Goal: Task Accomplishment & Management: Manage account settings

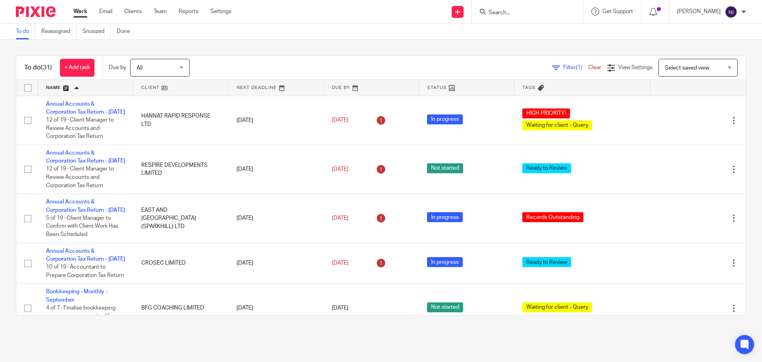
click at [538, 12] on input "Search" at bounding box center [523, 13] width 71 height 7
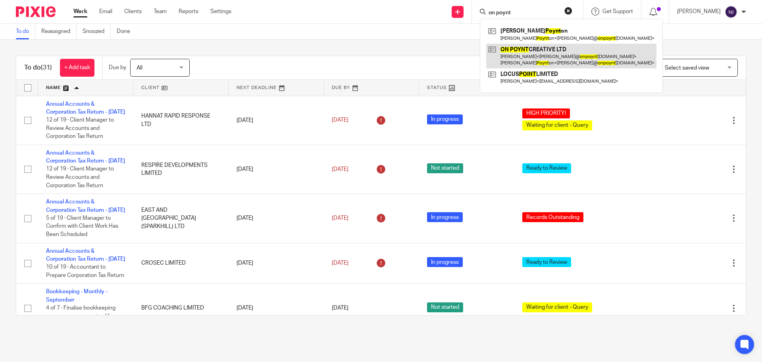
type input "on poynt"
click at [523, 46] on link at bounding box center [571, 56] width 170 height 25
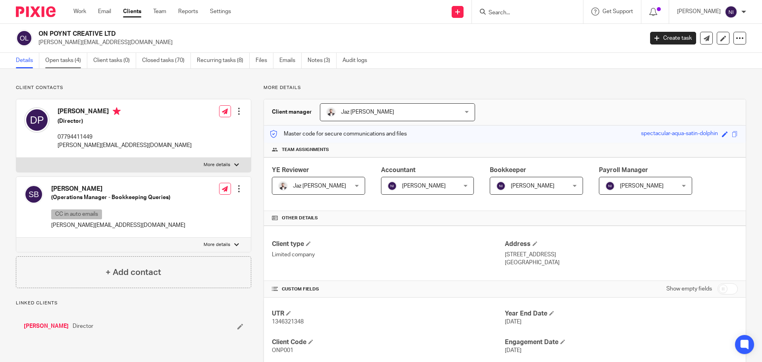
click at [62, 63] on link "Open tasks (4)" at bounding box center [66, 60] width 42 height 15
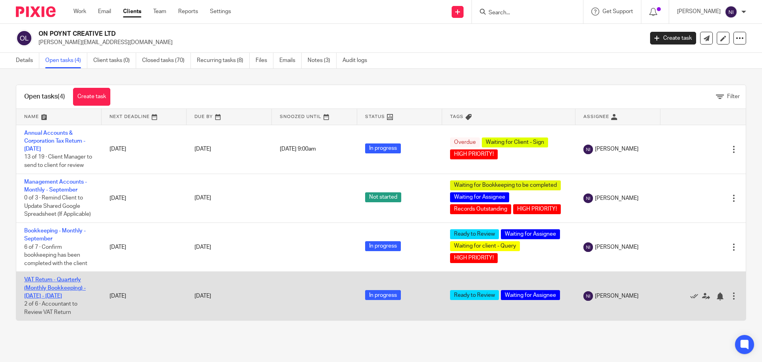
click at [54, 279] on link "VAT Return - Quarterly (Monthly Bookkeeping) - [DATE] - [DATE]" at bounding box center [55, 288] width 62 height 22
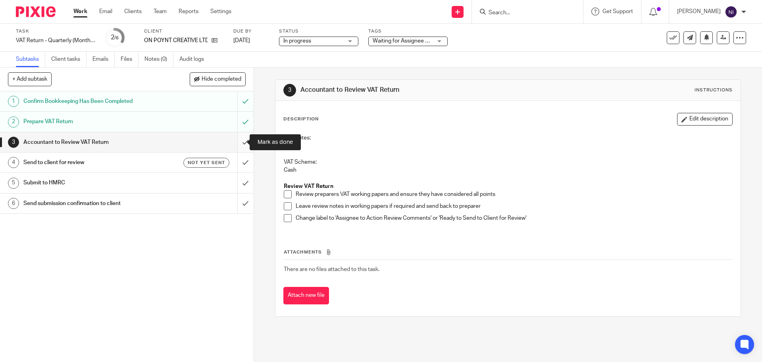
click at [240, 149] on input "submit" at bounding box center [127, 142] width 254 height 20
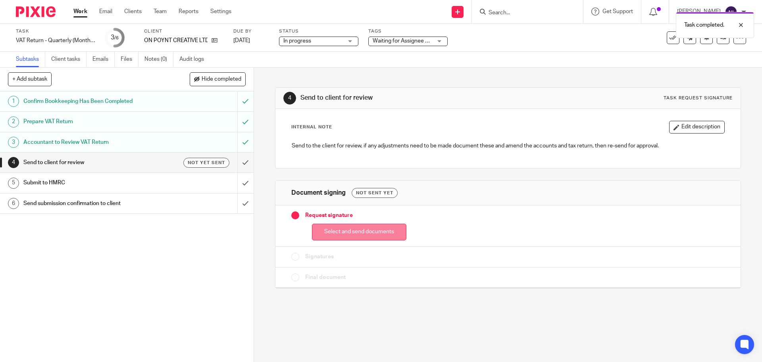
click at [368, 235] on button "Select and send documents" at bounding box center [359, 232] width 95 height 17
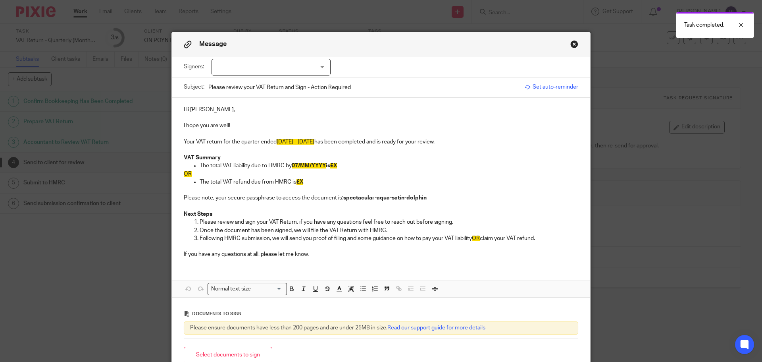
click at [310, 165] on span "07/MM/YYYY" at bounding box center [309, 166] width 34 height 6
click at [308, 166] on span "07/MM/YYYY" at bounding box center [309, 166] width 34 height 6
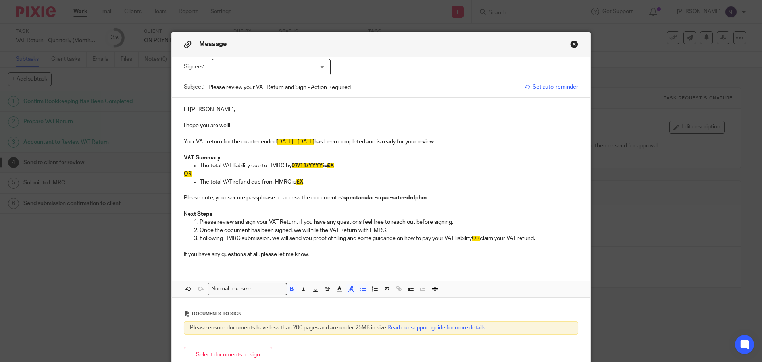
click at [322, 166] on span "07/11/YYYY" at bounding box center [307, 166] width 31 height 6
drag, startPoint x: 348, startPoint y: 183, endPoint x: 177, endPoint y: 177, distance: 170.8
click at [177, 177] on div "Hi Daniel, I hope you are well! Your VAT return for the quarter ended July - Se…" at bounding box center [381, 181] width 419 height 167
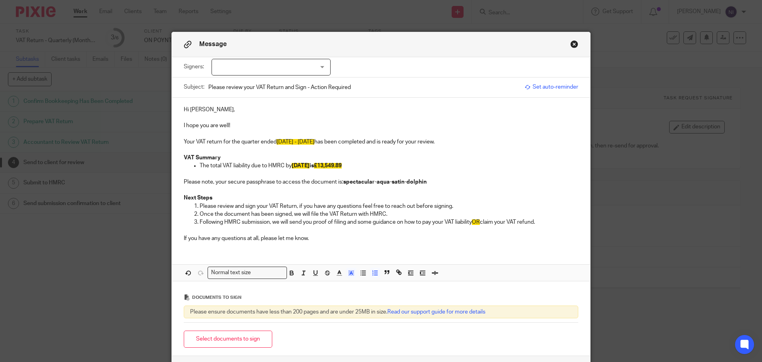
drag, startPoint x: 547, startPoint y: 222, endPoint x: 471, endPoint y: 223, distance: 75.9
click at [471, 223] on p "Following HMRC submission, we will send you proof of filing and some guidance o…" at bounding box center [389, 222] width 379 height 8
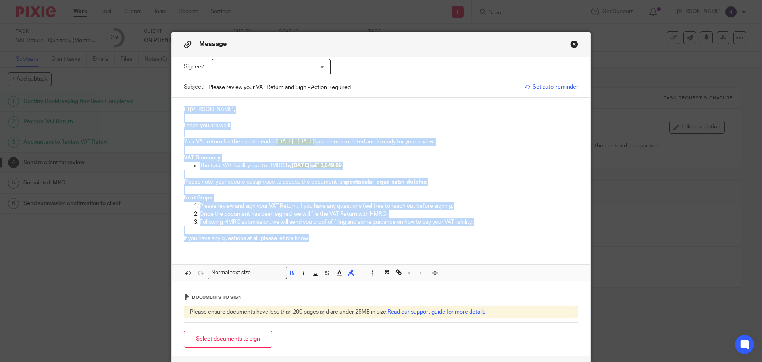
drag, startPoint x: 350, startPoint y: 253, endPoint x: 156, endPoint y: 77, distance: 261.7
click at [156, 77] on div "Message Signers: Sam Butlin Daniel Poynton (0 selected) Subject: Please review …" at bounding box center [381, 181] width 762 height 362
click at [350, 272] on icon "button" at bounding box center [351, 272] width 7 height 7
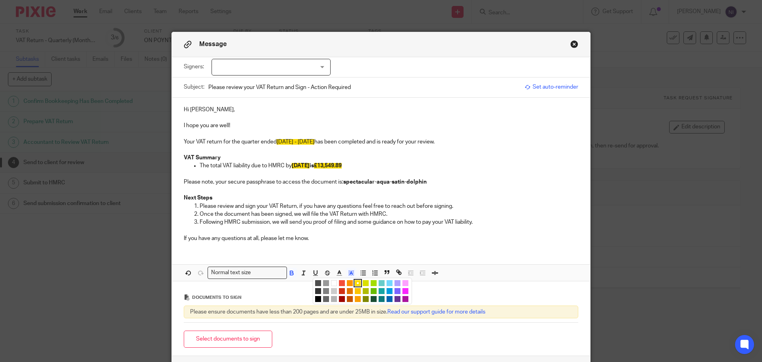
click at [332, 280] on li "color:#FFFFFF" at bounding box center [334, 283] width 6 height 6
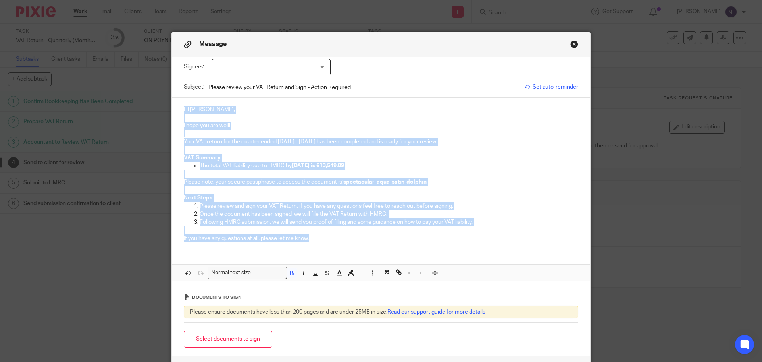
click at [284, 67] on div at bounding box center [271, 67] width 119 height 17
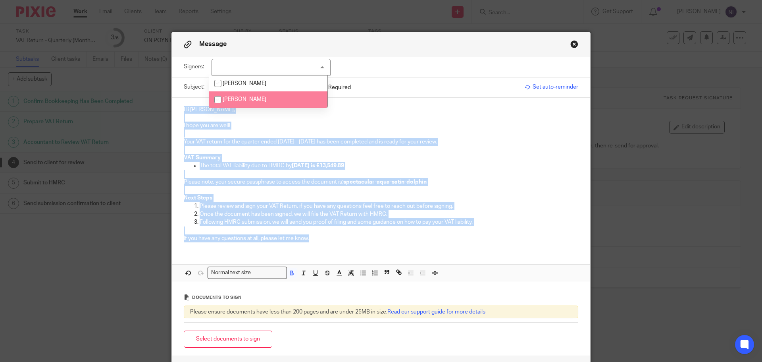
click at [279, 98] on li "[PERSON_NAME]" at bounding box center [268, 99] width 118 height 16
checkbox input "true"
click at [490, 196] on p "Next Steps" at bounding box center [381, 198] width 395 height 8
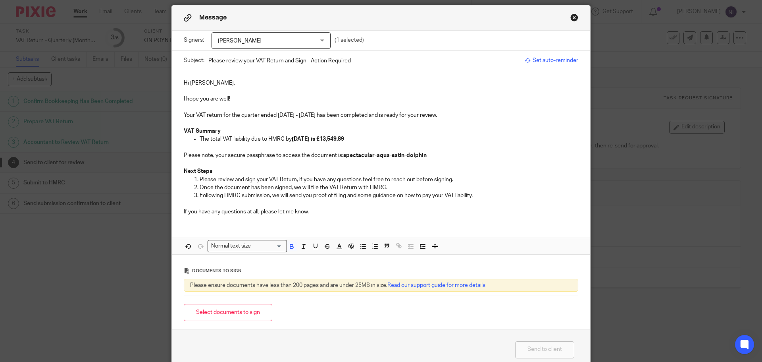
scroll to position [40, 0]
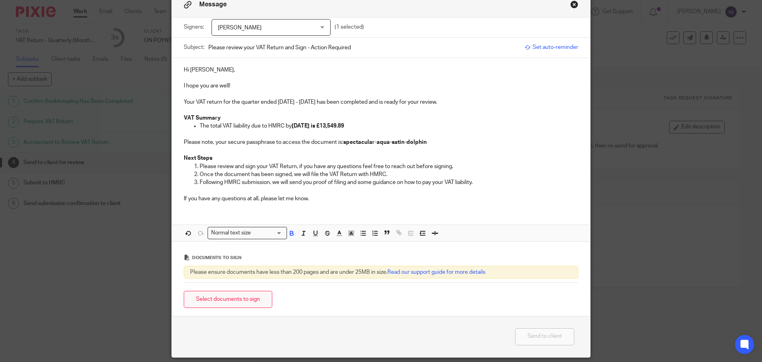
click at [251, 299] on button "Select documents to sign" at bounding box center [228, 299] width 89 height 17
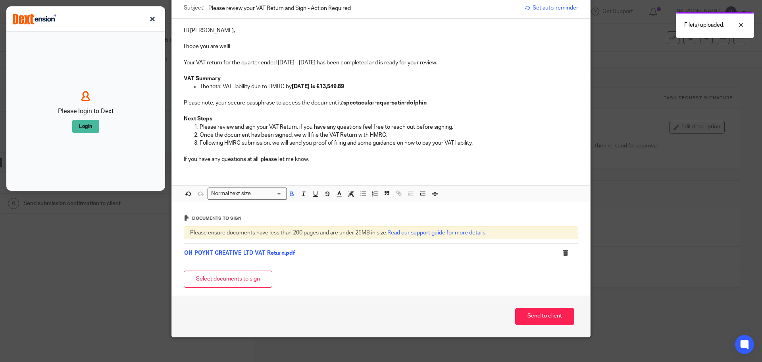
scroll to position [79, 0]
click at [151, 22] on button "button" at bounding box center [152, 19] width 13 height 13
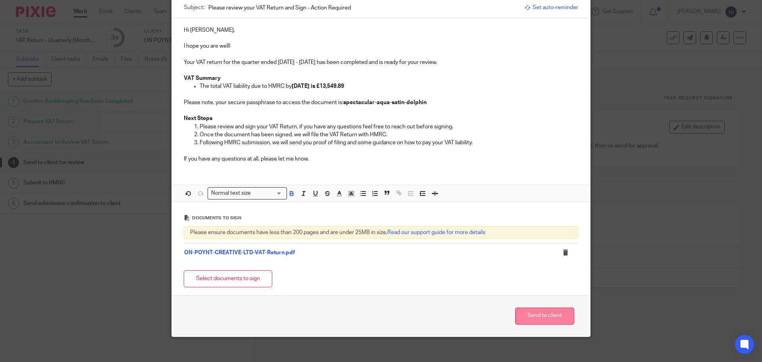
click at [541, 313] on button "Send to client" at bounding box center [544, 315] width 59 height 17
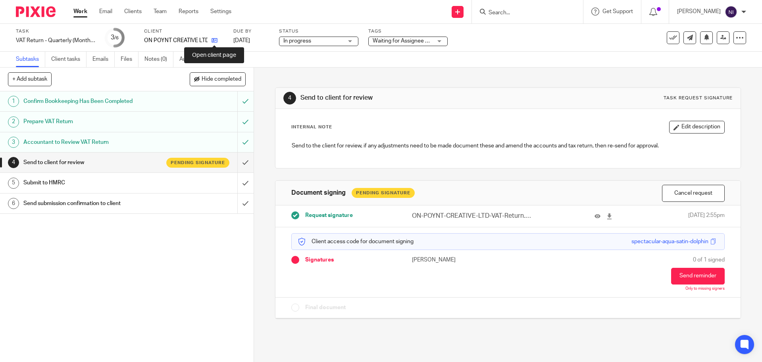
click at [214, 42] on icon at bounding box center [215, 40] width 6 height 6
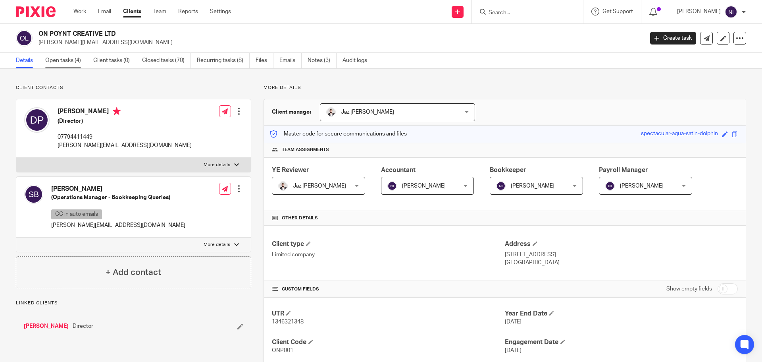
click at [61, 62] on link "Open tasks (4)" at bounding box center [66, 60] width 42 height 15
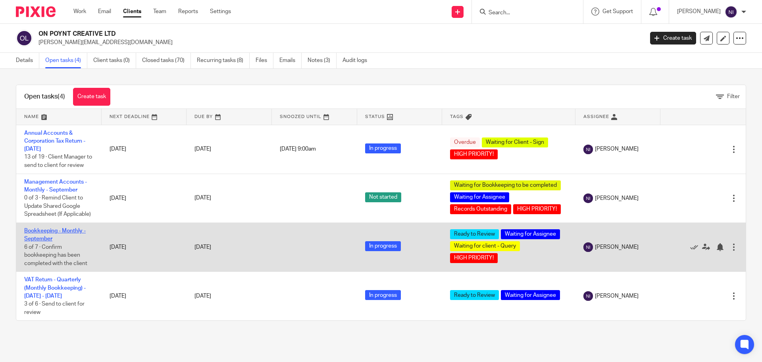
click at [73, 231] on link "Bookkeeping - Monthly - September" at bounding box center [55, 235] width 62 height 14
click at [56, 229] on link "Bookkeeping - Monthly - September" at bounding box center [55, 235] width 62 height 14
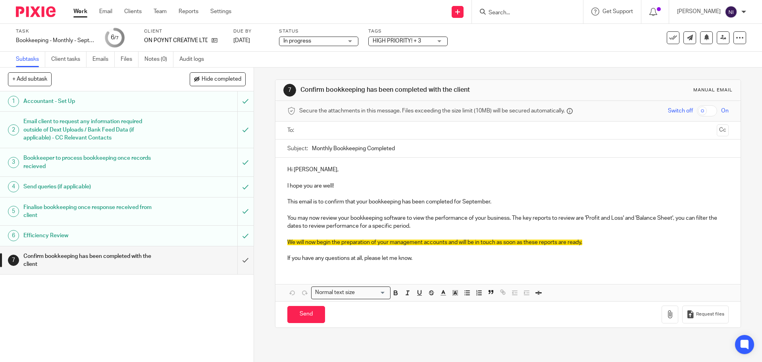
click at [343, 129] on input "text" at bounding box center [507, 130] width 411 height 9
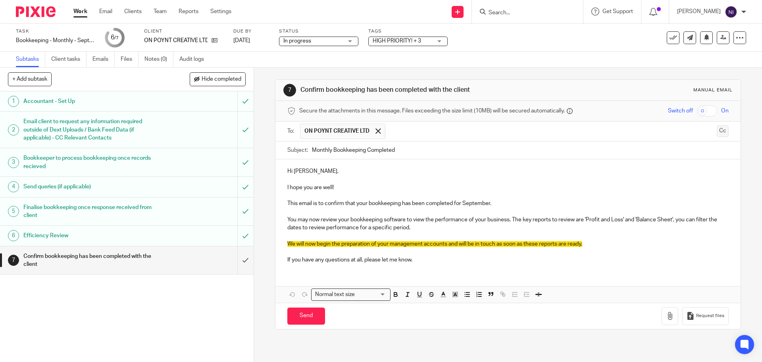
click at [717, 131] on button "Cc" at bounding box center [723, 131] width 12 height 12
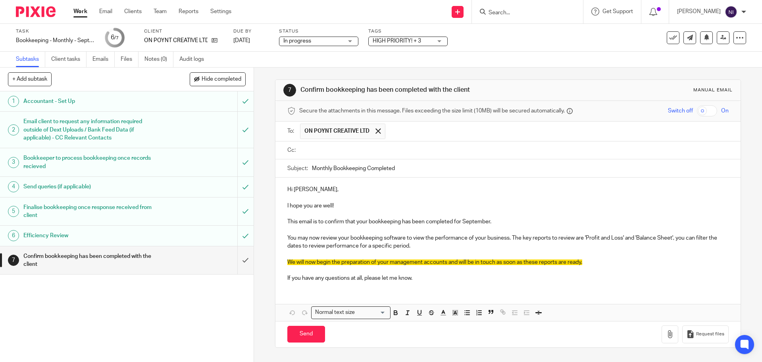
click at [395, 148] on input "text" at bounding box center [513, 150] width 423 height 9
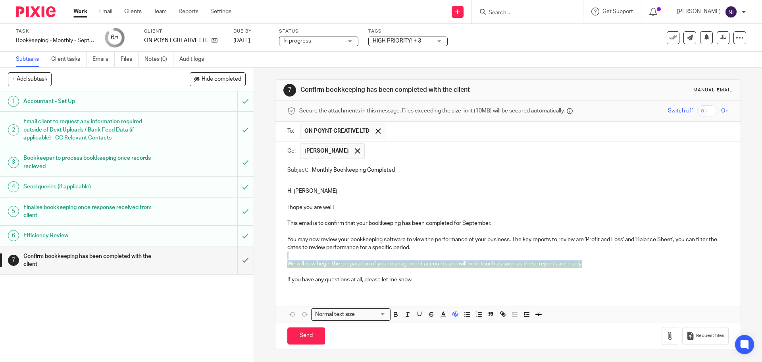
drag, startPoint x: 607, startPoint y: 267, endPoint x: 155, endPoint y: 254, distance: 451.7
click at [153, 255] on div "+ Add subtask Hide completed Cancel + Add 1 Accountant - Set Up 2 Email client …" at bounding box center [381, 215] width 762 height 294
click at [454, 316] on polyline "button" at bounding box center [455, 314] width 3 height 3
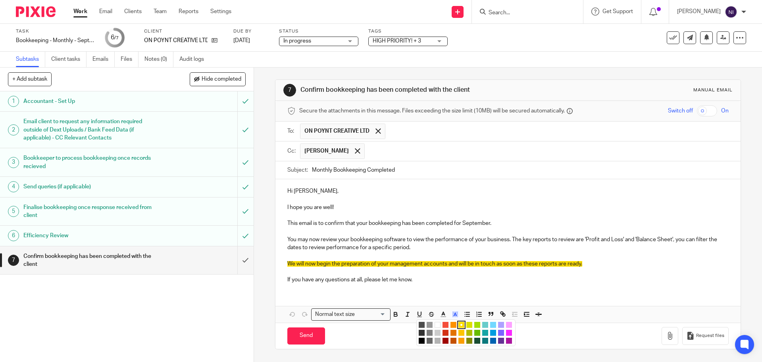
click at [435, 324] on li "color:#FFFFFF" at bounding box center [438, 325] width 6 height 6
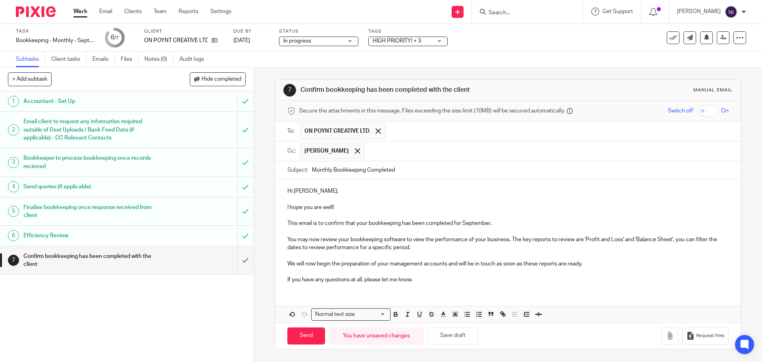
click at [442, 275] on p at bounding box center [507, 272] width 441 height 8
click at [307, 192] on p "Hi Daniel," at bounding box center [507, 191] width 441 height 8
click at [314, 332] on input "Send" at bounding box center [306, 335] width 38 height 17
type input "Sent"
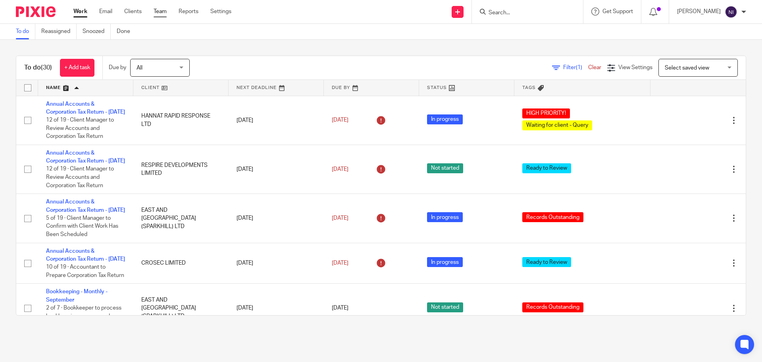
click at [162, 11] on link "Team" at bounding box center [160, 12] width 13 height 8
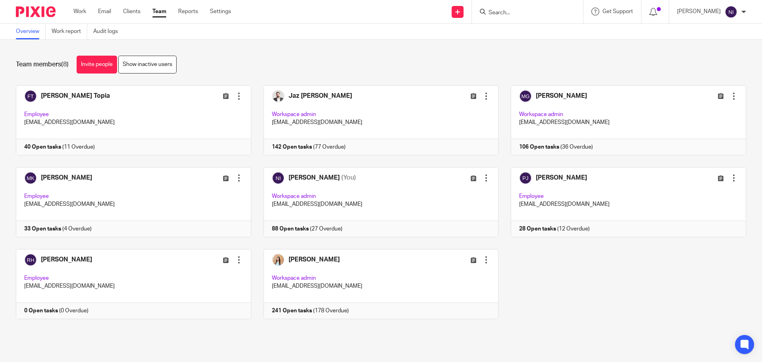
click at [508, 10] on input "Search" at bounding box center [523, 13] width 71 height 7
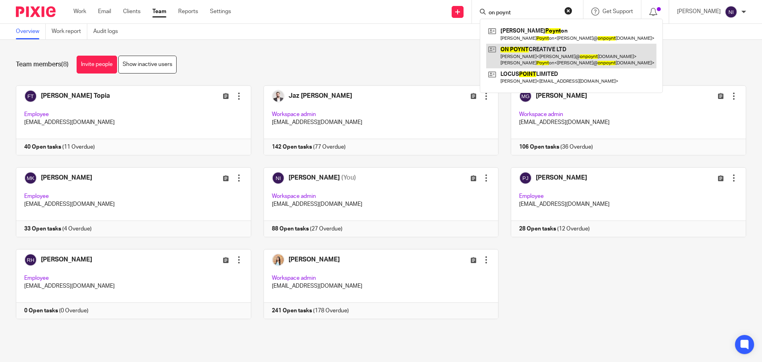
type input "on poynt"
click at [528, 54] on link at bounding box center [571, 56] width 170 height 25
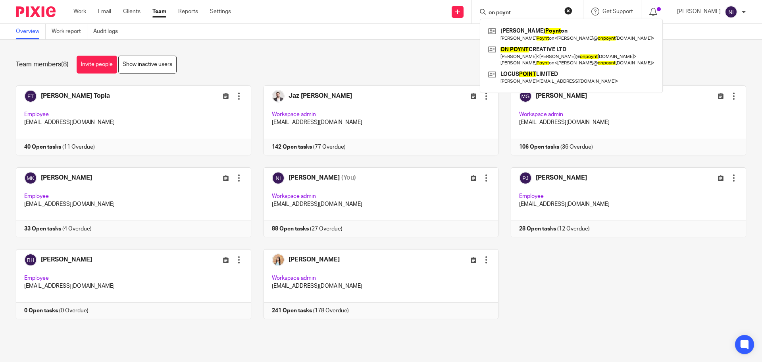
click at [114, 10] on ul "Work Email Clients Team Reports Settings" at bounding box center [158, 12] width 170 height 8
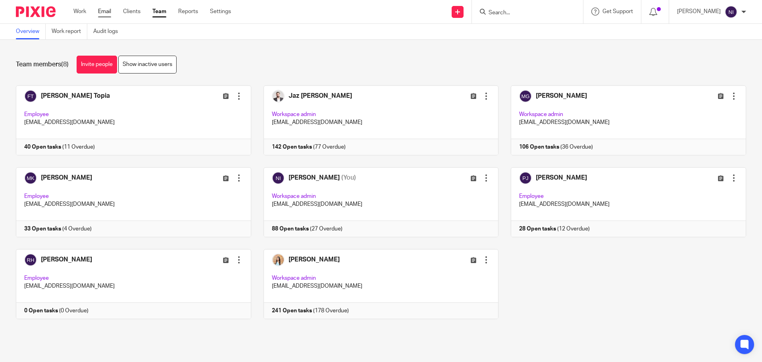
click at [108, 10] on link "Email" at bounding box center [104, 12] width 13 height 8
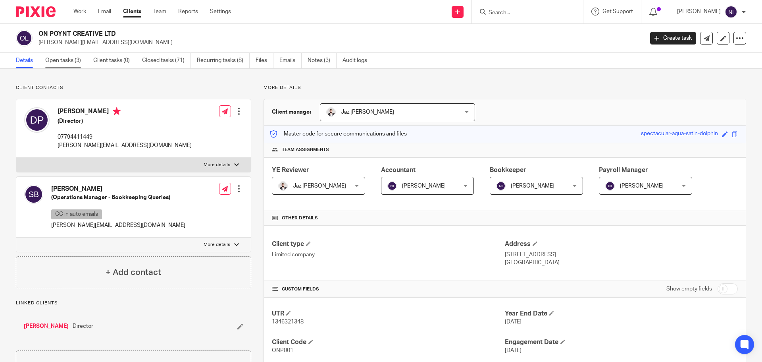
click at [62, 65] on link "Open tasks (3)" at bounding box center [66, 60] width 42 height 15
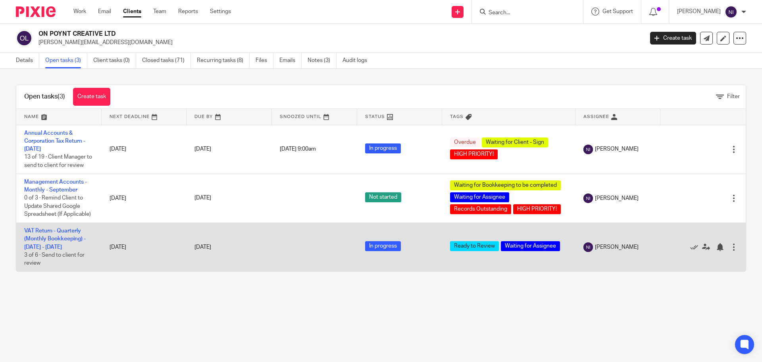
click at [56, 235] on td "VAT Return - Quarterly (Monthly Bookkeeping) - [DATE] - [DATE] 3 of 6 · Send to…" at bounding box center [58, 246] width 85 height 49
click at [57, 230] on link "VAT Return - Quarterly (Monthly Bookkeeping) - [DATE] - [DATE]" at bounding box center [55, 239] width 62 height 22
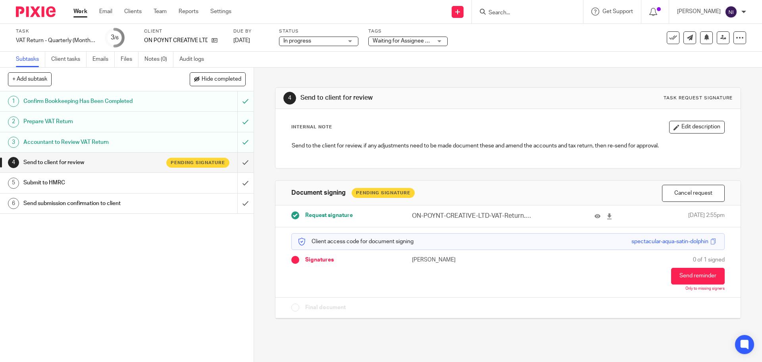
click at [398, 41] on span "Waiting for Assignee + 1" at bounding box center [403, 41] width 60 height 6
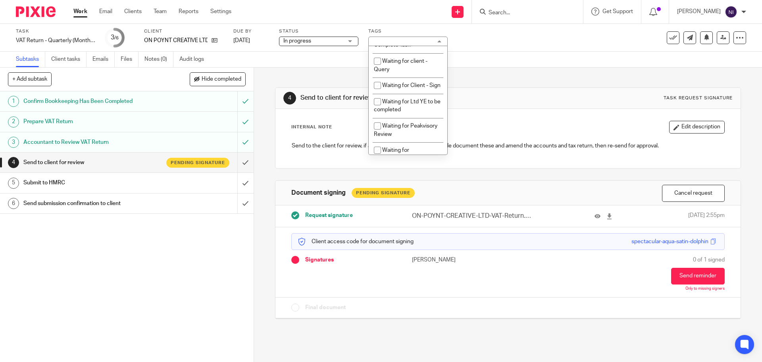
scroll to position [252, 0]
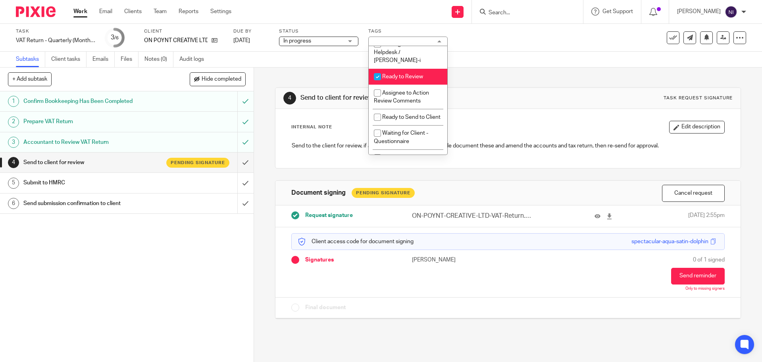
click at [415, 73] on li "Ready to Review" at bounding box center [408, 77] width 79 height 16
checkbox input "false"
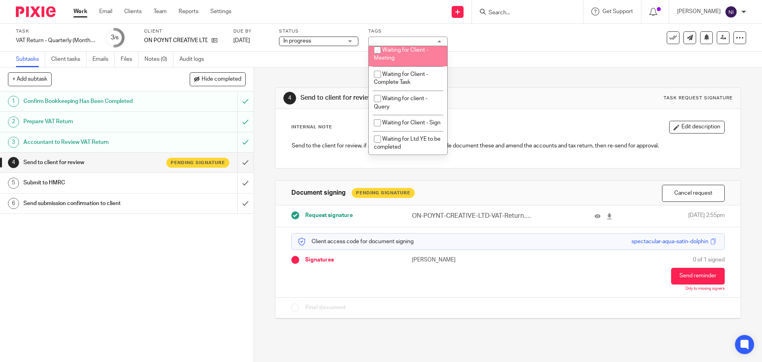
scroll to position [451, 0]
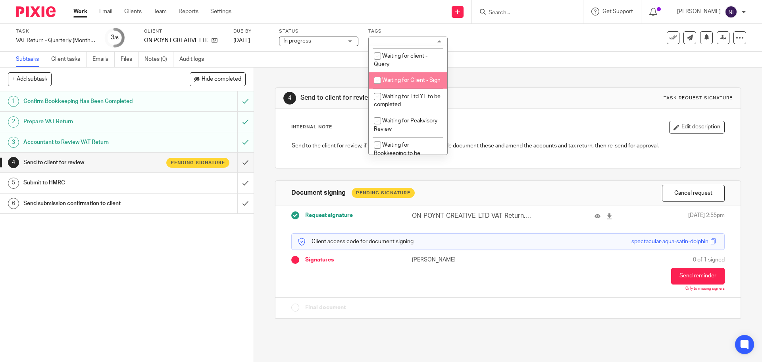
drag, startPoint x: 401, startPoint y: 86, endPoint x: 399, endPoint y: 100, distance: 13.7
click at [401, 83] on span "Waiting for Client - Sign" at bounding box center [411, 80] width 58 height 6
checkbox input "true"
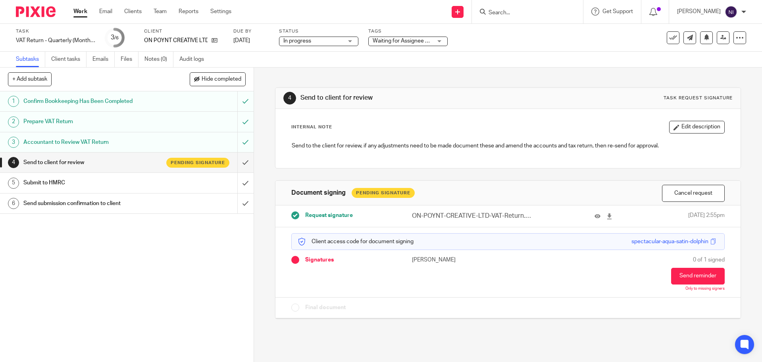
click at [196, 234] on div "1 Confirm Bookkeeping Has Been Completed 2 Prepare VAT Return 3 Accountant to R…" at bounding box center [127, 226] width 254 height 270
click at [85, 11] on link "Work" at bounding box center [80, 12] width 14 height 8
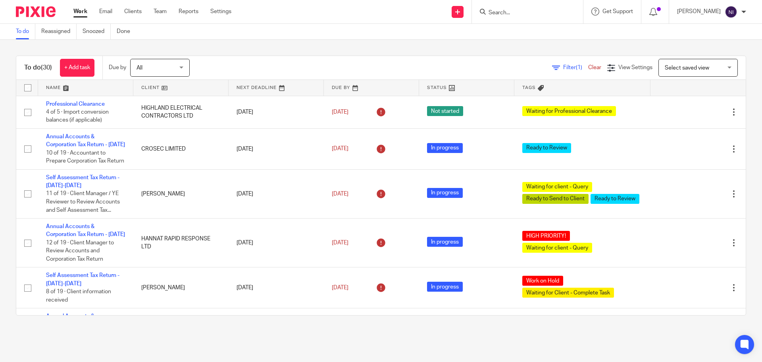
click at [559, 14] on input "Search" at bounding box center [523, 13] width 71 height 7
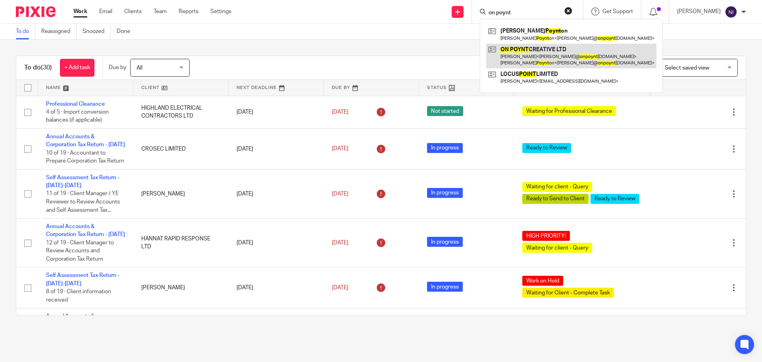
type input "on poynt"
click at [562, 53] on link at bounding box center [571, 56] width 170 height 25
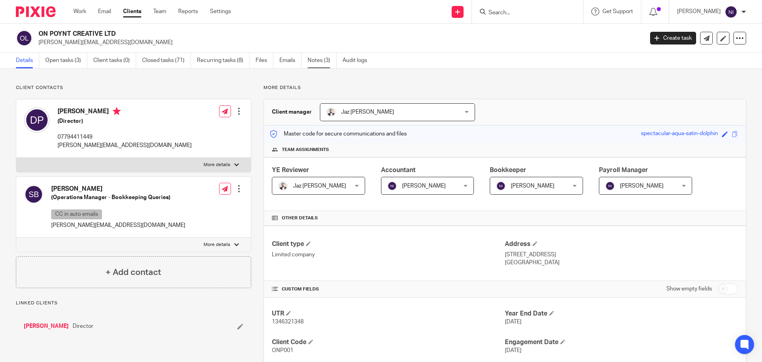
click at [319, 60] on link "Notes (3)" at bounding box center [322, 60] width 29 height 15
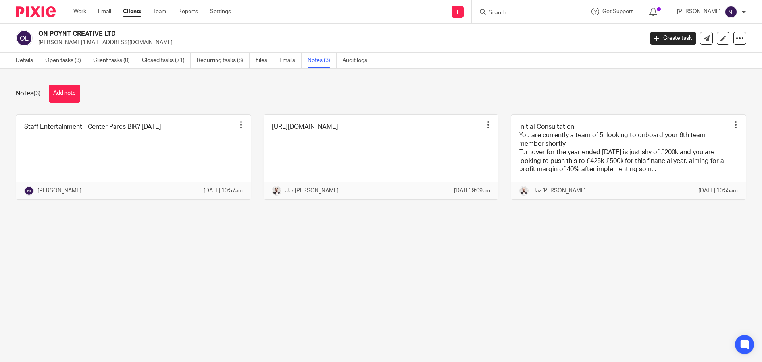
drag, startPoint x: 0, startPoint y: 0, endPoint x: 76, endPoint y: 60, distance: 96.7
click at [76, 60] on link "Open tasks (3)" at bounding box center [66, 60] width 42 height 15
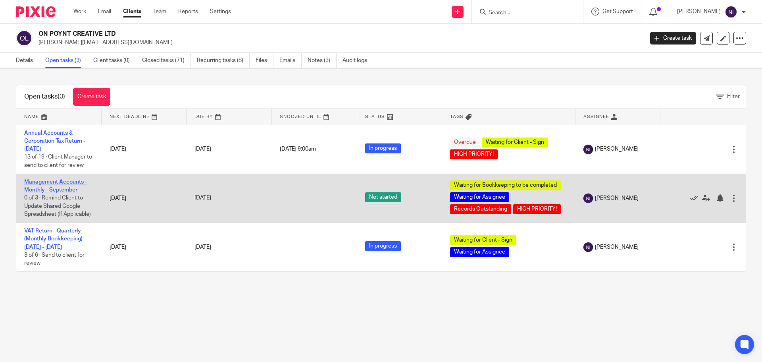
click at [54, 182] on link "Management Accounts - Monthly - September" at bounding box center [55, 186] width 63 height 14
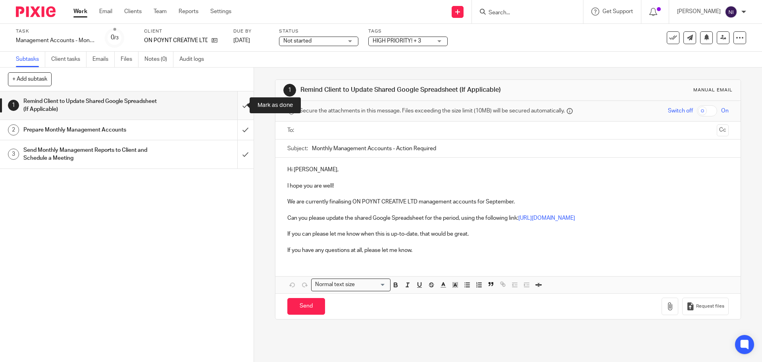
click at [238, 104] on input "submit" at bounding box center [127, 105] width 254 height 28
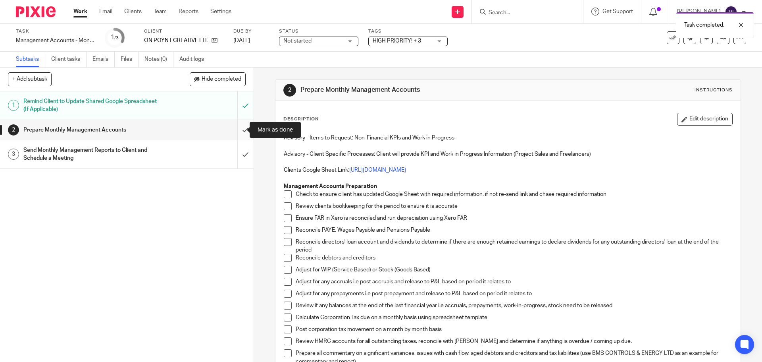
click at [234, 129] on input "submit" at bounding box center [127, 130] width 254 height 20
click at [155, 62] on link "Notes (0)" at bounding box center [159, 59] width 29 height 15
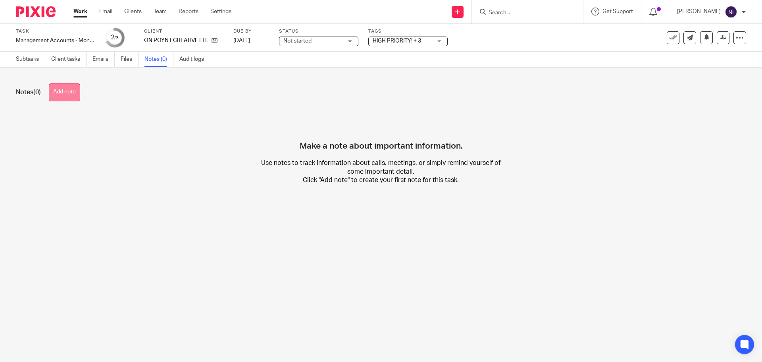
click at [65, 93] on button "Add note" at bounding box center [64, 92] width 31 height 18
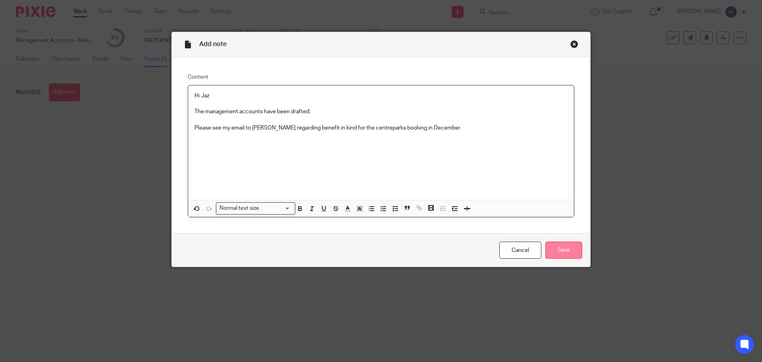
click at [574, 247] on input "Save" at bounding box center [564, 249] width 37 height 17
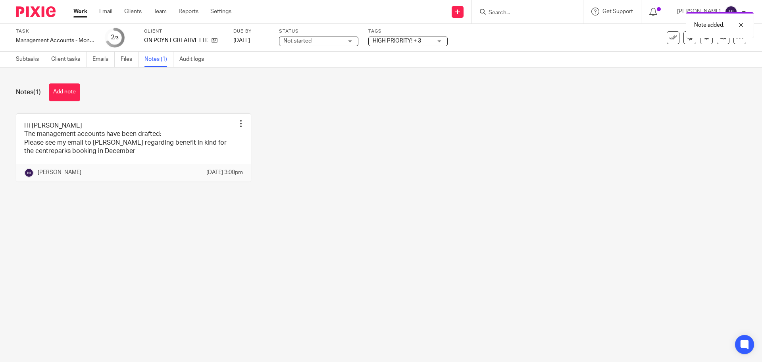
drag, startPoint x: 402, startPoint y: 40, endPoint x: 410, endPoint y: 44, distance: 8.7
click at [402, 40] on span "HIGH PRIORITY! + 3" at bounding box center [397, 41] width 48 height 6
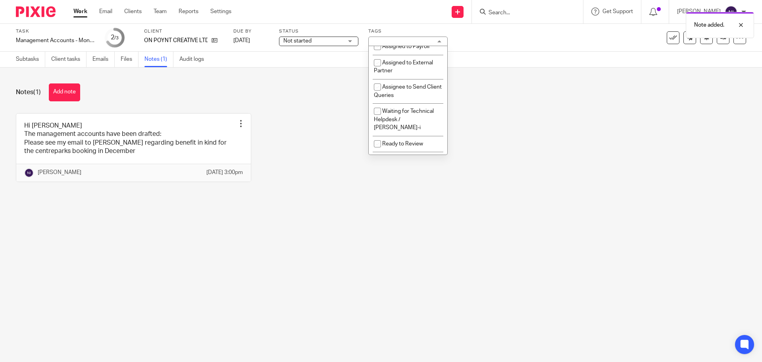
scroll to position [118, 0]
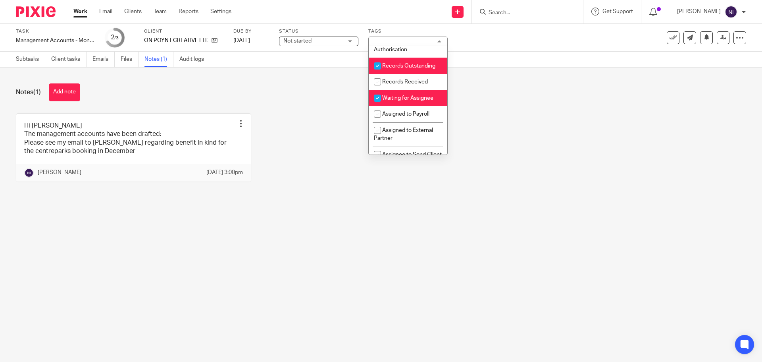
click at [427, 69] on span "Records Outstanding" at bounding box center [408, 66] width 53 height 6
checkbox input "false"
click at [416, 101] on li "Waiting for Assignee" at bounding box center [408, 98] width 79 height 16
checkbox input "false"
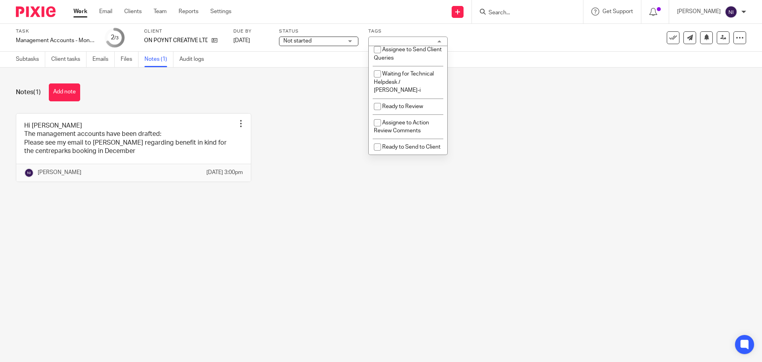
scroll to position [238, 0]
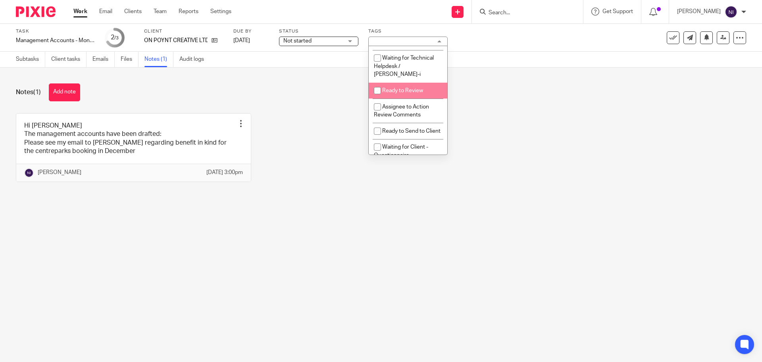
click at [419, 94] on li "Ready to Review" at bounding box center [408, 91] width 79 height 16
checkbox input "true"
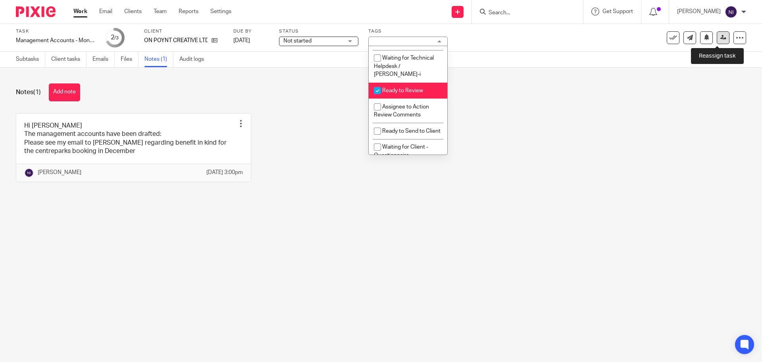
click at [717, 38] on link at bounding box center [723, 37] width 13 height 13
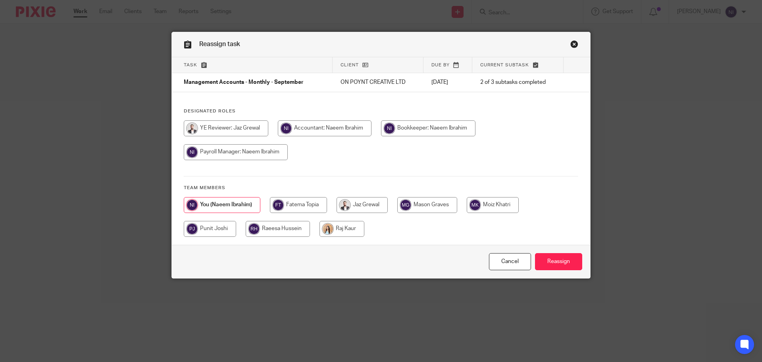
click at [355, 210] on input "radio" at bounding box center [362, 205] width 51 height 16
radio input "true"
click at [569, 260] on input "Reassign" at bounding box center [558, 261] width 47 height 17
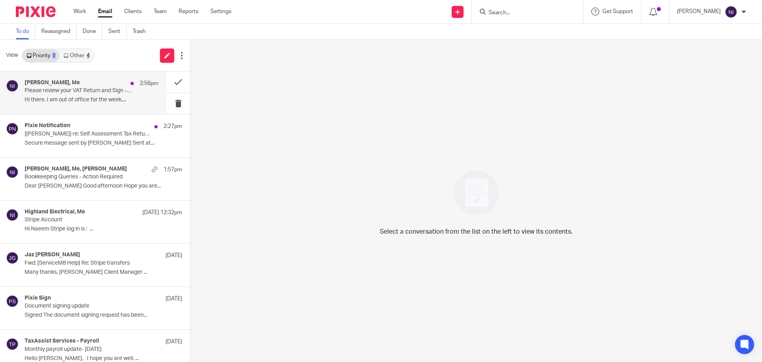
click at [56, 77] on div "Dan Poynton, Me 2:56pm Please review your VAT Return and Sign - Action Required…" at bounding box center [83, 92] width 166 height 42
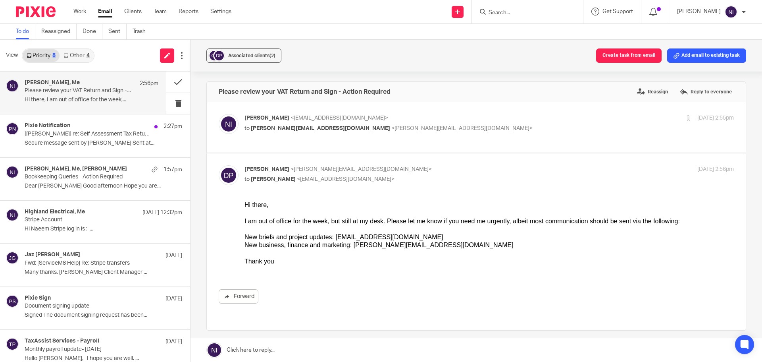
click at [420, 127] on p "to dan@onpoyntcreative.com <dan@onpoyntcreative.com>" at bounding box center [408, 128] width 326 height 8
checkbox input "true"
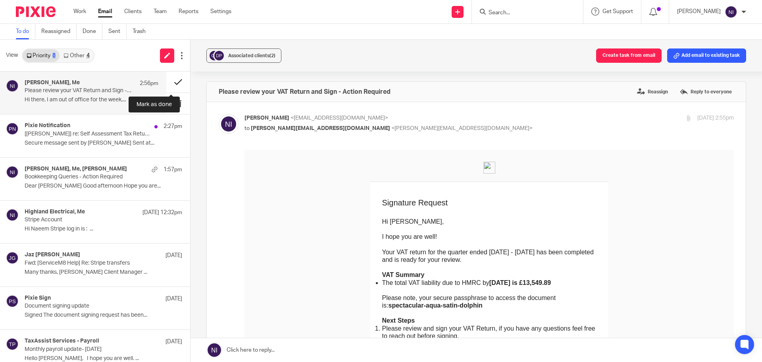
click at [167, 77] on button at bounding box center [178, 81] width 24 height 21
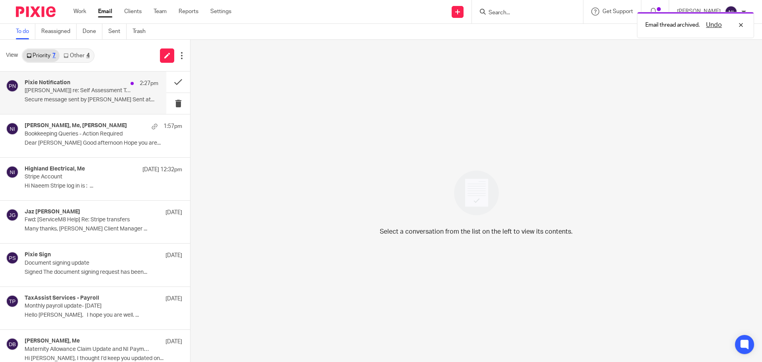
click at [114, 89] on p "[Mitesh Patel] re: Self Assessment Tax Return - 2024-2025" at bounding box center [78, 90] width 107 height 7
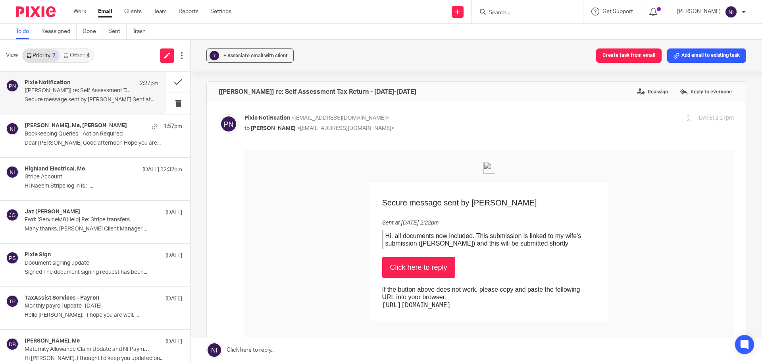
click at [520, 10] on input "Search" at bounding box center [523, 13] width 71 height 7
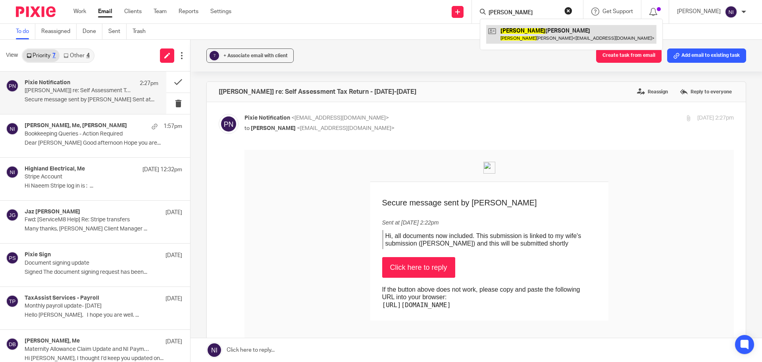
type input "mitesh"
click at [528, 40] on link at bounding box center [571, 34] width 170 height 18
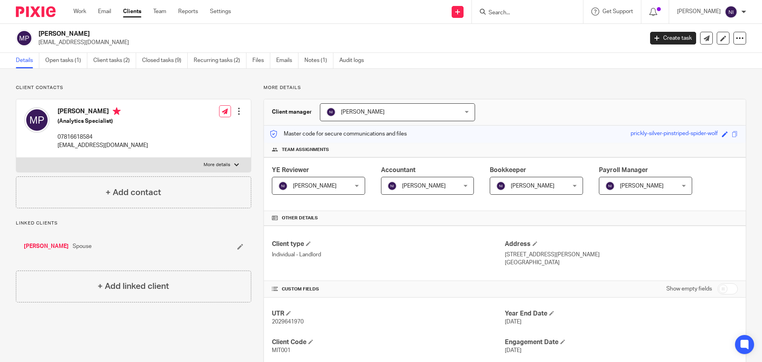
click at [45, 245] on link "[PERSON_NAME]" at bounding box center [46, 246] width 45 height 8
click at [69, 65] on link "Open tasks (1)" at bounding box center [66, 60] width 42 height 15
click at [85, 60] on link "Open tasks (1)" at bounding box center [66, 60] width 42 height 15
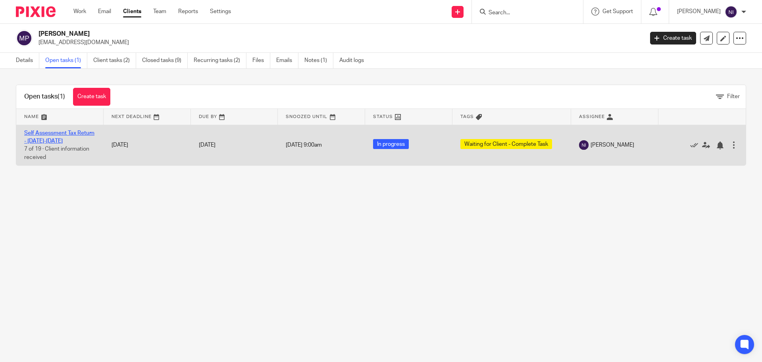
click at [55, 133] on link "Self Assessment Tax Return - [DATE]-[DATE]" at bounding box center [59, 137] width 70 height 14
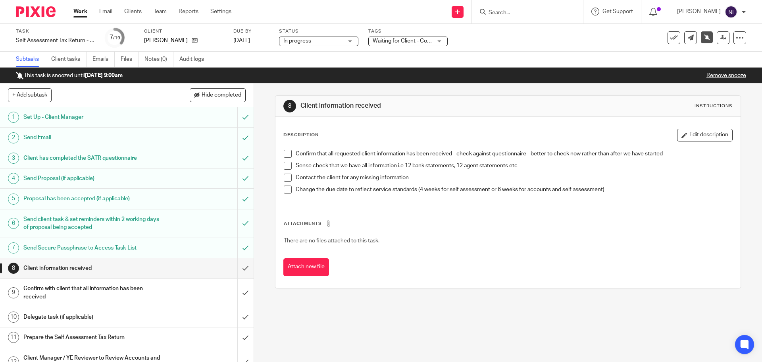
click at [50, 59] on ul "Subtasks Client tasks Emails Files Notes (0) Audit logs" at bounding box center [116, 59] width 200 height 15
click at [75, 58] on link "Client tasks" at bounding box center [68, 59] width 35 height 15
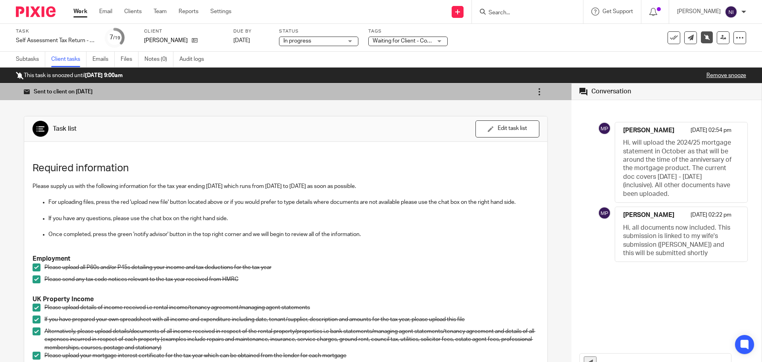
click at [536, 94] on icon at bounding box center [540, 92] width 8 height 8
click at [515, 147] on span "Mark as completed" at bounding box center [514, 149] width 47 height 8
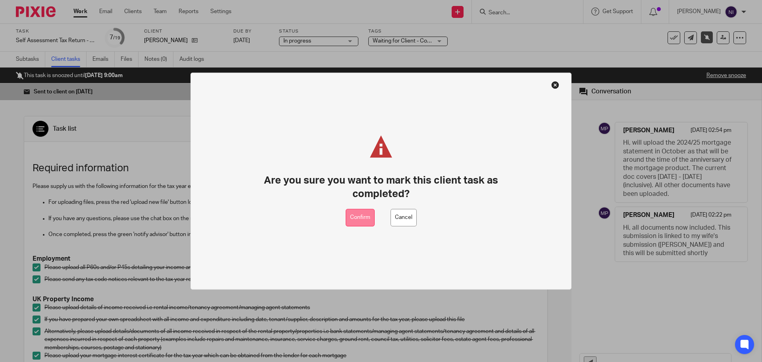
click at [357, 217] on button "Confirm" at bounding box center [360, 217] width 29 height 18
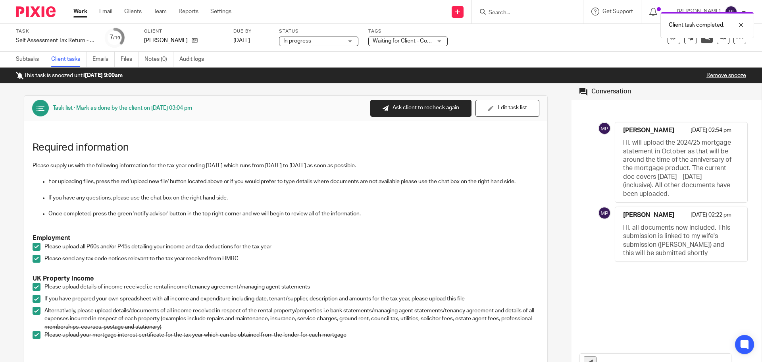
click at [619, 353] on input "text" at bounding box center [666, 362] width 131 height 18
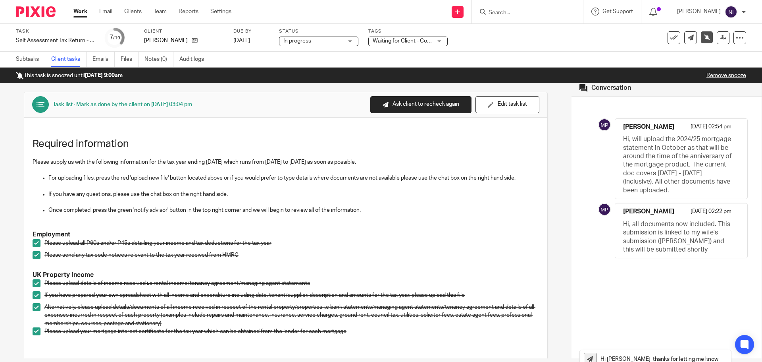
type input "Hi [PERSON_NAME], thanks for letting me know"
click at [590, 353] on button at bounding box center [590, 359] width 13 height 12
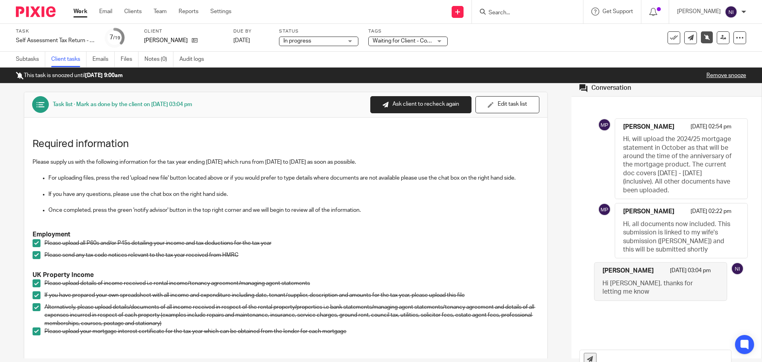
scroll to position [0, 0]
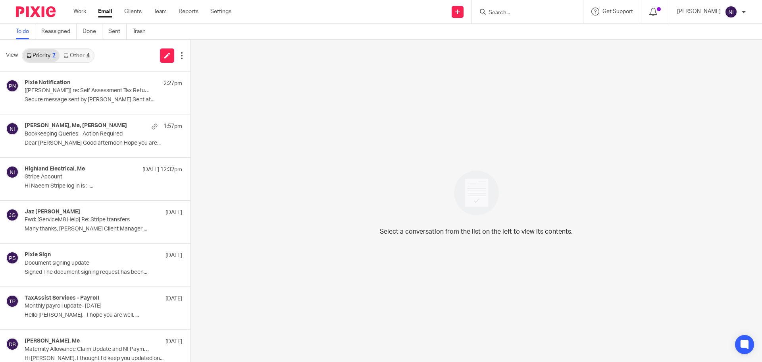
click at [83, 55] on link "Other 4" at bounding box center [77, 55] width 34 height 13
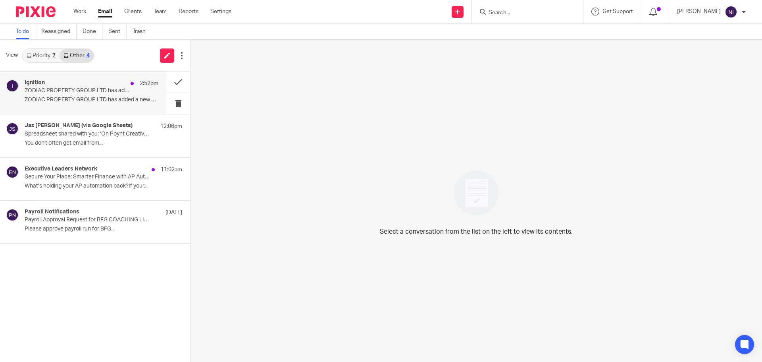
click at [81, 82] on div "Ignition 2:52pm" at bounding box center [92, 83] width 134 height 8
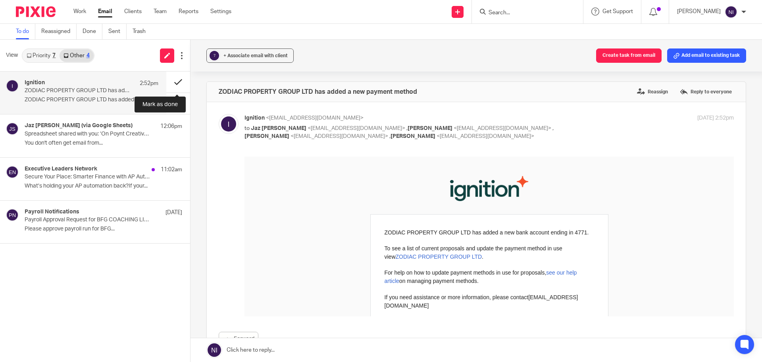
click at [173, 83] on button at bounding box center [178, 81] width 24 height 21
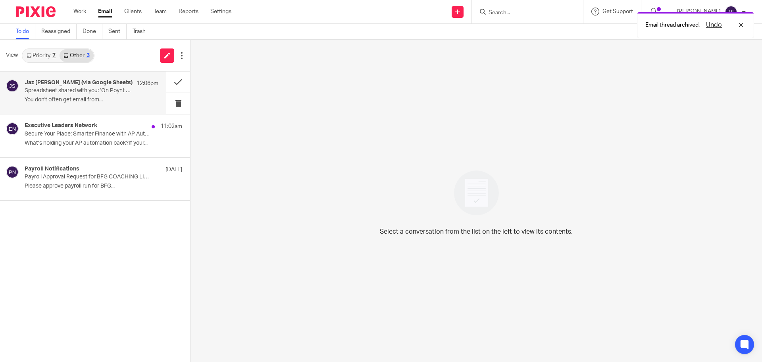
click at [85, 103] on p "You don't often get email from..." at bounding box center [92, 99] width 134 height 7
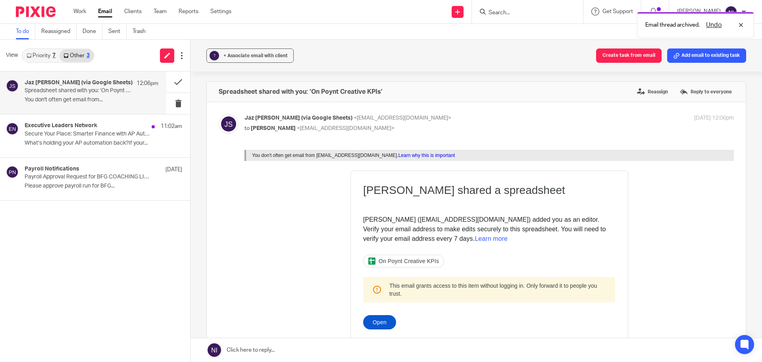
click at [31, 58] on icon at bounding box center [29, 55] width 5 height 5
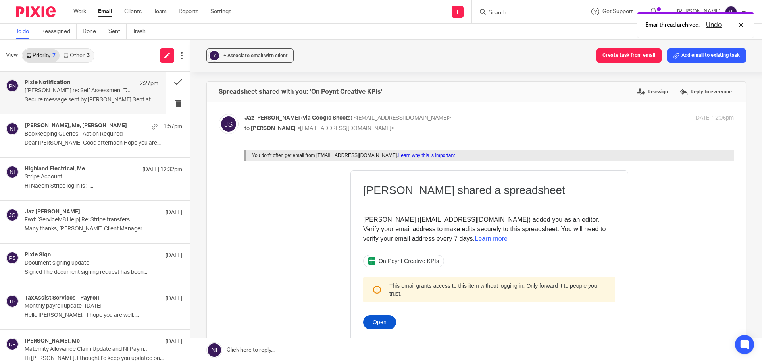
click at [79, 83] on div "Pixie Notification 2:27pm" at bounding box center [92, 83] width 134 height 8
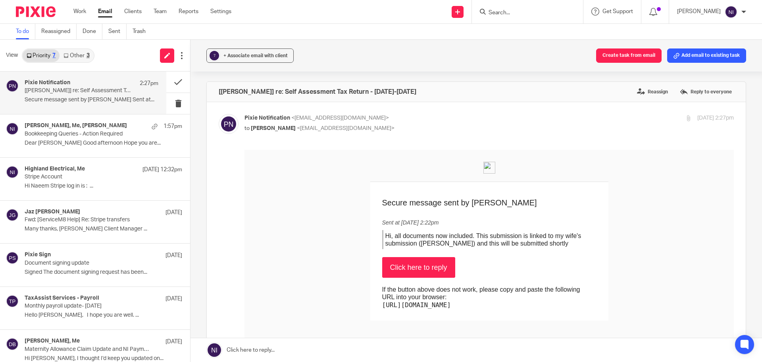
click at [84, 58] on link "Other 3" at bounding box center [77, 55] width 34 height 13
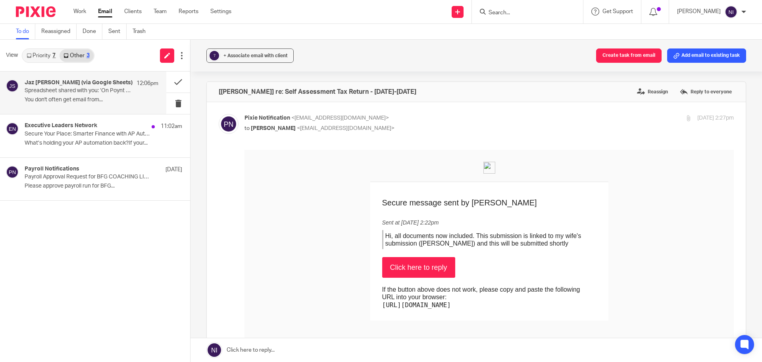
click at [102, 103] on p "You don't often get email from..." at bounding box center [92, 99] width 134 height 7
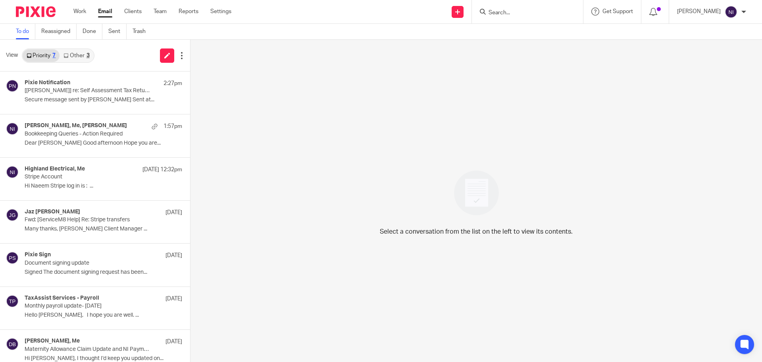
click at [69, 58] on link "Other 3" at bounding box center [77, 55] width 34 height 13
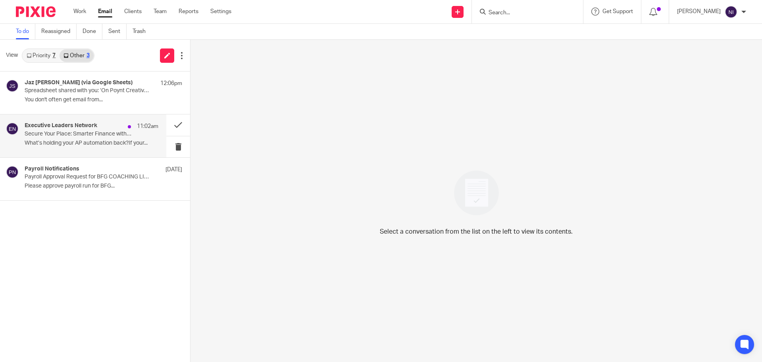
click at [75, 152] on div "Executive Leaders Network 11:02am Secure Your Place: Smarter Finance with AP Au…" at bounding box center [83, 135] width 166 height 42
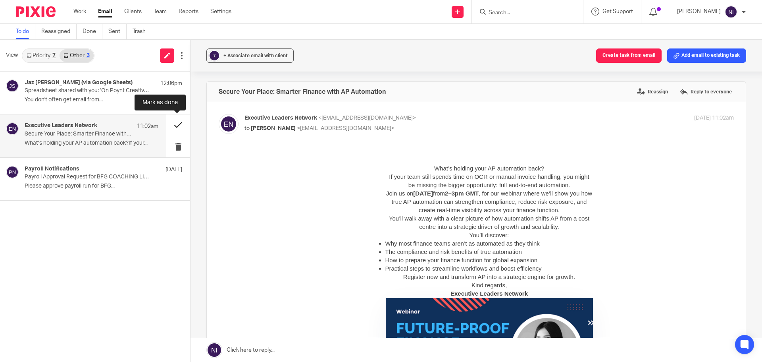
click at [176, 120] on button at bounding box center [178, 124] width 24 height 21
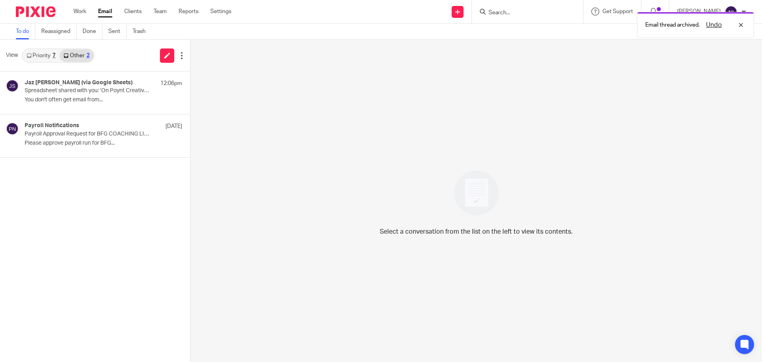
click at [50, 56] on link "Priority 7" at bounding box center [41, 55] width 37 height 13
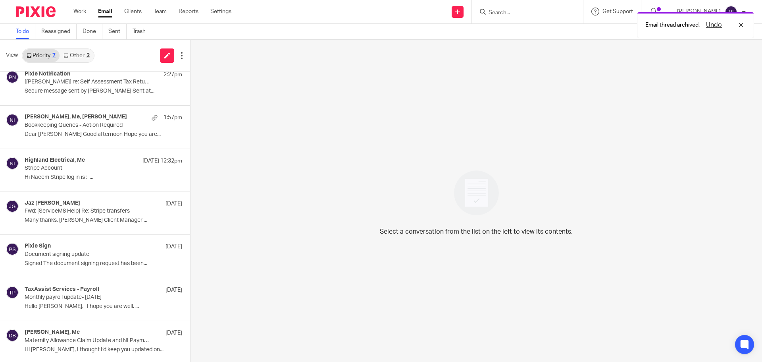
scroll to position [11, 0]
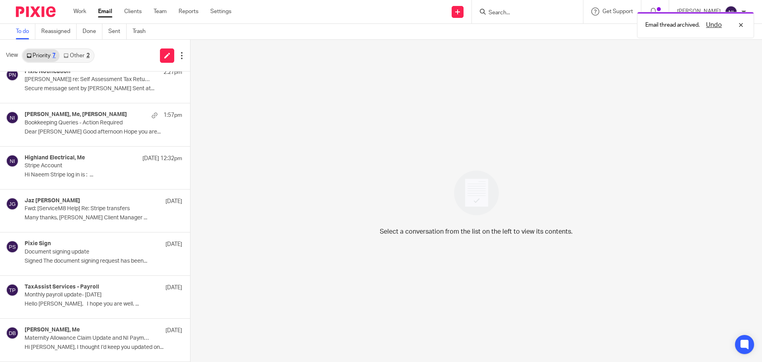
click at [79, 60] on link "Other 2" at bounding box center [77, 55] width 34 height 13
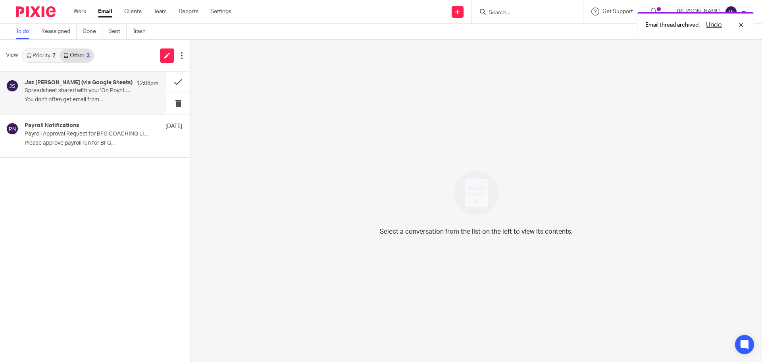
scroll to position [0, 0]
click at [168, 84] on button at bounding box center [178, 81] width 24 height 21
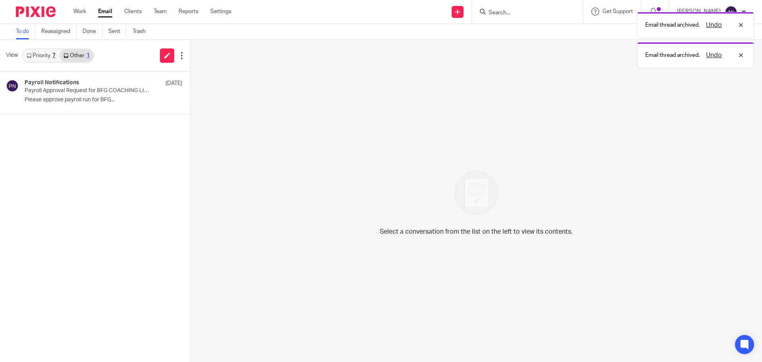
click at [36, 53] on link "Priority 7" at bounding box center [41, 55] width 37 height 13
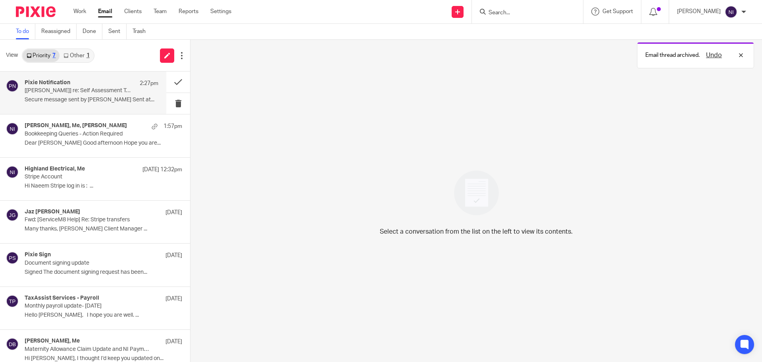
click at [71, 99] on p "Secure message sent by Mitesh Patel Sent at..." at bounding box center [92, 99] width 134 height 7
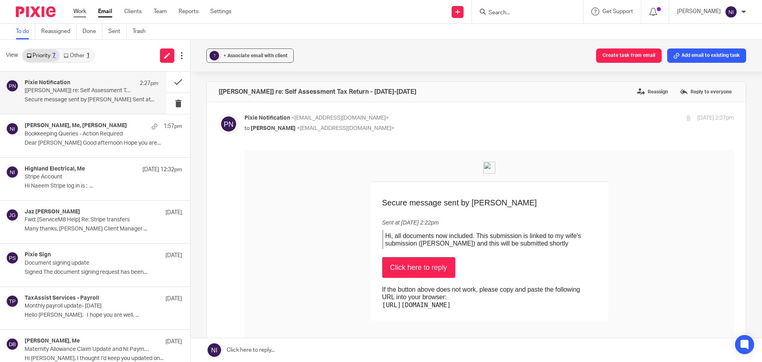
click at [82, 14] on link "Work" at bounding box center [79, 12] width 13 height 8
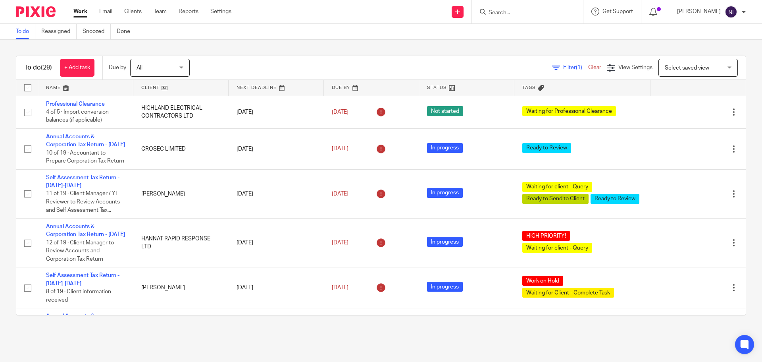
click at [60, 89] on link at bounding box center [85, 88] width 95 height 16
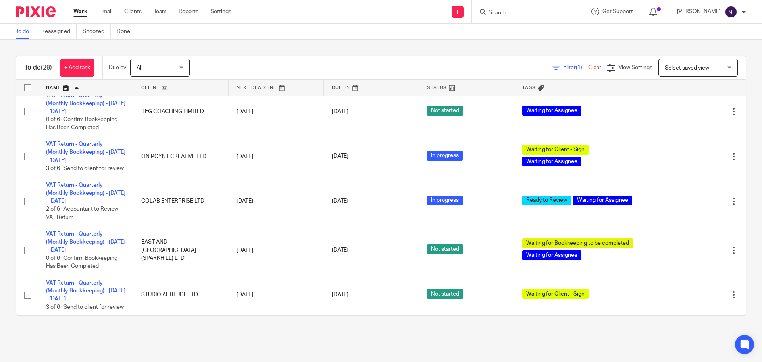
scroll to position [1144, 0]
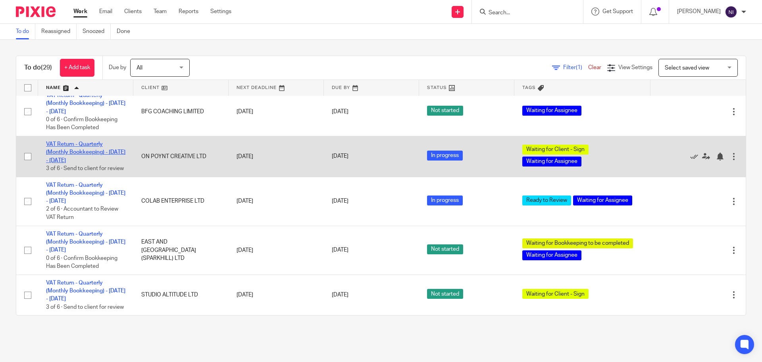
click at [91, 163] on link "VAT Return - Quarterly (Monthly Bookkeeping) - [DATE] - [DATE]" at bounding box center [85, 152] width 79 height 22
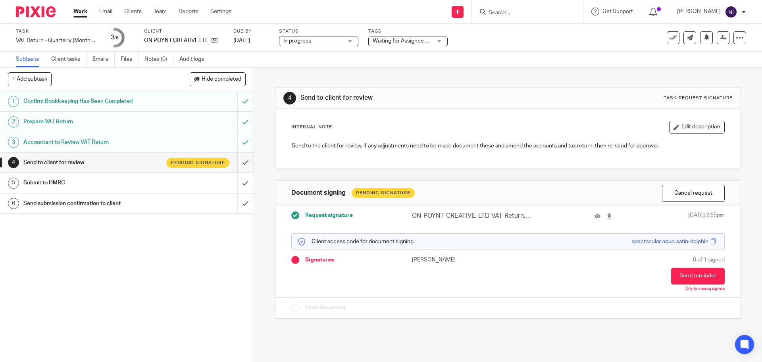
click at [429, 39] on span "Waiting for Assignee + 1" at bounding box center [403, 41] width 60 height 6
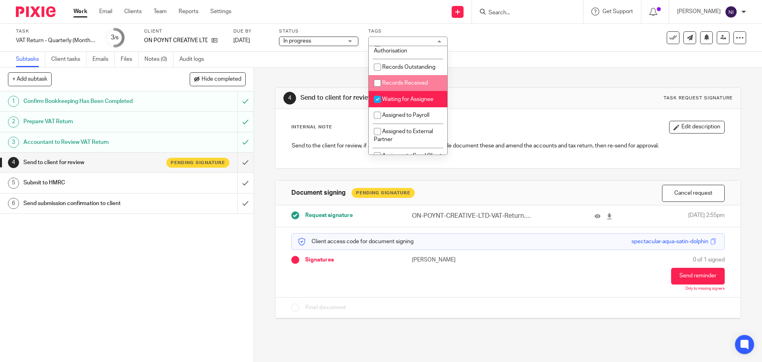
scroll to position [119, 0]
click at [404, 99] on span "Waiting for Assignee" at bounding box center [407, 97] width 51 height 6
checkbox input "false"
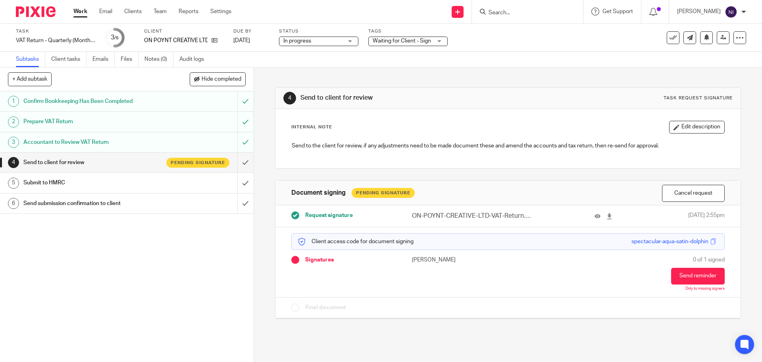
click at [514, 37] on div "Task VAT Return - Quarterly (Monthly Bookkeeping) - July - September, 2025 Save…" at bounding box center [320, 37] width 609 height 19
click at [700, 41] on button at bounding box center [706, 37] width 13 height 13
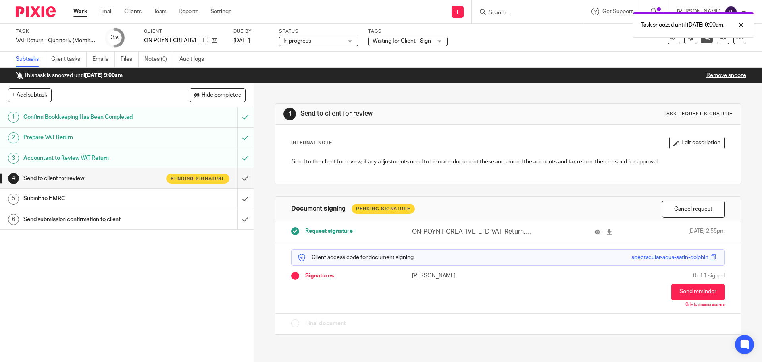
click at [83, 15] on link "Work" at bounding box center [80, 12] width 14 height 8
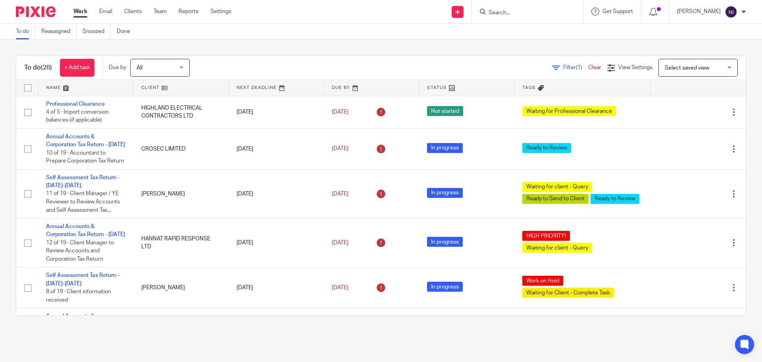
click at [52, 87] on link at bounding box center [85, 88] width 95 height 16
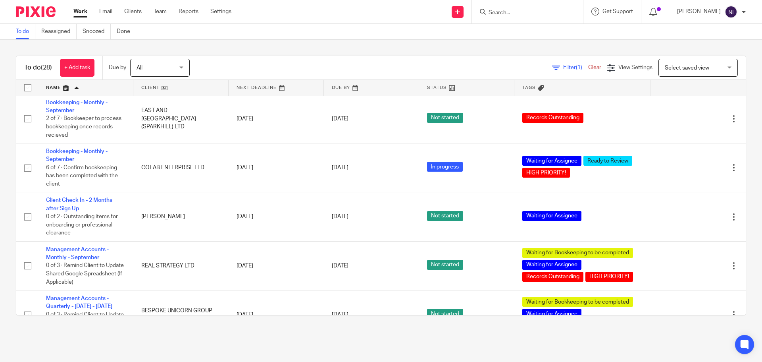
scroll to position [278, 0]
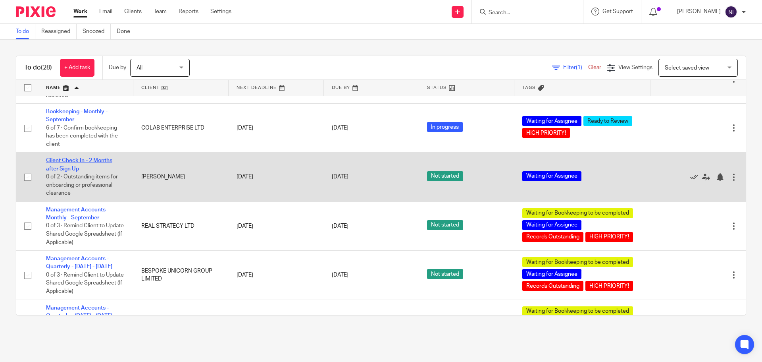
click at [92, 171] on link "Client Check In - 2 Months after Sign Up" at bounding box center [79, 165] width 66 height 14
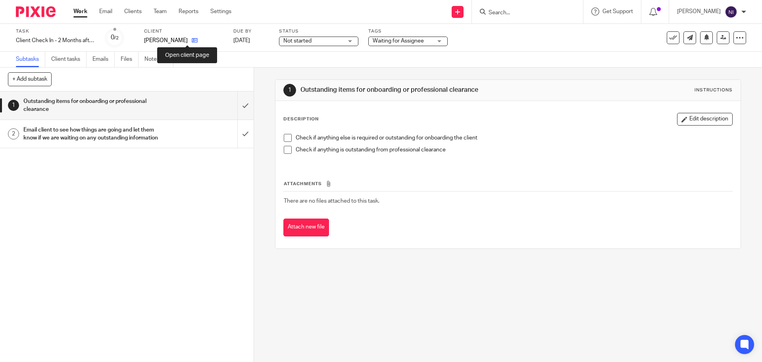
click at [192, 41] on icon at bounding box center [195, 40] width 6 height 6
click at [238, 104] on input "submit" at bounding box center [127, 105] width 254 height 28
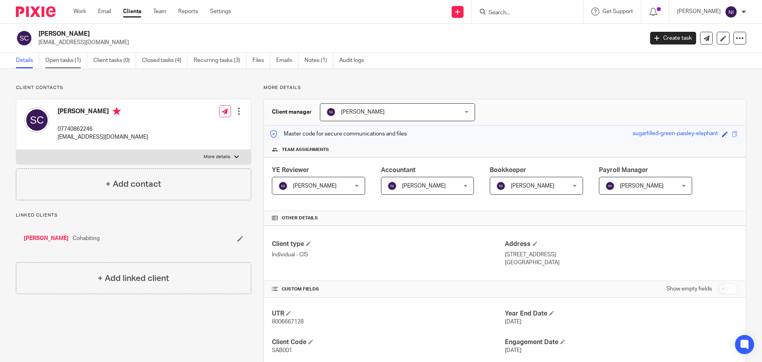
click at [69, 65] on link "Open tasks (1)" at bounding box center [66, 60] width 42 height 15
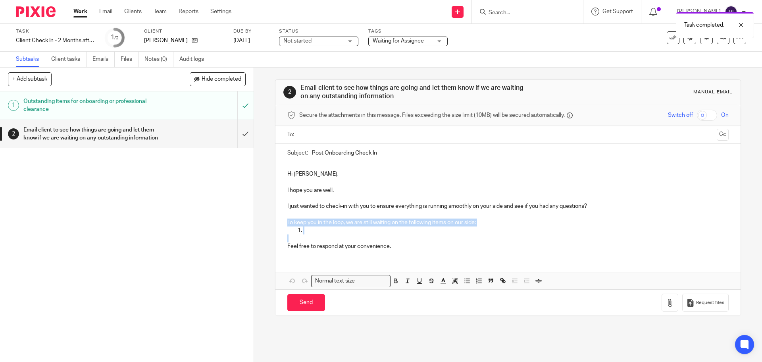
drag, startPoint x: 321, startPoint y: 235, endPoint x: 280, endPoint y: 224, distance: 41.8
click at [280, 224] on div "Hi Sabrina, I hope you are well. I just wanted to check-in with you to ensure e…" at bounding box center [508, 209] width 465 height 95
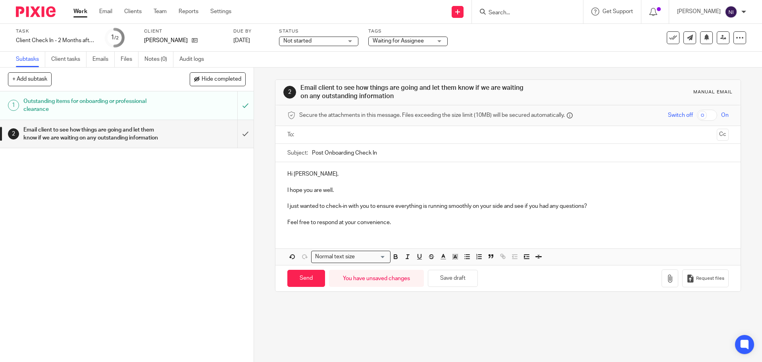
click at [338, 133] on input "text" at bounding box center [507, 134] width 411 height 9
click at [305, 280] on input "Send" at bounding box center [306, 280] width 38 height 17
type input "Sent"
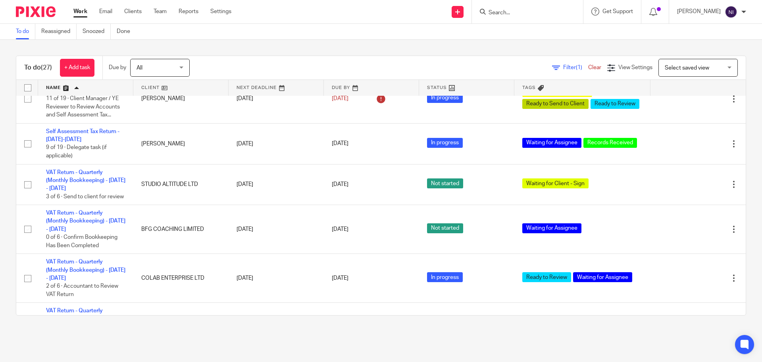
scroll to position [953, 0]
click at [91, 52] on link "Self Assessment Tax Return - [DATE]-[DATE]" at bounding box center [82, 46] width 73 height 14
click at [76, 52] on link "Self Assessment Tax Return - [DATE]-[DATE]" at bounding box center [82, 46] width 73 height 14
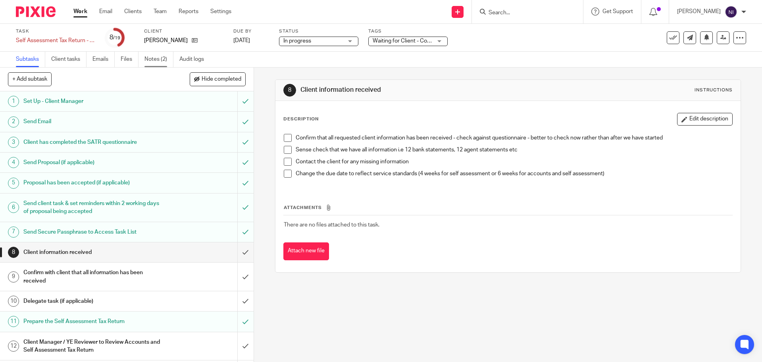
click at [162, 56] on link "Notes (2)" at bounding box center [159, 59] width 29 height 15
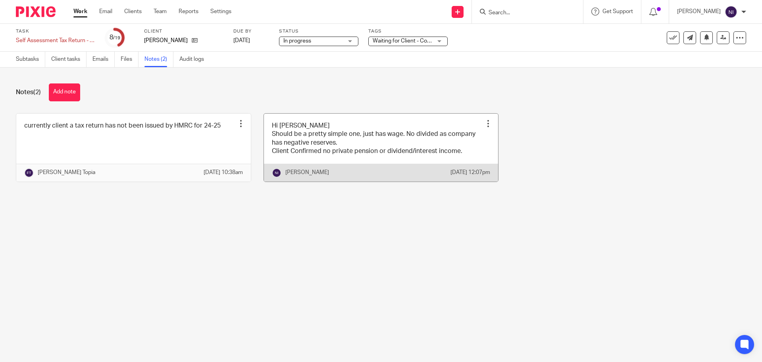
click at [401, 147] on link at bounding box center [381, 148] width 235 height 68
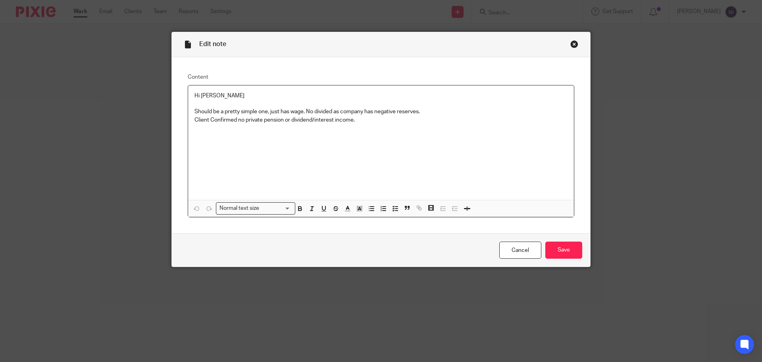
click at [573, 44] on div "Close this dialog window" at bounding box center [575, 44] width 8 height 8
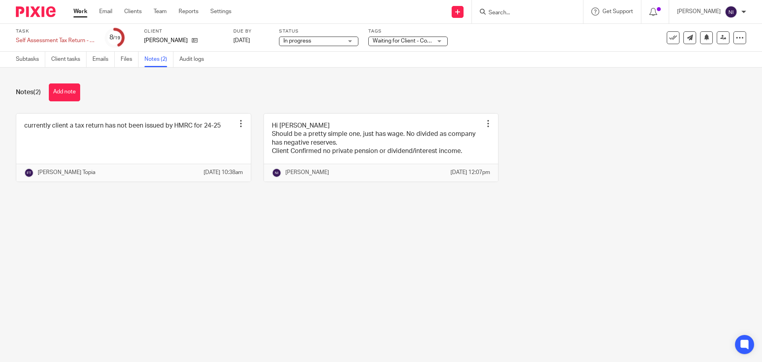
click at [429, 41] on span "Waiting for Client - Complete Task + 1" at bounding box center [419, 41] width 93 height 6
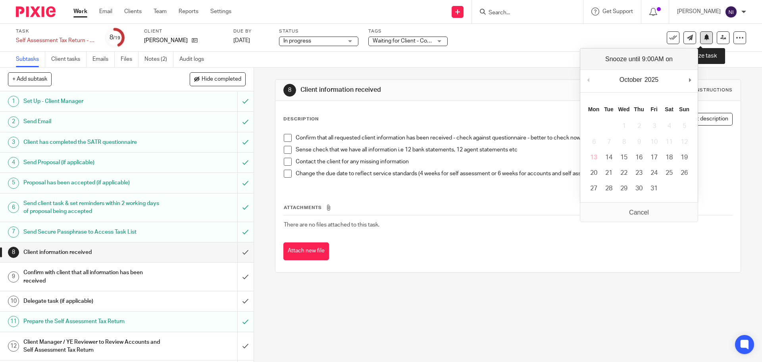
click at [700, 41] on button at bounding box center [706, 37] width 13 height 13
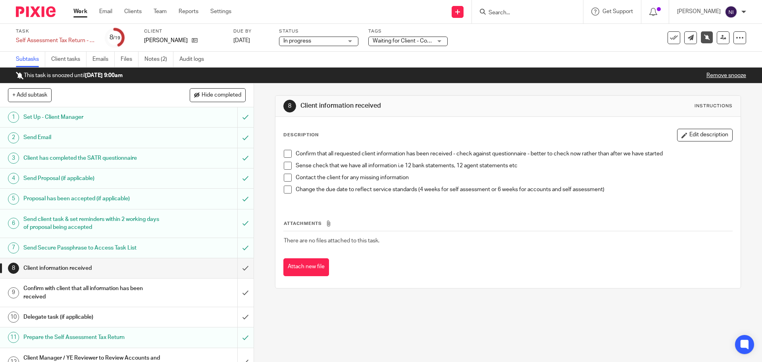
click at [77, 13] on link "Work" at bounding box center [80, 12] width 14 height 8
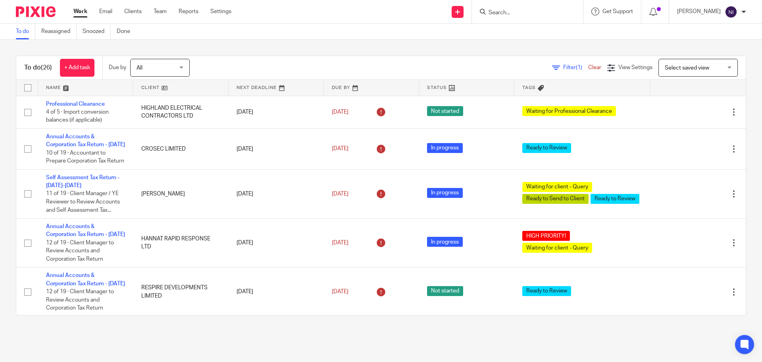
click at [62, 83] on link at bounding box center [85, 88] width 95 height 16
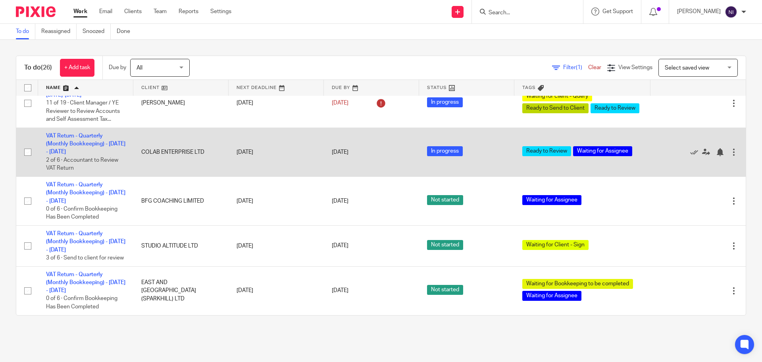
scroll to position [966, 0]
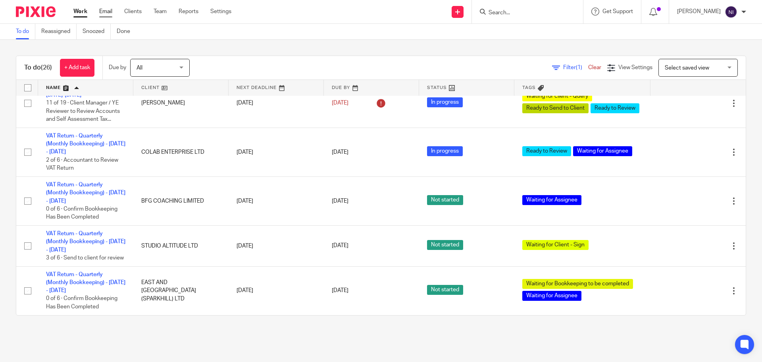
click at [103, 14] on link "Email" at bounding box center [105, 12] width 13 height 8
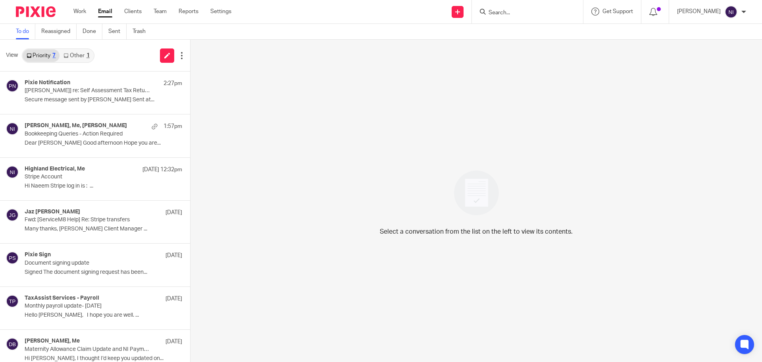
click at [85, 55] on link "Other 1" at bounding box center [77, 55] width 34 height 13
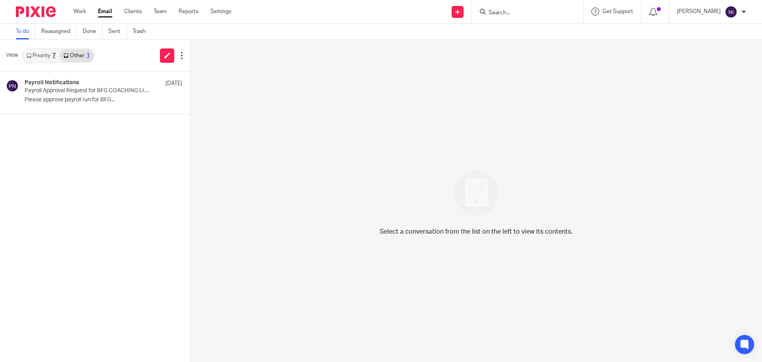
click at [23, 58] on link "Priority 7" at bounding box center [41, 55] width 37 height 13
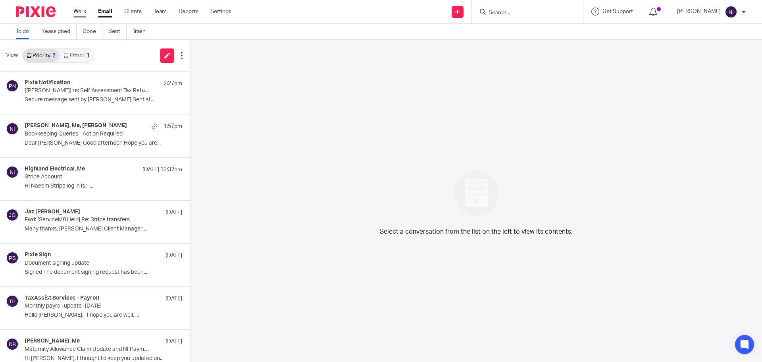
click at [77, 10] on link "Work" at bounding box center [79, 12] width 13 height 8
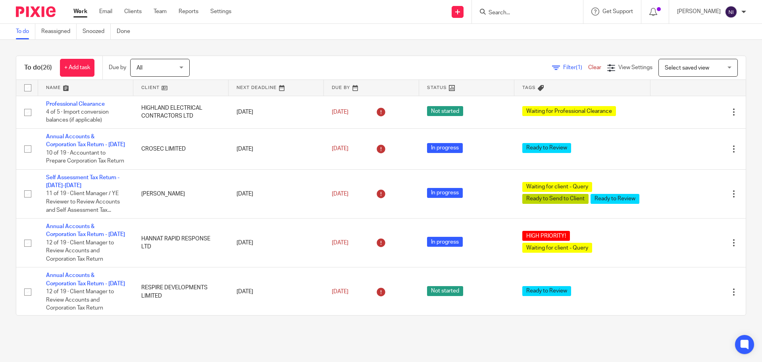
click at [62, 87] on link at bounding box center [85, 88] width 95 height 16
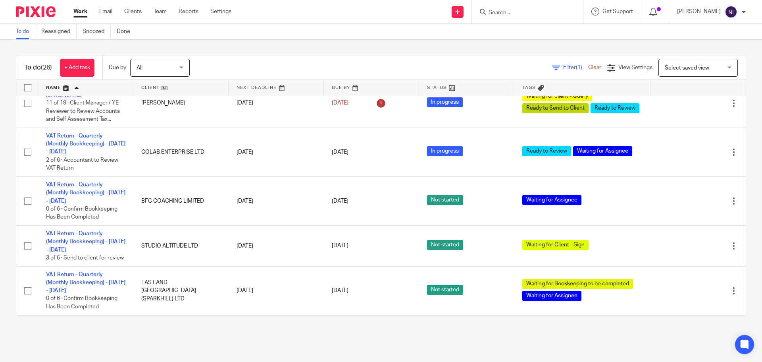
scroll to position [1005, 0]
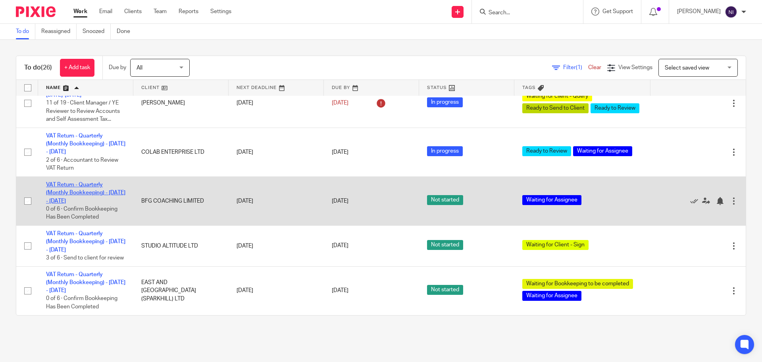
click at [96, 204] on link "VAT Return - Quarterly (Monthly Bookkeeping) - [DATE] - [DATE]" at bounding box center [85, 193] width 79 height 22
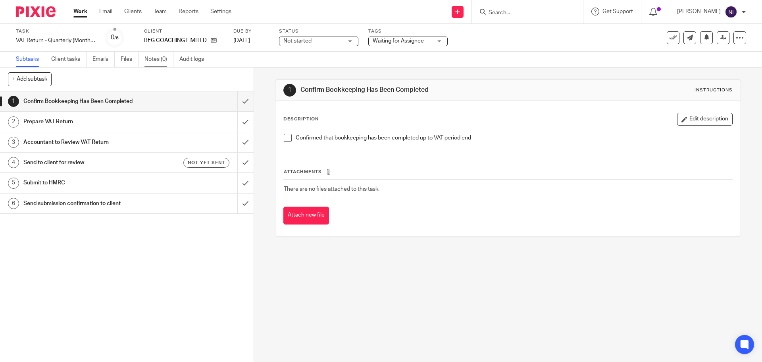
click at [151, 60] on link "Notes (0)" at bounding box center [159, 59] width 29 height 15
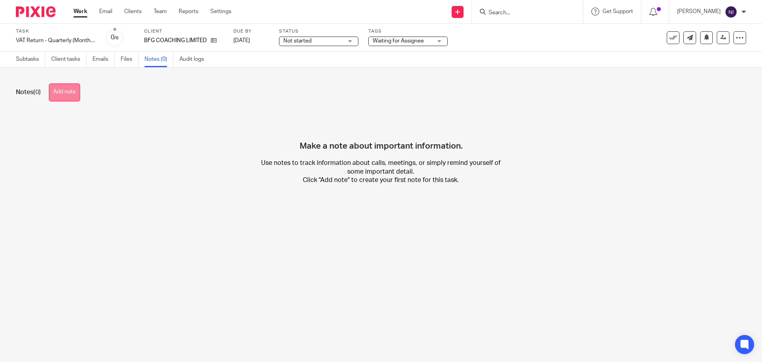
click at [64, 95] on button "Add note" at bounding box center [64, 92] width 31 height 18
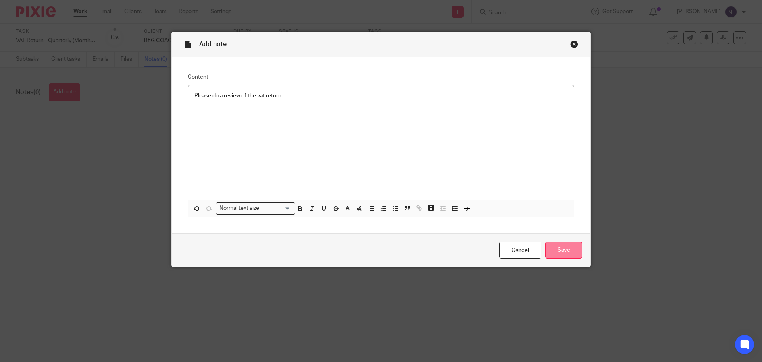
click at [546, 243] on input "Save" at bounding box center [564, 249] width 37 height 17
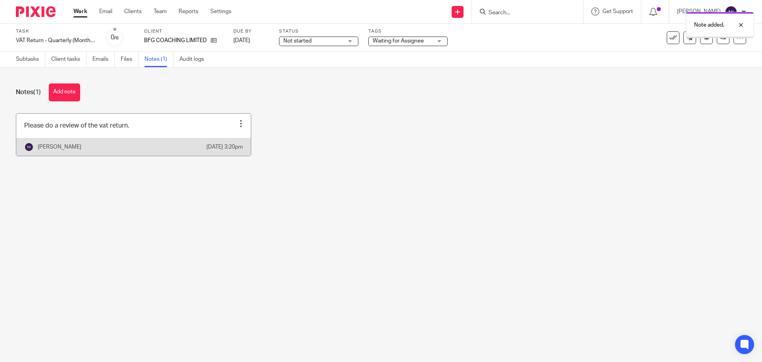
click at [148, 133] on link at bounding box center [133, 135] width 235 height 42
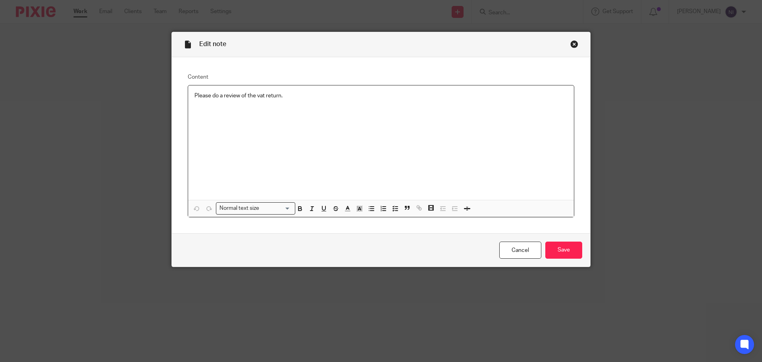
click at [296, 98] on p "Please do a review of the vat return." at bounding box center [381, 96] width 373 height 8
click at [311, 98] on p "Please do a review of the vat return and create a working papers" at bounding box center [381, 96] width 373 height 8
click at [567, 252] on input "Save" at bounding box center [564, 249] width 37 height 17
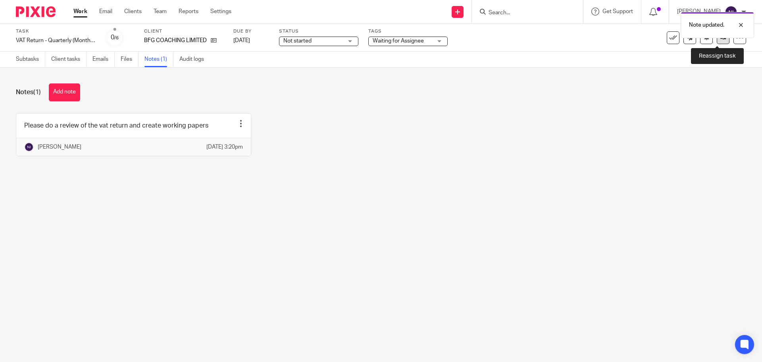
click at [720, 42] on link at bounding box center [723, 37] width 13 height 13
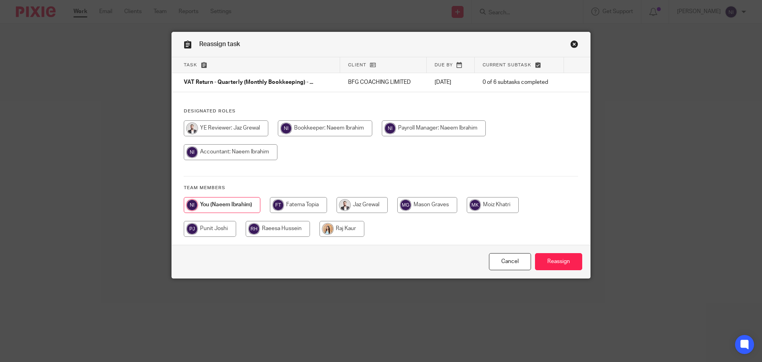
click at [440, 209] on input "radio" at bounding box center [427, 205] width 60 height 16
radio input "true"
click at [483, 206] on input "radio" at bounding box center [493, 205] width 52 height 16
radio input "true"
click at [567, 259] on input "Reassign" at bounding box center [558, 261] width 47 height 17
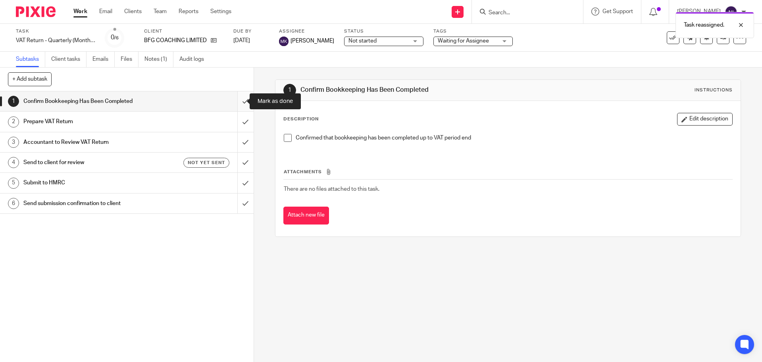
click at [235, 102] on input "submit" at bounding box center [127, 101] width 254 height 20
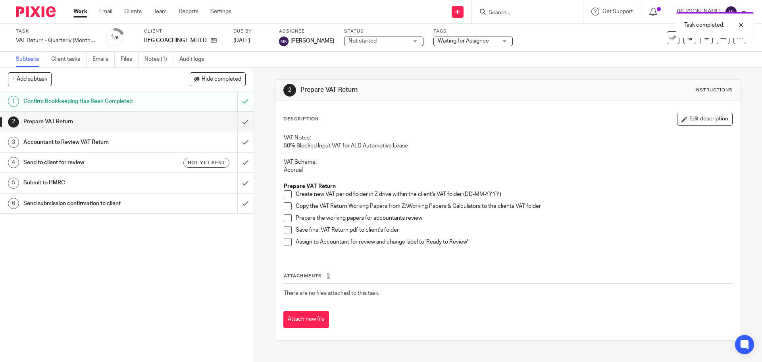
click at [77, 12] on link "Work" at bounding box center [80, 12] width 14 height 8
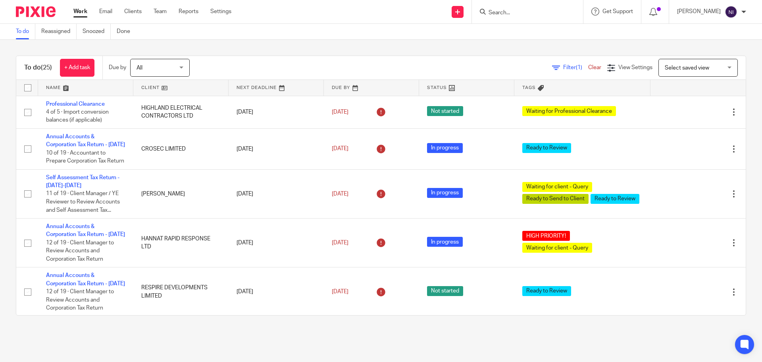
click at [60, 88] on link at bounding box center [85, 88] width 95 height 16
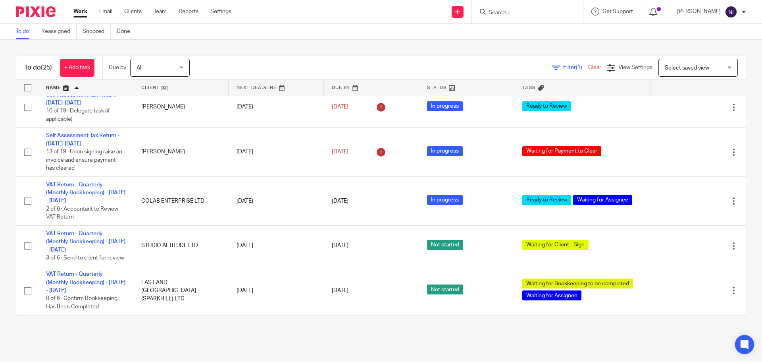
scroll to position [957, 0]
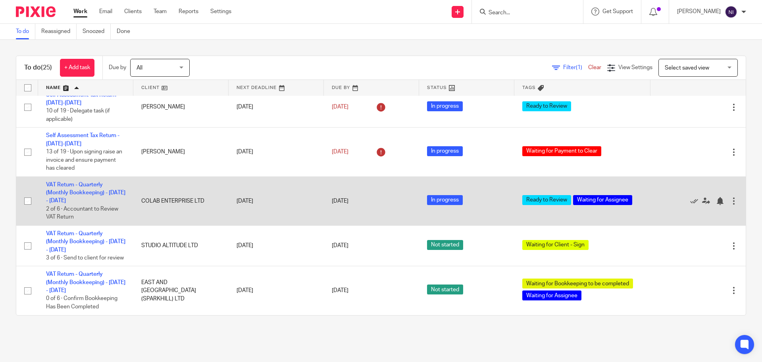
click at [80, 220] on td "VAT Return - Quarterly (Monthly Bookkeeping) - July - September, 2025 2 of 6 · …" at bounding box center [85, 200] width 95 height 49
click at [81, 204] on link "VAT Return - Quarterly (Monthly Bookkeeping) - [DATE] - [DATE]" at bounding box center [85, 193] width 79 height 22
click at [58, 204] on link "VAT Return - Quarterly (Monthly Bookkeeping) - [DATE] - [DATE]" at bounding box center [85, 193] width 79 height 22
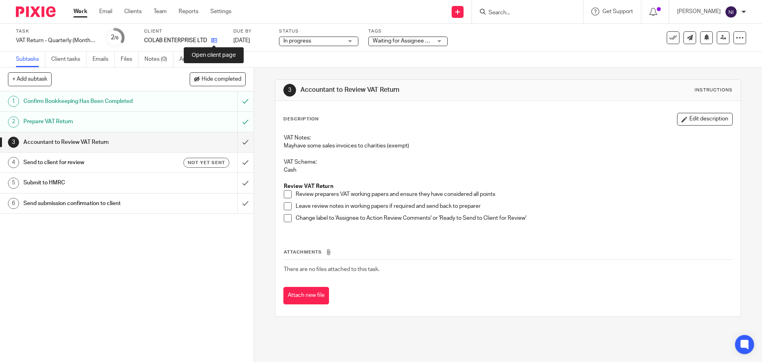
click at [214, 39] on icon at bounding box center [214, 40] width 6 height 6
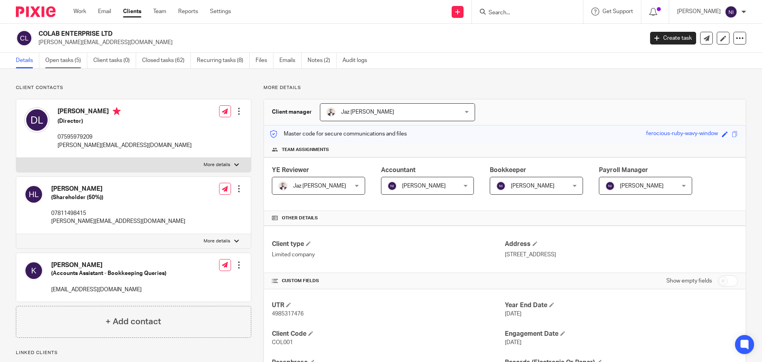
click at [66, 61] on link "Open tasks (5)" at bounding box center [66, 60] width 42 height 15
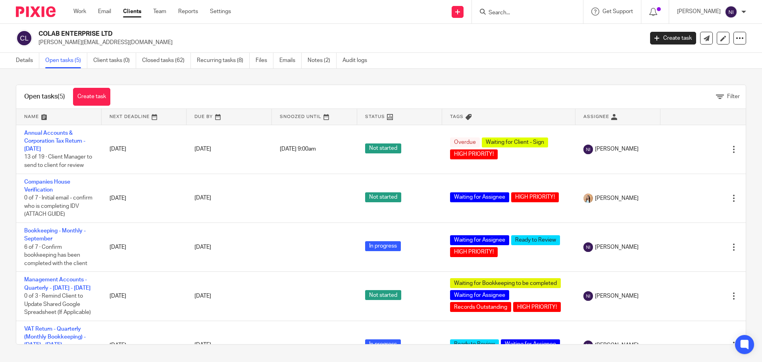
click at [39, 114] on link at bounding box center [58, 117] width 85 height 16
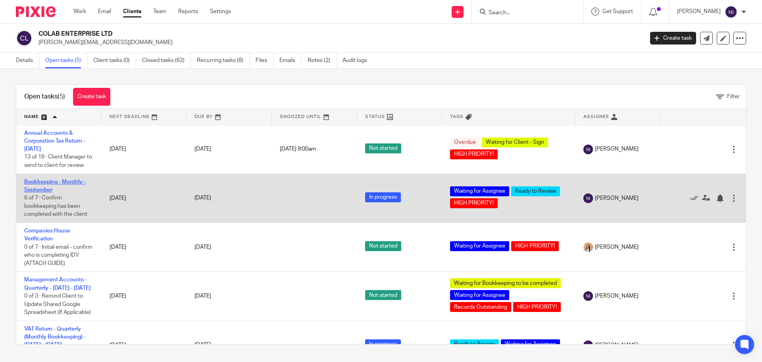
click at [70, 182] on link "Bookkeeping - Monthly - September" at bounding box center [55, 186] width 62 height 14
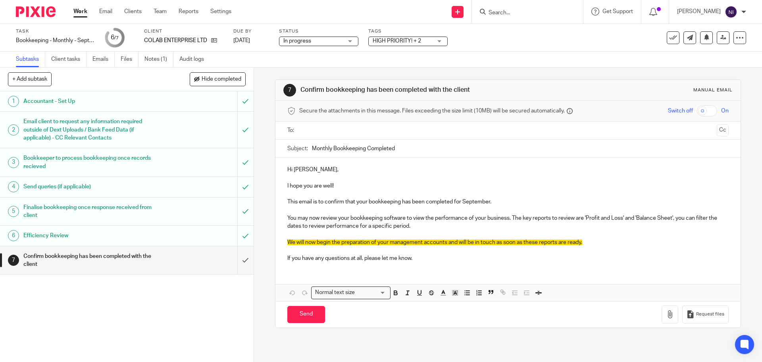
click at [307, 169] on p "Hi Daniel," at bounding box center [507, 170] width 441 height 8
click at [340, 133] on input "text" at bounding box center [507, 130] width 411 height 9
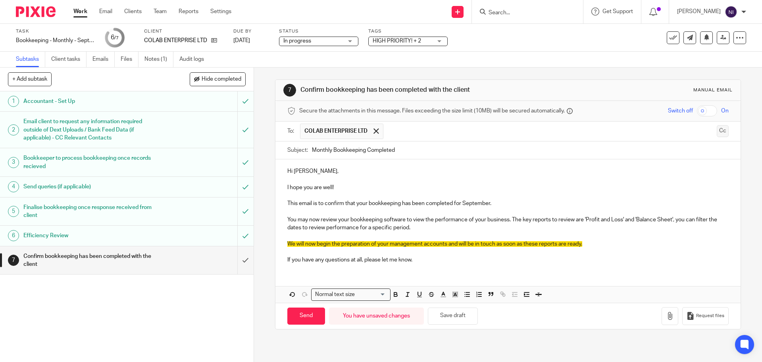
click at [717, 133] on button "Cc" at bounding box center [723, 131] width 12 height 12
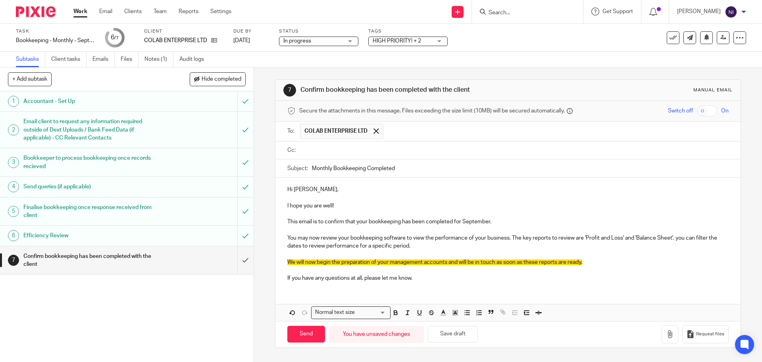
click at [498, 155] on ul at bounding box center [514, 150] width 428 height 13
click at [498, 154] on input "text" at bounding box center [513, 150] width 423 height 9
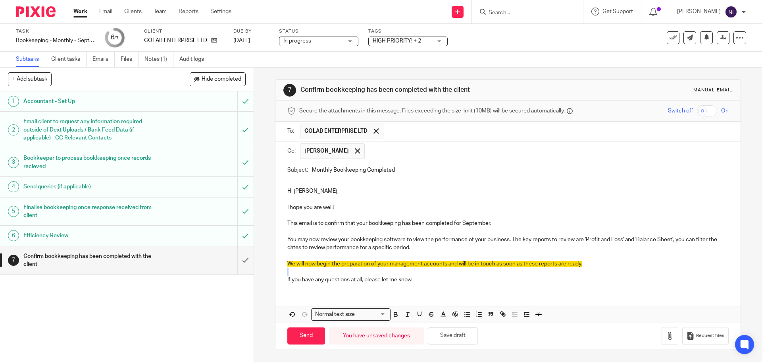
drag, startPoint x: 609, startPoint y: 265, endPoint x: 291, endPoint y: 270, distance: 318.1
click at [291, 269] on div "Hi Dan, I hope you are well! This email is to confirm that your bookkeeping has…" at bounding box center [508, 234] width 465 height 110
click at [594, 265] on p "We will now begin the preparation of your management accounts and will be in to…" at bounding box center [507, 264] width 441 height 8
drag, startPoint x: 448, startPoint y: 282, endPoint x: 405, endPoint y: 278, distance: 43.9
click at [405, 278] on p "If you have any questions at all, please let me know." at bounding box center [507, 280] width 441 height 8
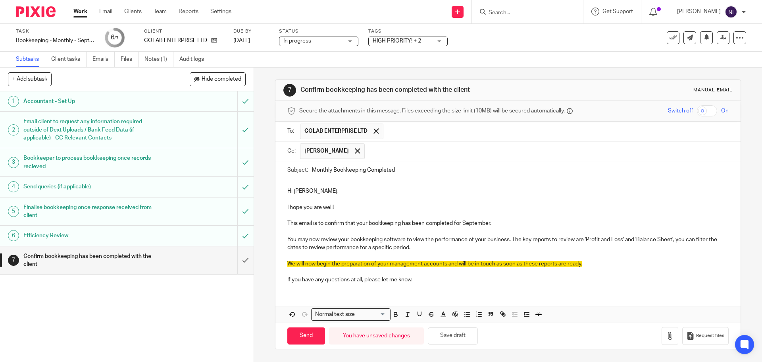
click at [617, 268] on p at bounding box center [507, 272] width 441 height 8
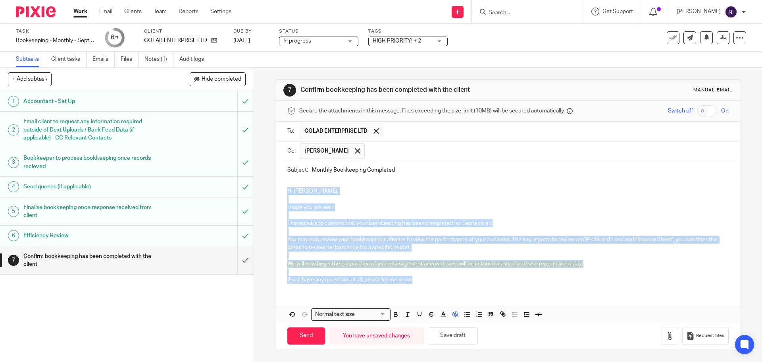
drag, startPoint x: 419, startPoint y: 282, endPoint x: 265, endPoint y: 189, distance: 179.7
click at [265, 189] on div "7 Confirm bookkeeping has been completed with the client Manual email Secure th…" at bounding box center [508, 215] width 508 height 294
click at [454, 313] on polyline "button" at bounding box center [455, 314] width 3 height 3
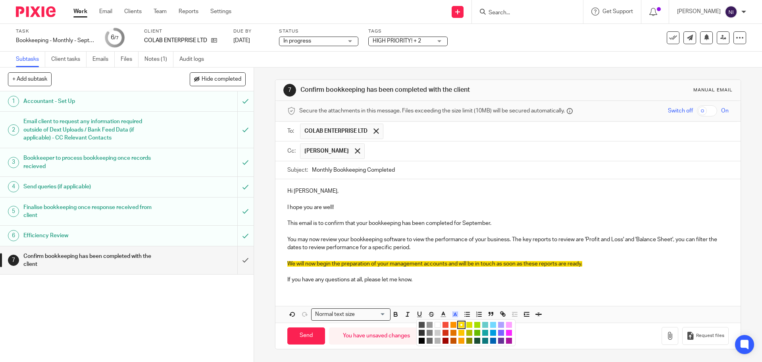
click at [438, 324] on li "color:#FFFFFF" at bounding box center [438, 325] width 6 height 6
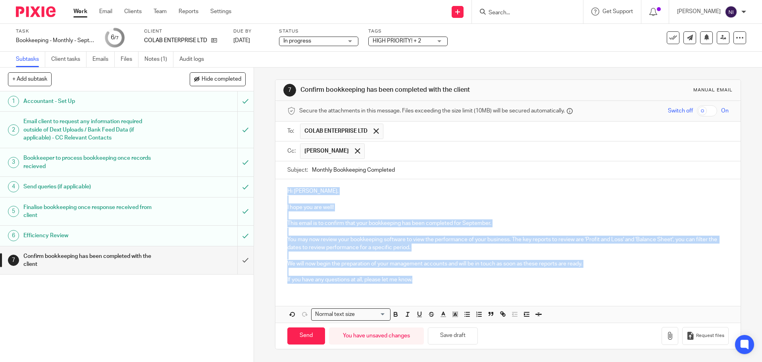
click at [443, 286] on div "Hi Dan, I hope you are well! This email is to confirm that your bookkeeping has…" at bounding box center [508, 234] width 465 height 110
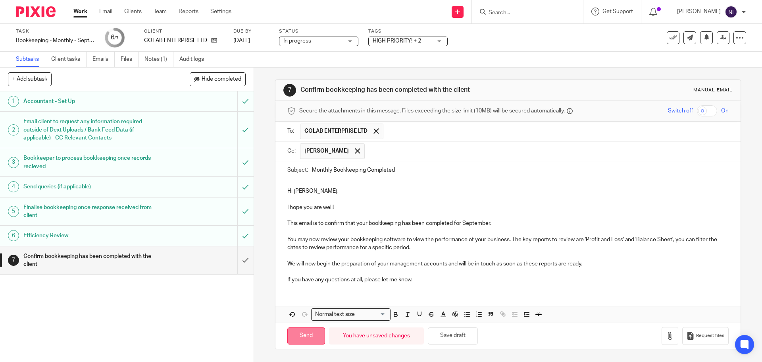
click at [316, 332] on input "Send" at bounding box center [306, 335] width 38 height 17
type input "Sent"
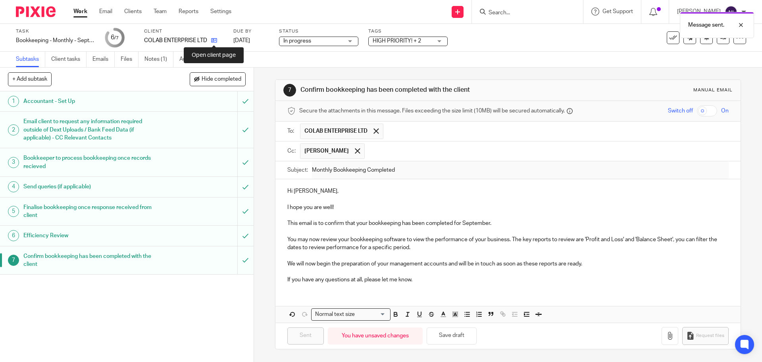
click at [211, 40] on icon at bounding box center [214, 40] width 6 height 6
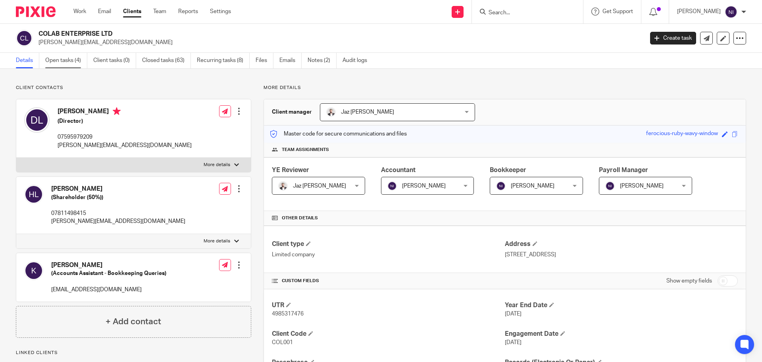
click at [70, 59] on link "Open tasks (4)" at bounding box center [66, 60] width 42 height 15
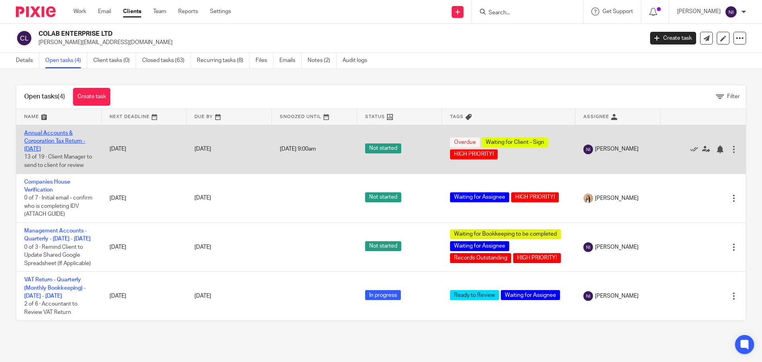
click at [54, 139] on link "Annual Accounts & Corporation Tax Return - [DATE]" at bounding box center [54, 141] width 61 height 22
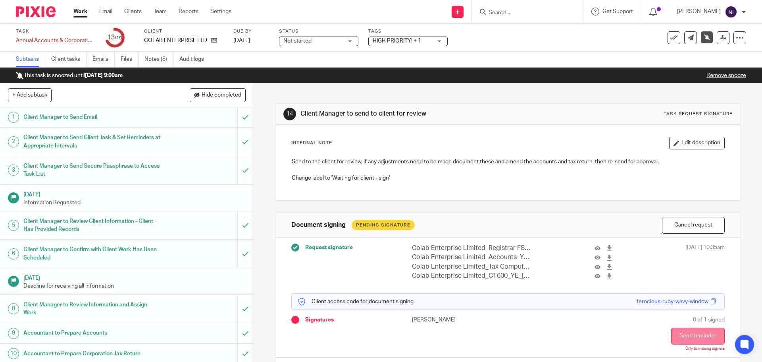
click at [698, 335] on button "Send reminder" at bounding box center [698, 336] width 54 height 17
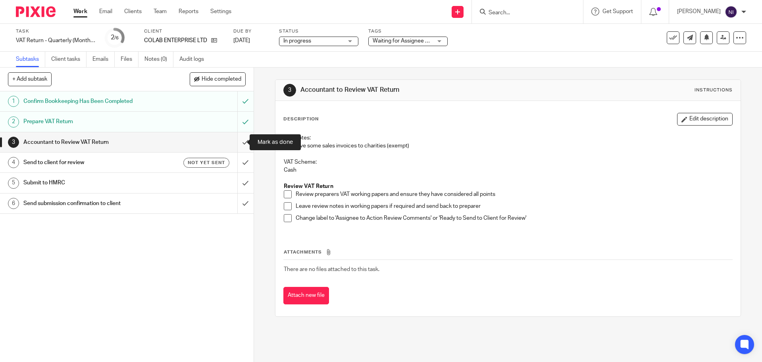
click at [236, 142] on input "submit" at bounding box center [127, 142] width 254 height 20
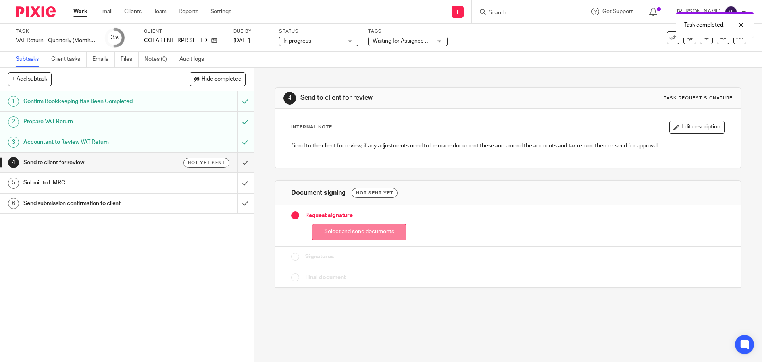
click at [363, 226] on button "Select and send documents" at bounding box center [359, 232] width 95 height 17
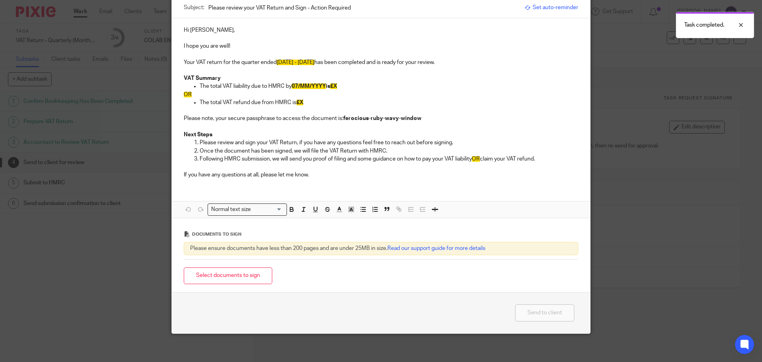
scroll to position [83, 0]
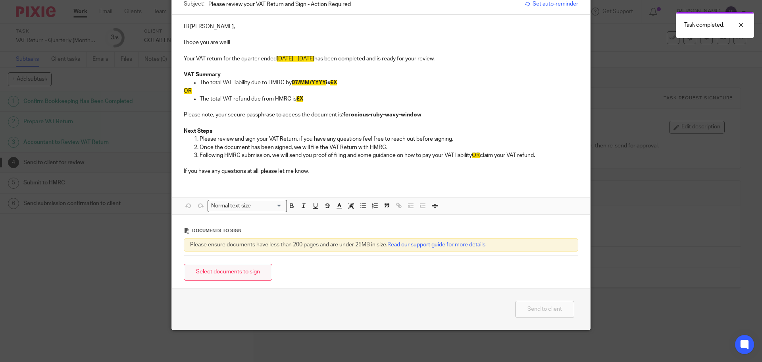
click at [255, 268] on button "Select documents to sign" at bounding box center [228, 272] width 89 height 17
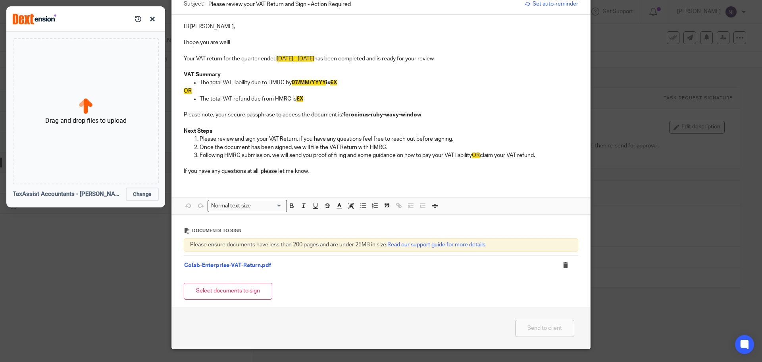
drag, startPoint x: 309, startPoint y: 80, endPoint x: 482, endPoint y: 80, distance: 173.5
click at [309, 80] on span "07/MM/YYYY" at bounding box center [309, 83] width 34 height 6
drag, startPoint x: 332, startPoint y: 97, endPoint x: 180, endPoint y: 95, distance: 152.5
click at [180, 95] on div "Hi Daniel, I hope you are well! Your VAT return for the quarter ended July - Se…" at bounding box center [381, 98] width 419 height 167
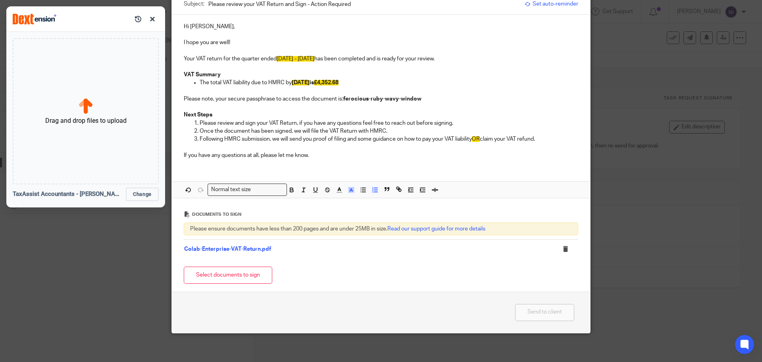
drag, startPoint x: 540, startPoint y: 141, endPoint x: 472, endPoint y: 141, distance: 67.9
click at [472, 141] on p "Following HMRC submission, we will send you proof of filing and some guidance o…" at bounding box center [389, 139] width 379 height 8
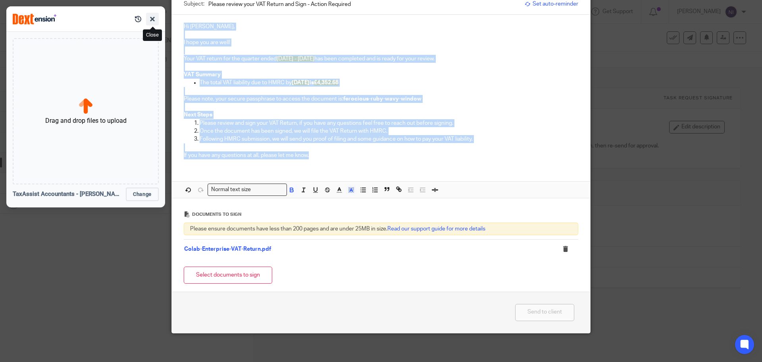
drag, startPoint x: 336, startPoint y: 157, endPoint x: 154, endPoint y: 17, distance: 229.1
click at [154, 17] on html "Work Email Clients Team Reports Settings Work Email Clients Team Reports Settin…" at bounding box center [381, 181] width 762 height 362
click at [351, 191] on line "button" at bounding box center [352, 191] width 2 height 0
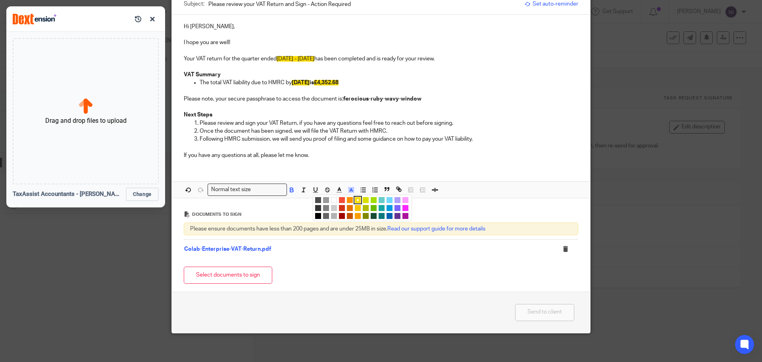
click at [331, 202] on li "color:#FFFFFF" at bounding box center [334, 200] width 6 height 6
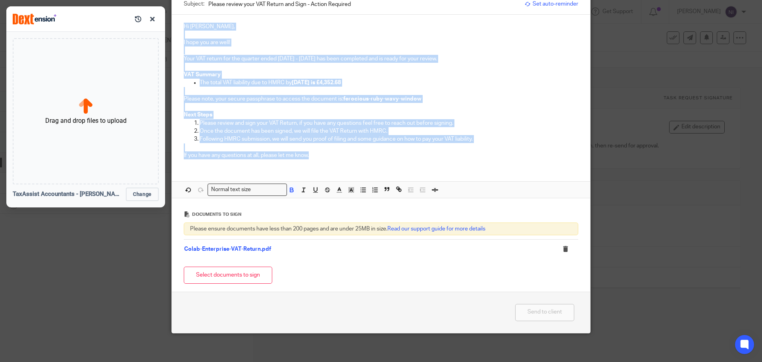
click at [203, 27] on p "Hi Daniel," at bounding box center [381, 27] width 395 height 8
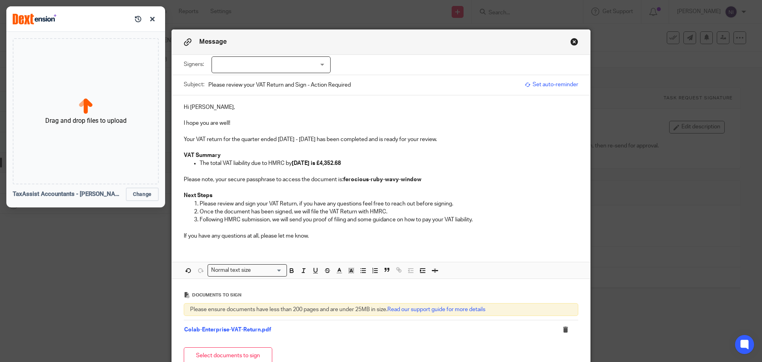
scroll to position [0, 0]
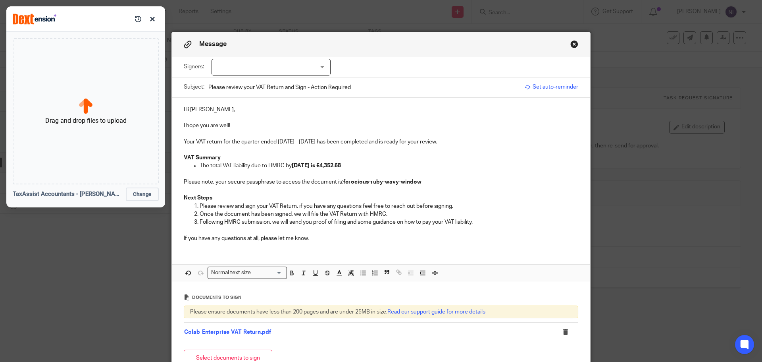
click at [310, 66] on div at bounding box center [271, 67] width 119 height 17
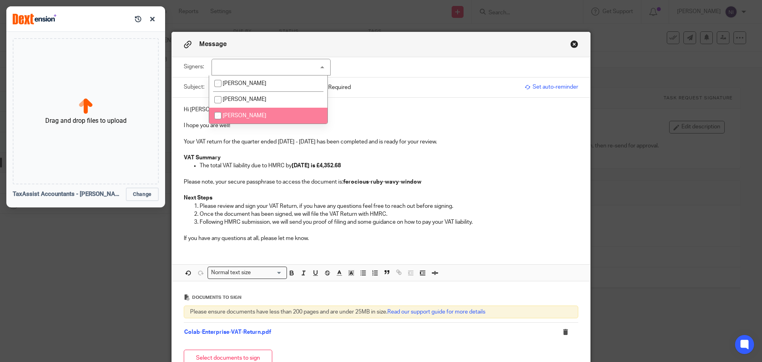
click at [304, 109] on li "Daniel Lamoon" at bounding box center [268, 116] width 118 height 16
checkbox input "true"
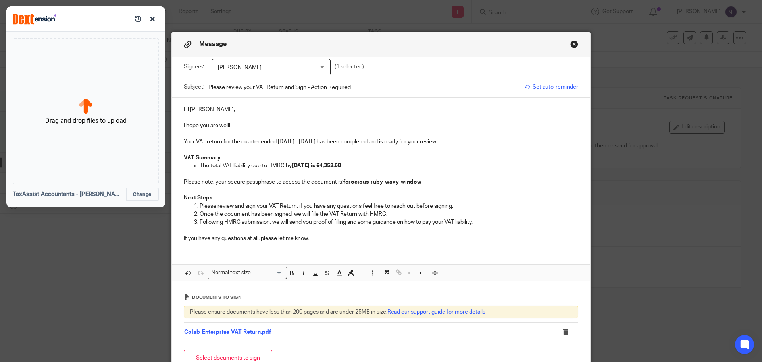
click at [402, 119] on p at bounding box center [381, 118] width 395 height 8
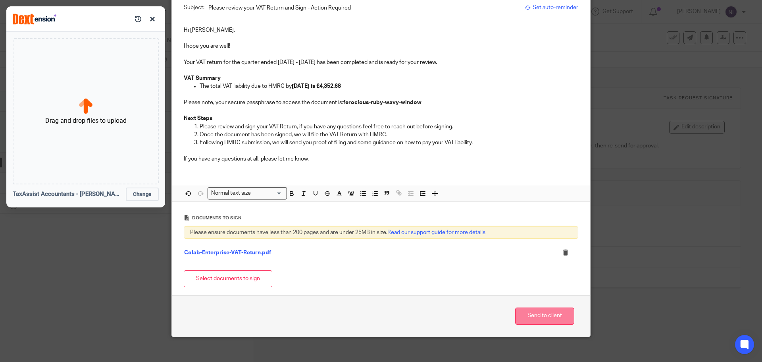
click at [562, 313] on button "Send to client" at bounding box center [544, 315] width 59 height 17
click at [151, 21] on button "button" at bounding box center [152, 19] width 13 height 13
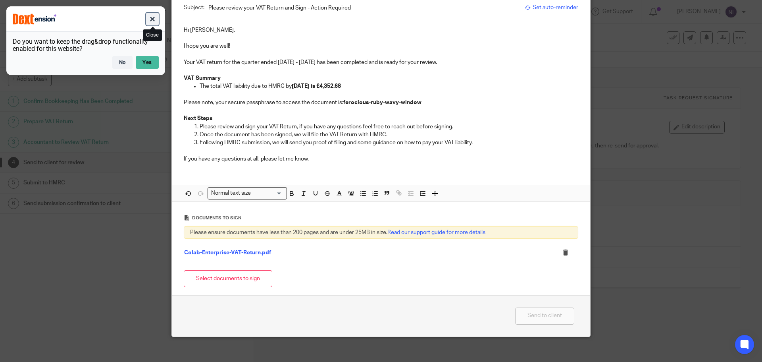
click at [152, 23] on button "button" at bounding box center [152, 19] width 13 height 13
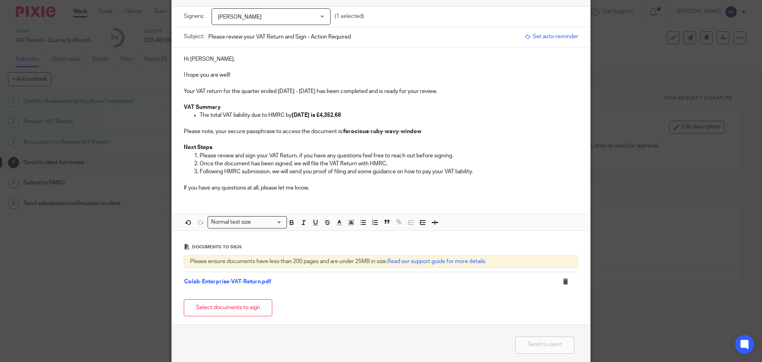
scroll to position [40, 0]
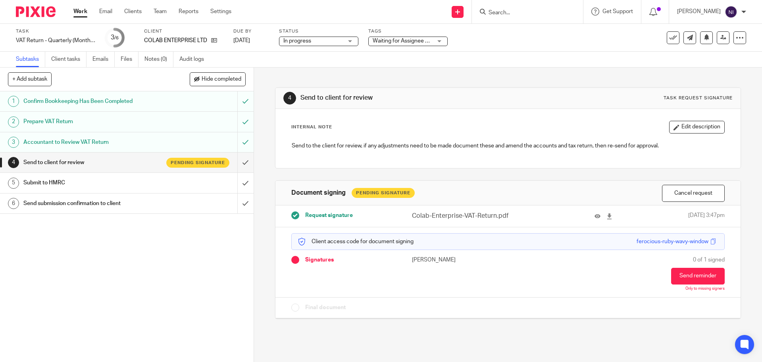
click at [395, 41] on span "Waiting for Assignee + 1" at bounding box center [403, 41] width 60 height 6
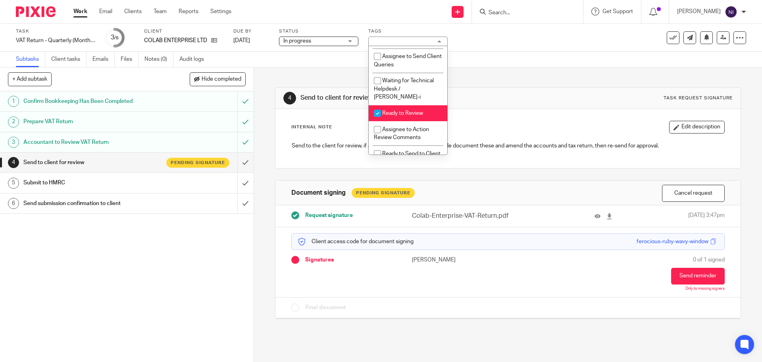
click at [424, 114] on li "Ready to Review" at bounding box center [408, 113] width 79 height 16
checkbox input "false"
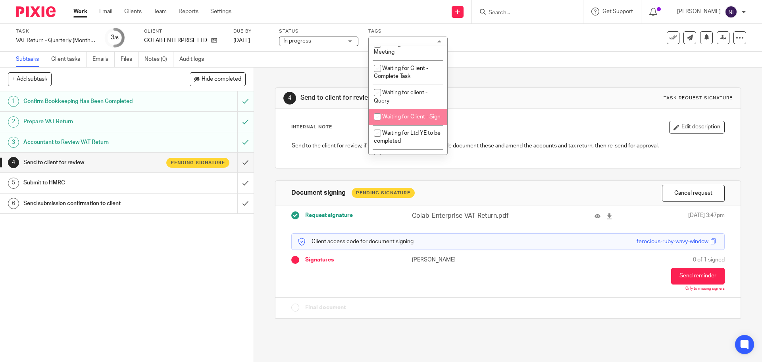
click at [416, 125] on li "Waiting for Client - Sign" at bounding box center [408, 117] width 79 height 16
checkbox input "true"
click at [545, 50] on div "Task VAT Return - Quarterly (Monthly Bookkeeping) - July - September, 2025 Save…" at bounding box center [381, 38] width 762 height 28
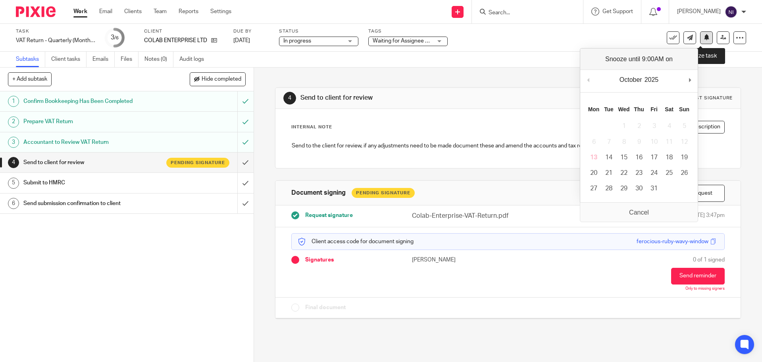
click at [704, 38] on icon at bounding box center [707, 37] width 6 height 6
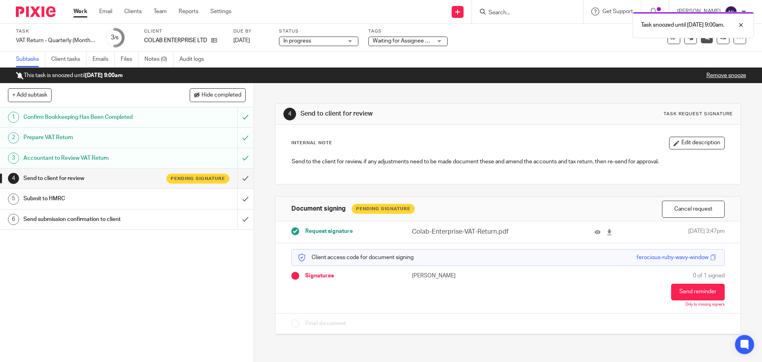
click at [83, 12] on link "Work" at bounding box center [80, 12] width 14 height 8
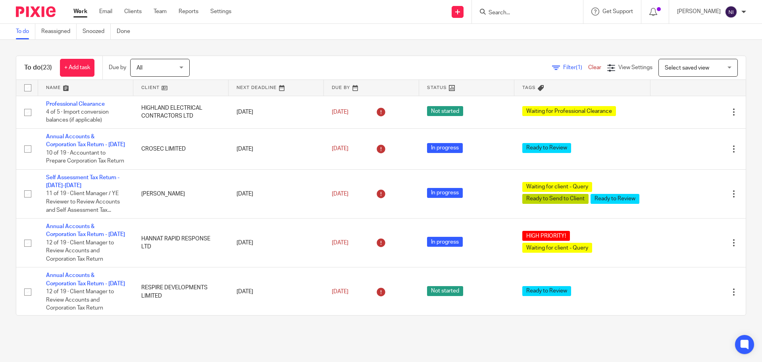
click at [63, 90] on link at bounding box center [85, 88] width 95 height 16
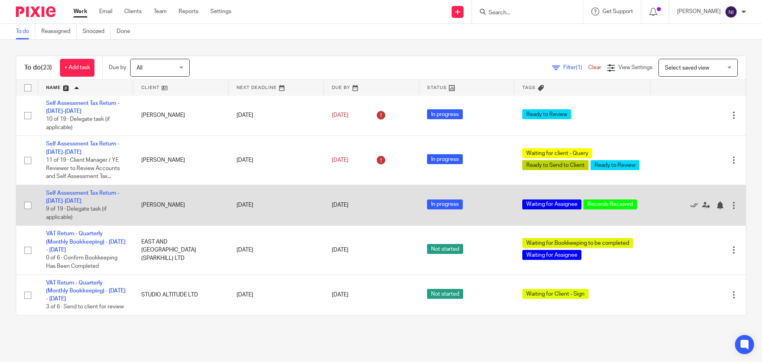
scroll to position [858, 0]
click at [99, 204] on link "Self Assessment Tax Return - [DATE]-[DATE]" at bounding box center [82, 197] width 73 height 14
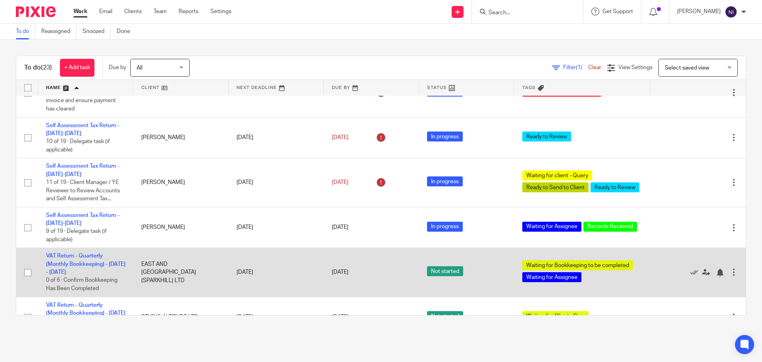
scroll to position [739, 0]
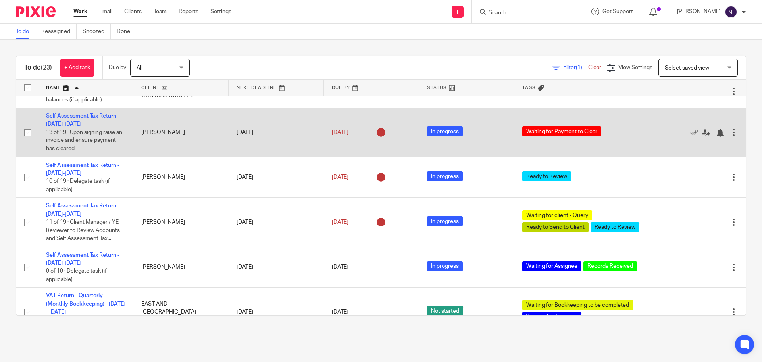
click at [104, 127] on link "Self Assessment Tax Return - [DATE]-[DATE]" at bounding box center [82, 120] width 73 height 14
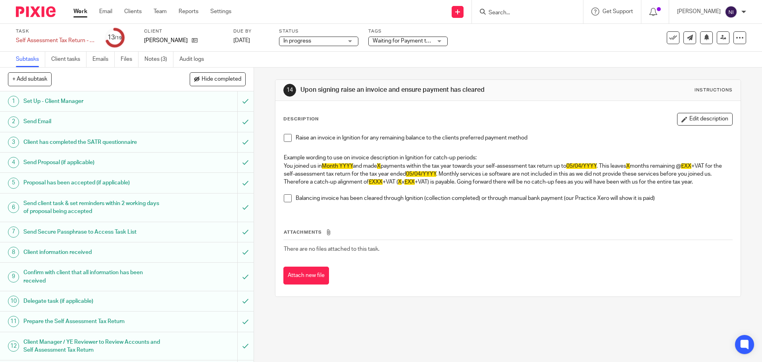
click at [432, 44] on span "Waiting for Payment to Clear" at bounding box center [403, 41] width 60 height 8
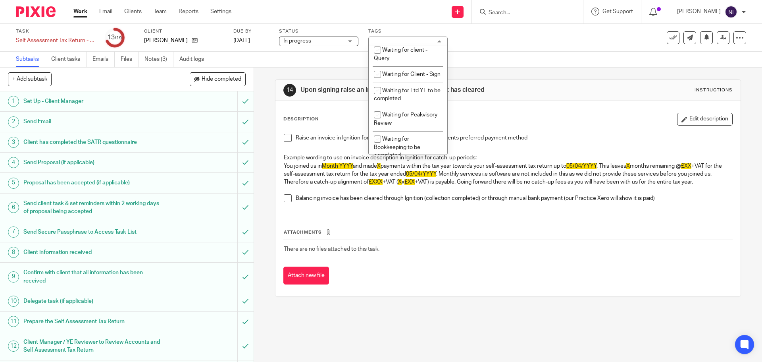
scroll to position [555, 0]
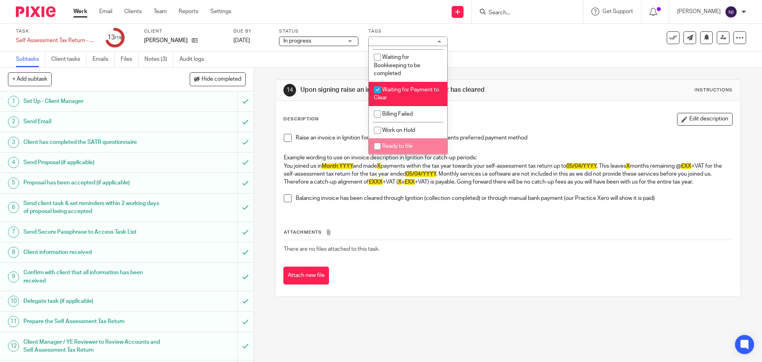
click at [409, 148] on span "Ready to file" at bounding box center [397, 146] width 31 height 6
checkbox input "true"
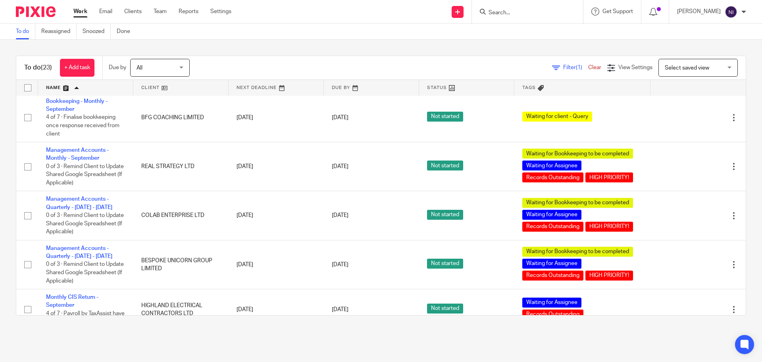
scroll to position [223, 0]
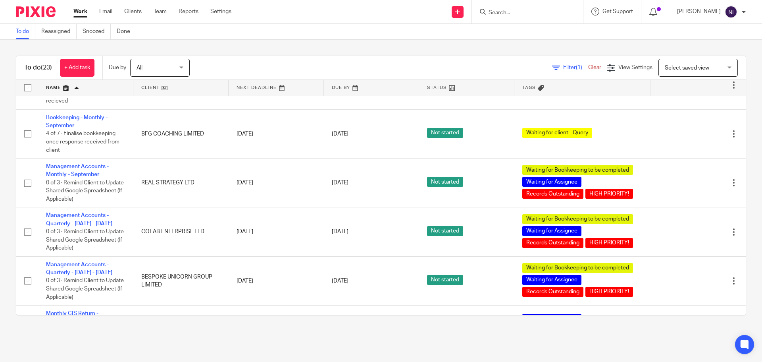
click at [536, 11] on input "Search" at bounding box center [523, 13] width 71 height 7
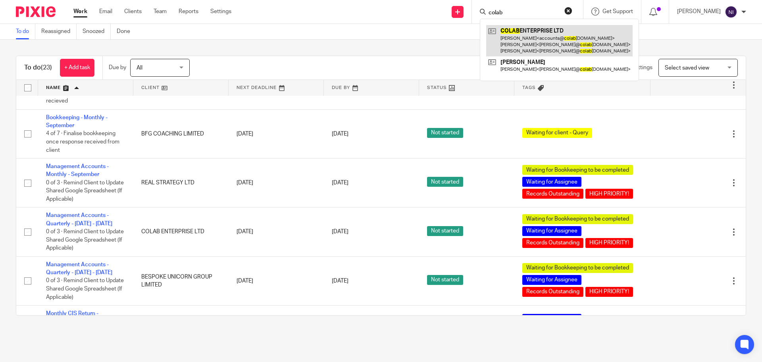
type input "colab"
click at [519, 45] on link at bounding box center [559, 40] width 147 height 31
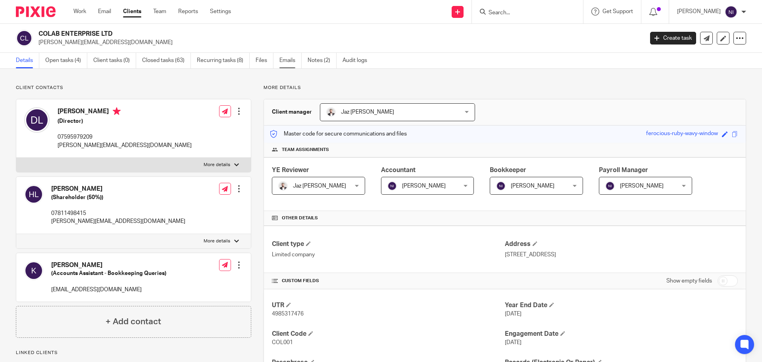
click at [283, 63] on link "Emails" at bounding box center [291, 60] width 22 height 15
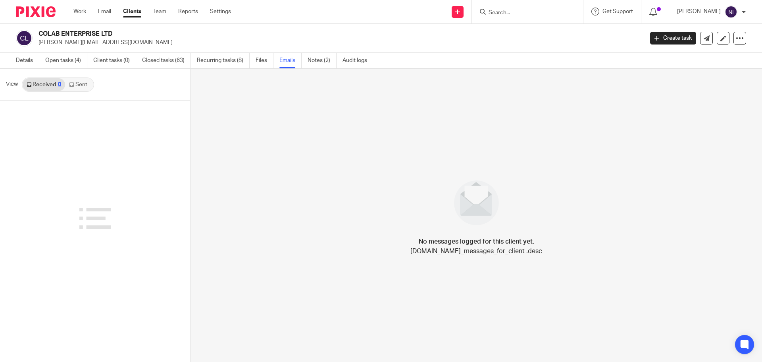
click at [69, 83] on icon at bounding box center [71, 84] width 5 height 5
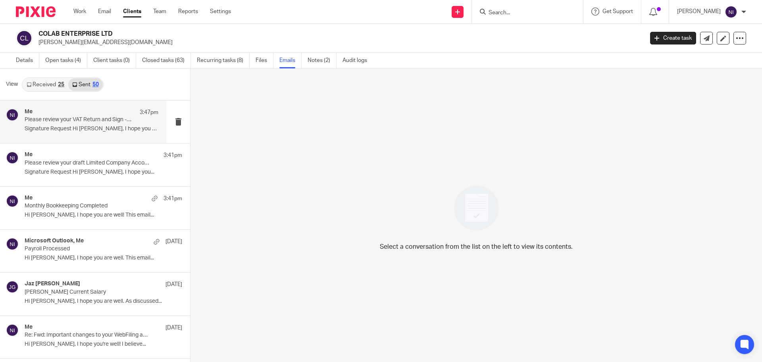
click at [103, 123] on p "Please review your VAT Return and Sign - Action Required" at bounding box center [78, 119] width 107 height 7
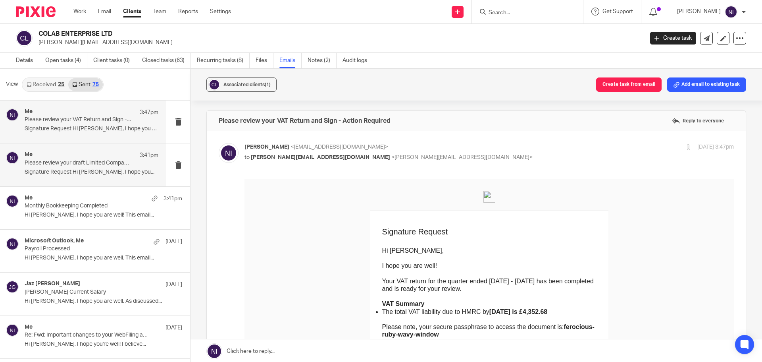
click at [67, 175] on p "Signature Request Hi Daniel, I hope you..." at bounding box center [92, 172] width 134 height 7
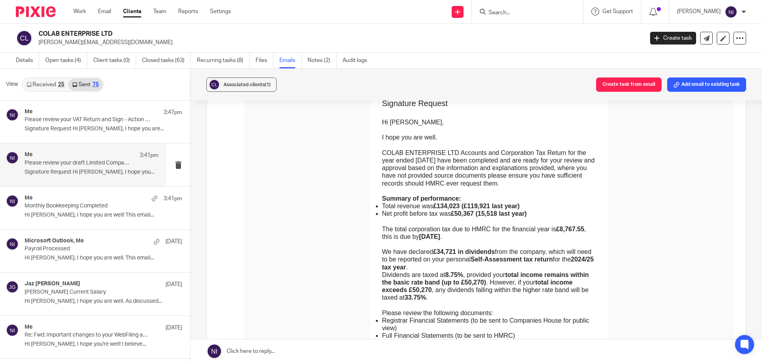
scroll to position [119, 0]
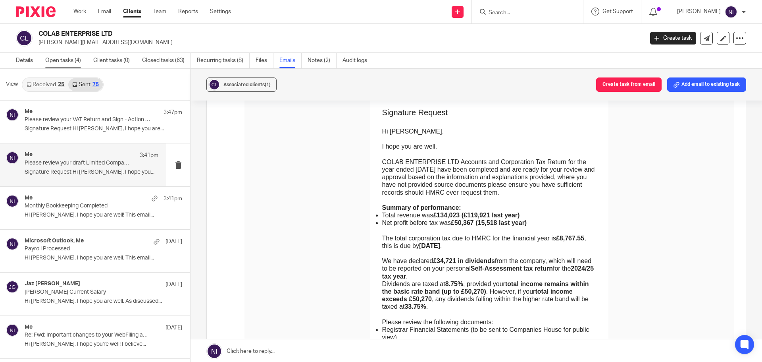
click at [54, 56] on link "Open tasks (4)" at bounding box center [66, 60] width 42 height 15
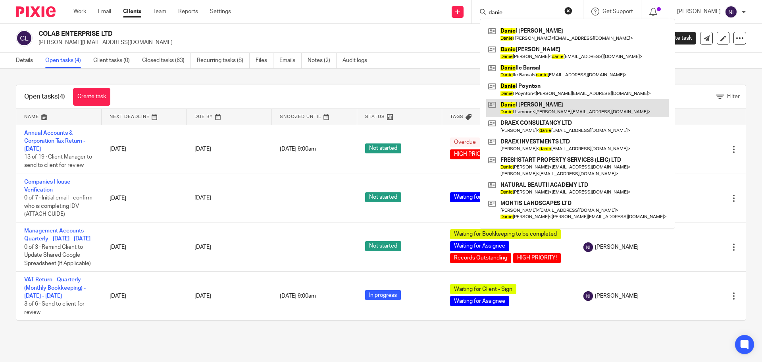
type input "danie"
click at [563, 106] on link at bounding box center [577, 108] width 183 height 18
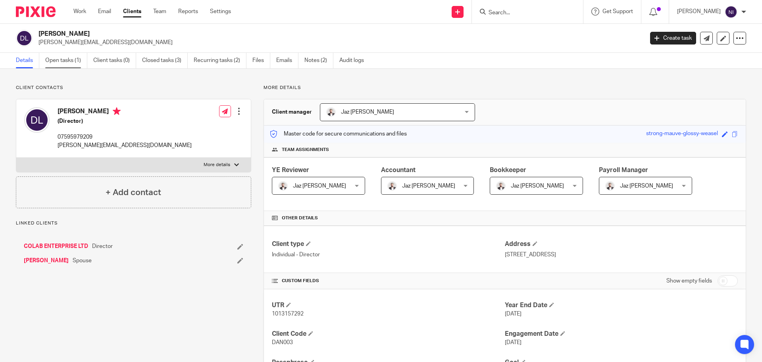
click at [65, 63] on link "Open tasks (1)" at bounding box center [66, 60] width 42 height 15
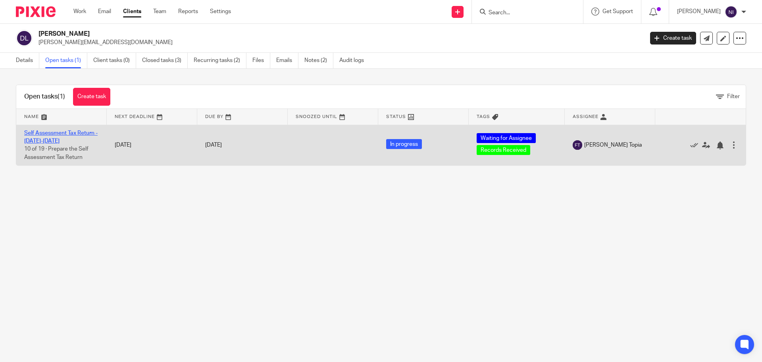
click at [60, 132] on link "Self Assessment Tax Return - 2024-2025" at bounding box center [60, 137] width 73 height 14
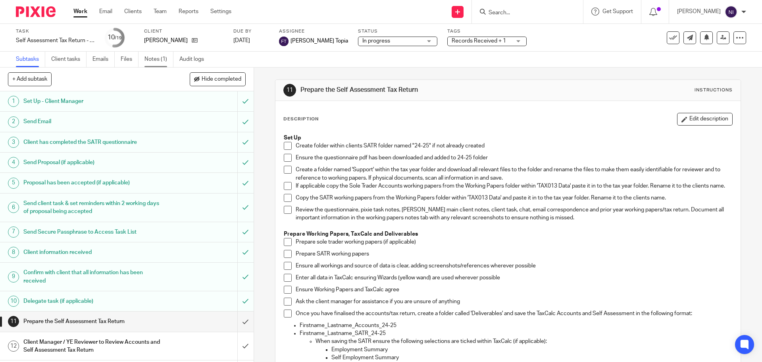
click at [156, 58] on link "Notes (1)" at bounding box center [159, 59] width 29 height 15
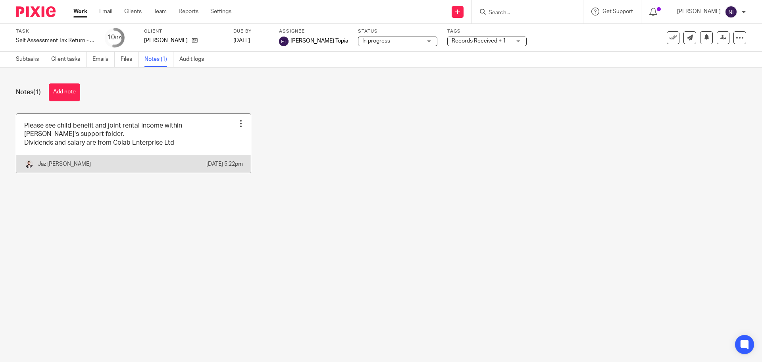
click at [151, 151] on link at bounding box center [133, 143] width 235 height 59
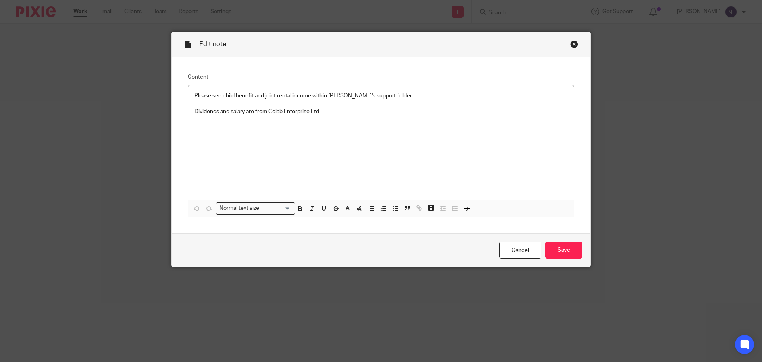
click at [571, 44] on div "Close this dialog window" at bounding box center [575, 44] width 8 height 8
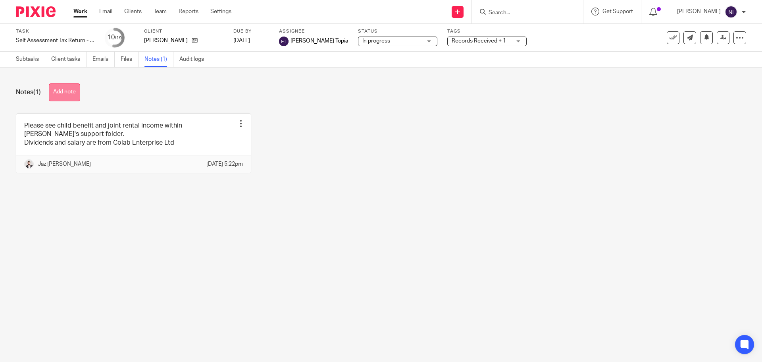
click at [68, 88] on button "Add note" at bounding box center [64, 92] width 31 height 18
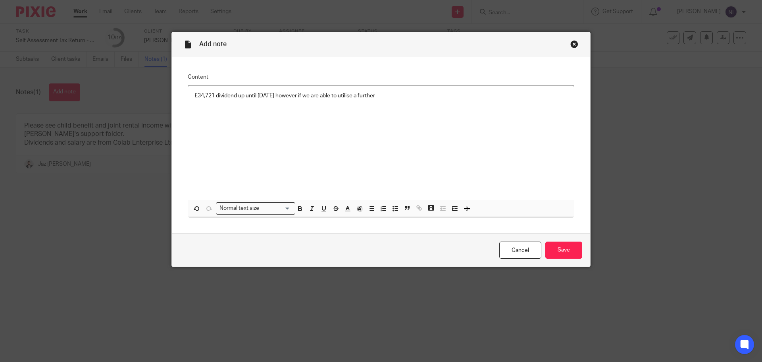
click at [415, 95] on p "£34,721 dividend up until 31/03/2025 however if we are able to utilise a further" at bounding box center [381, 96] width 373 height 8
drag, startPoint x: 409, startPoint y: 96, endPoint x: 365, endPoint y: 98, distance: 43.8
click at [365, 98] on p "£34,721 dividend up until 31/03/2025 however if we are able to utilise a further" at bounding box center [381, 96] width 373 height 8
click at [545, 96] on p "£34,721 dividend up until 31/03/2025 however if we are able to utilise further …" at bounding box center [381, 96] width 373 height 8
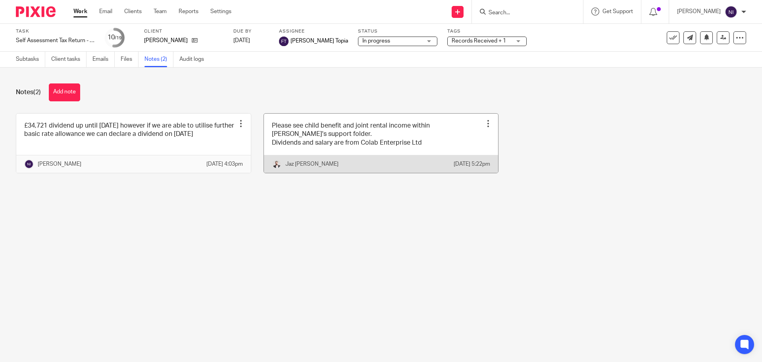
click at [352, 127] on link at bounding box center [381, 143] width 235 height 59
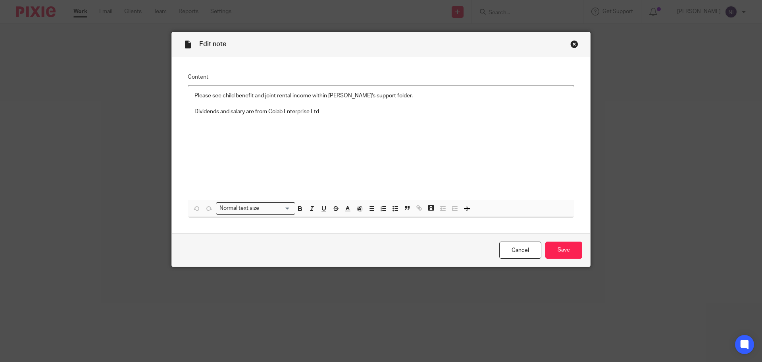
click at [575, 45] on div "Close this dialog window" at bounding box center [575, 44] width 8 height 8
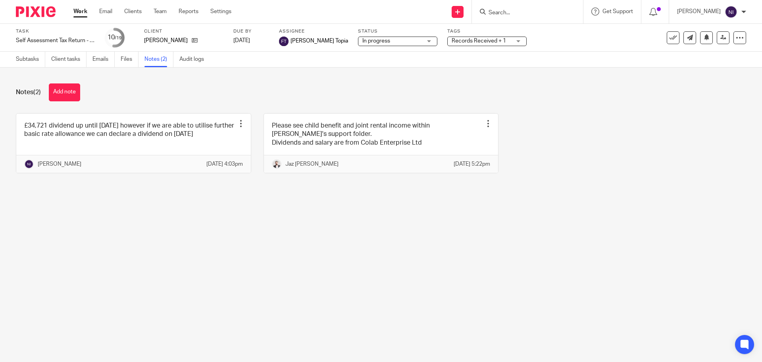
click at [84, 12] on link "Work" at bounding box center [80, 12] width 14 height 8
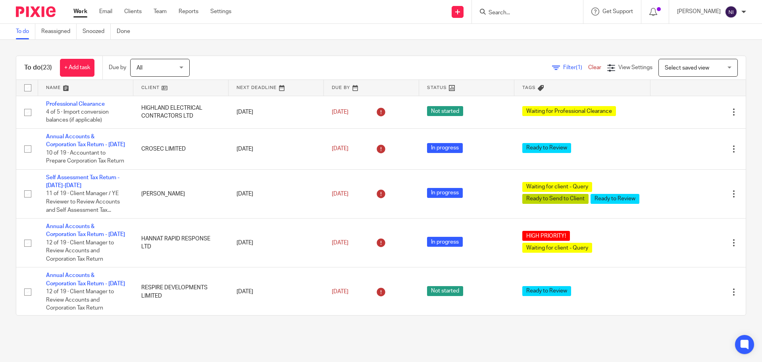
click at [59, 87] on link at bounding box center [85, 88] width 95 height 16
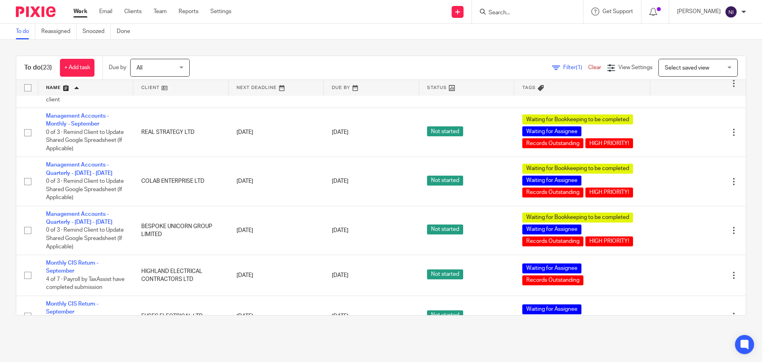
scroll to position [278, 0]
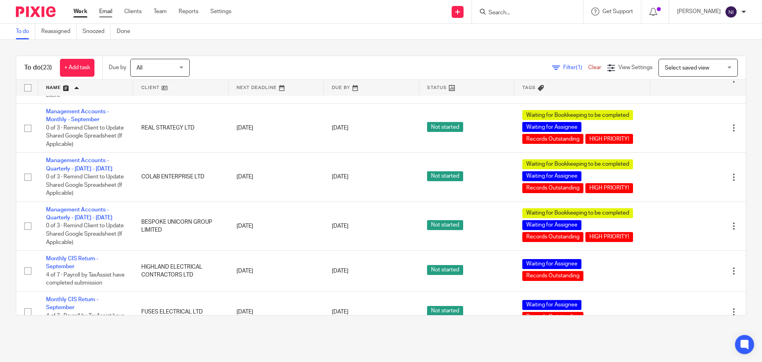
click at [110, 11] on link "Email" at bounding box center [105, 12] width 13 height 8
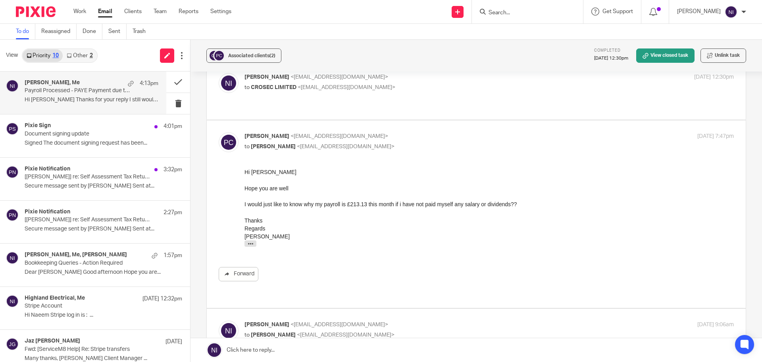
scroll to position [40, 0]
click at [504, 100] on div "Naeem Ibrahim <naeemibrahim@taxassist.co.uk> to CROSEC LIMITED <petercrouse9@gm…" at bounding box center [476, 91] width 515 height 35
click at [478, 89] on p "to CROSEC LIMITED <petercrouse9@gmail.com>" at bounding box center [408, 89] width 326 height 8
checkbox input "true"
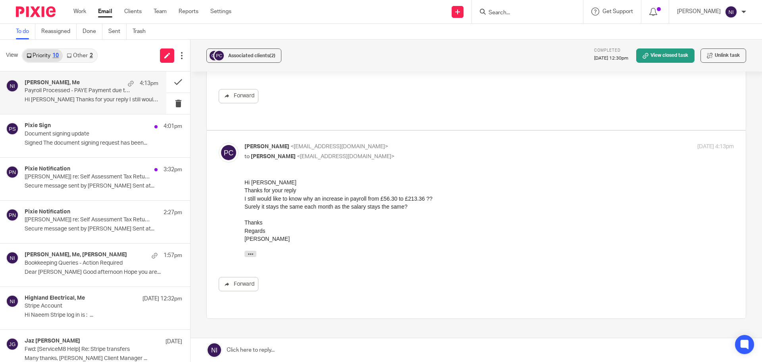
scroll to position [635, 0]
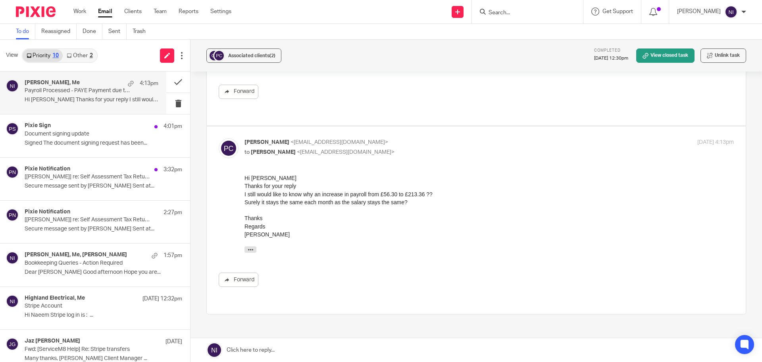
click at [293, 353] on link at bounding box center [477, 350] width 572 height 24
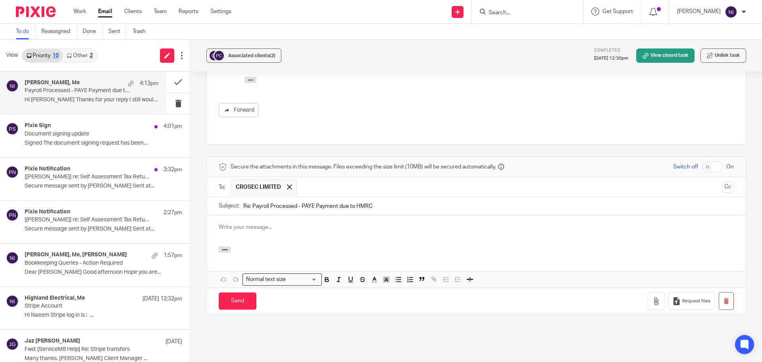
scroll to position [0, 0]
click at [267, 53] on div "Associated clients (2)" at bounding box center [251, 56] width 47 height 8
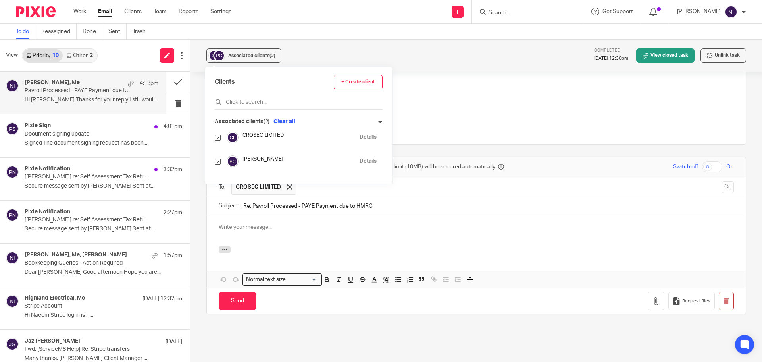
click at [305, 223] on p at bounding box center [476, 227] width 515 height 8
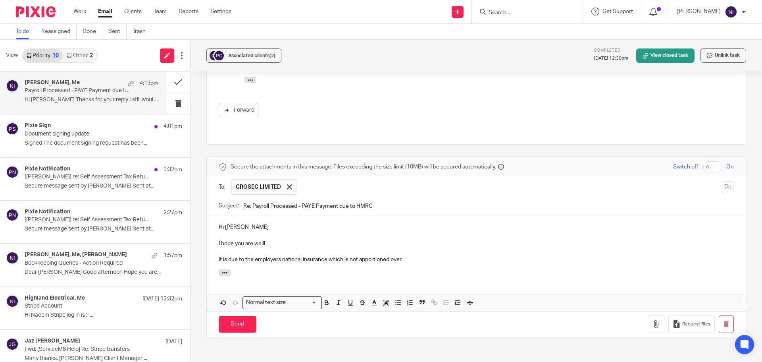
click at [417, 247] on p at bounding box center [476, 251] width 515 height 8
click at [418, 255] on p "It is due to the employers national insurance which is not apportioned over" at bounding box center [476, 259] width 515 height 8
drag, startPoint x: 444, startPoint y: 235, endPoint x: 208, endPoint y: 241, distance: 235.9
click at [208, 241] on div "Hi Pieter I hope you are well! It is due to the employers national insurance wh…" at bounding box center [476, 242] width 539 height 54
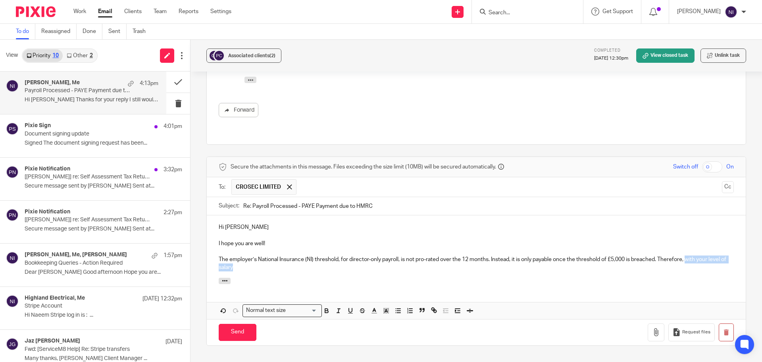
drag, startPoint x: 367, startPoint y: 239, endPoint x: 689, endPoint y: 237, distance: 322.0
click at [689, 255] on p "The employer’s National Insurance (NI) threshold, for director-only payroll, is…" at bounding box center [476, 263] width 515 height 16
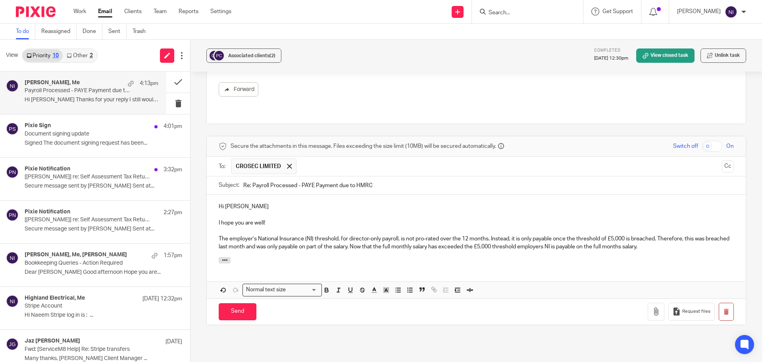
scroll to position [845, 0]
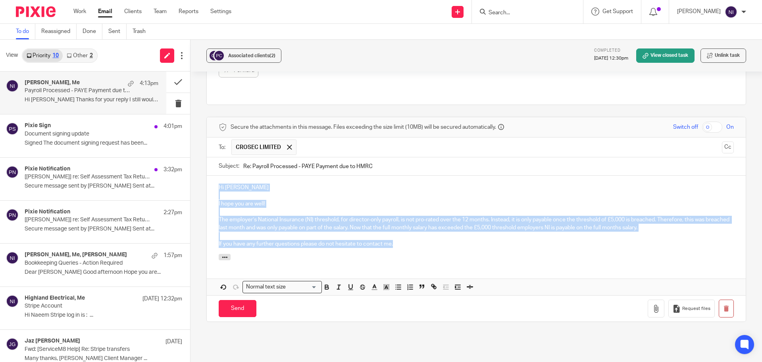
drag, startPoint x: 401, startPoint y: 226, endPoint x: 206, endPoint y: 162, distance: 204.9
click at [207, 176] on div "Hi Pieter I hope you are well! The employer’s National Insurance (NI) threshold…" at bounding box center [476, 215] width 539 height 78
copy div "Hi Pieter I hope you are well! The employer’s National Insurance (NI) threshold…"
click at [367, 232] on p at bounding box center [476, 236] width 515 height 8
drag, startPoint x: 407, startPoint y: 224, endPoint x: 158, endPoint y: 158, distance: 257.9
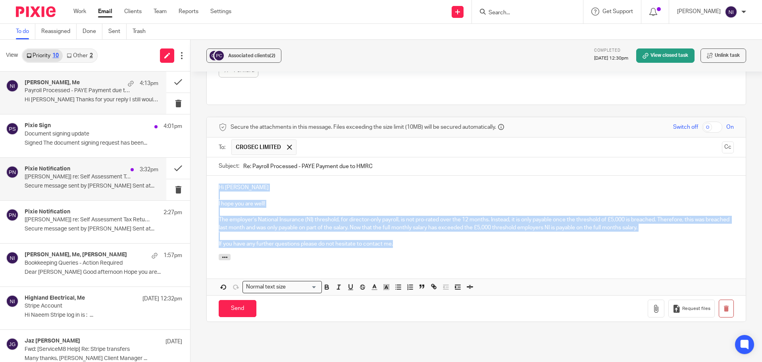
click at [158, 158] on div "View Priority 10 Other 2 Peter Crouse, Me 4:13pm Payroll Processed - PAYE Payme…" at bounding box center [381, 201] width 762 height 322
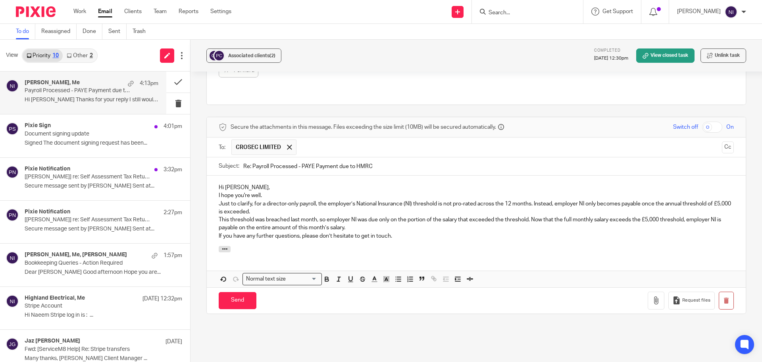
drag, startPoint x: 217, startPoint y: 169, endPoint x: 324, endPoint y: 182, distance: 108.1
click at [216, 176] on div "Hi Pieter, I hope you're well. Just to clarify, for a director-only payroll, th…" at bounding box center [476, 211] width 539 height 70
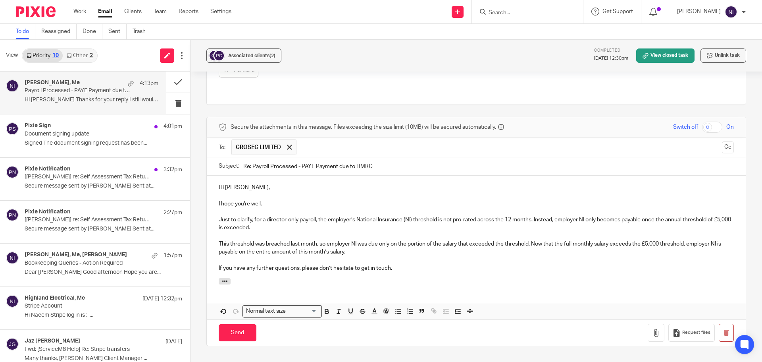
click at [402, 240] on p "This threshold was breached last month, so employer NI was due only on the port…" at bounding box center [476, 248] width 515 height 16
click at [248, 324] on input "Send" at bounding box center [238, 332] width 38 height 17
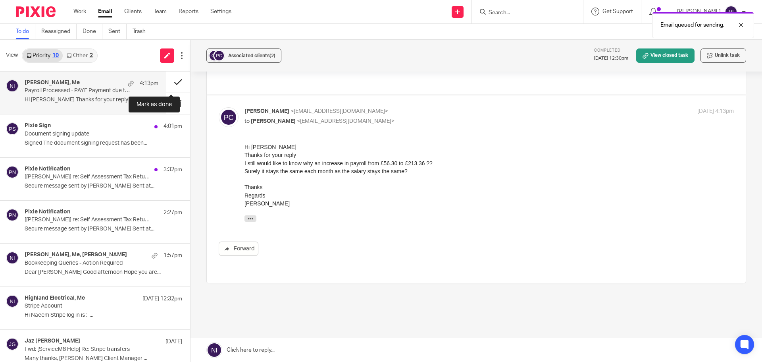
click at [169, 80] on button at bounding box center [178, 81] width 24 height 21
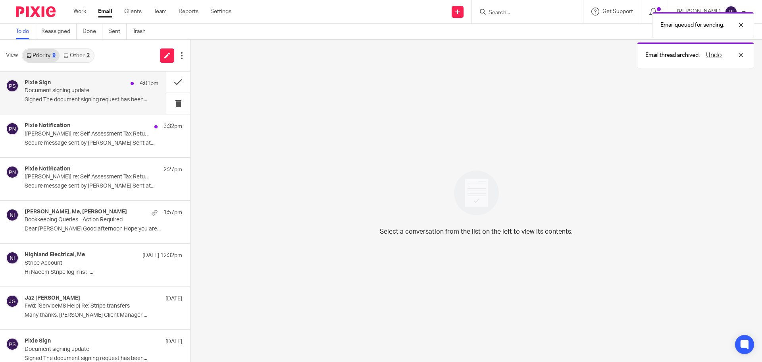
click at [96, 98] on p "Signed The document signing request has been..." at bounding box center [92, 99] width 134 height 7
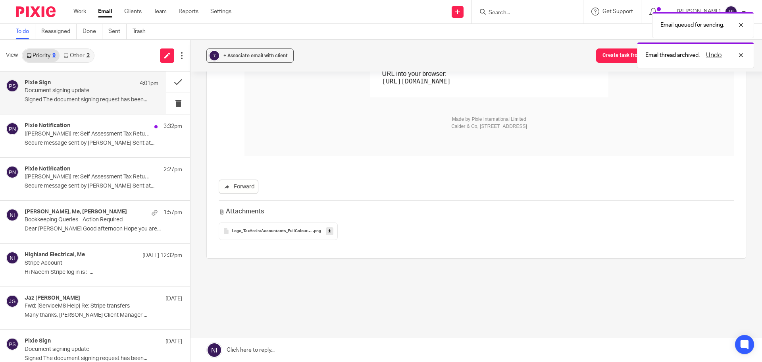
scroll to position [0, 0]
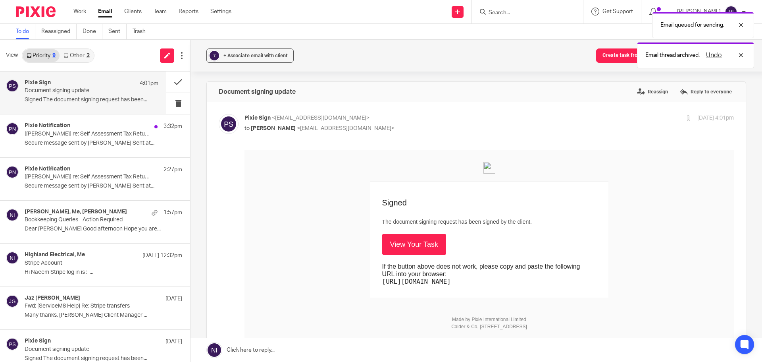
click at [418, 248] on link "View Your Task" at bounding box center [414, 244] width 64 height 21
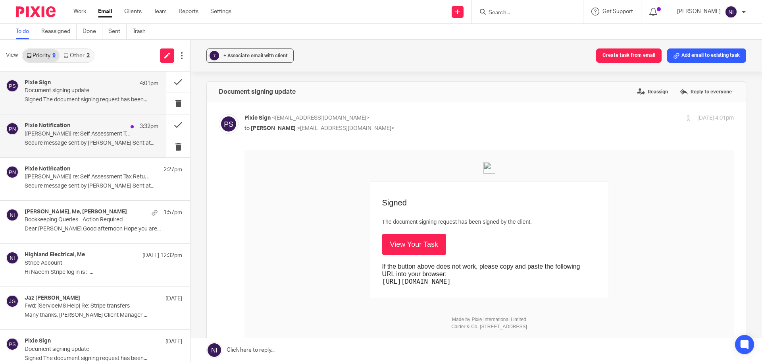
click at [80, 137] on p "[Tanya Chauhan] re: Self Assessment Tax Return - 2024-2025" at bounding box center [78, 134] width 107 height 7
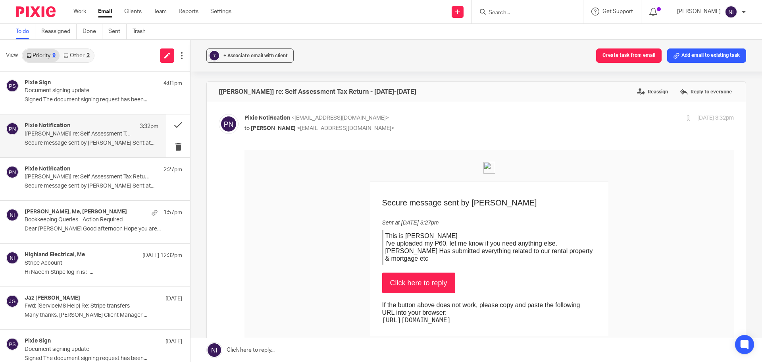
click at [420, 273] on link "Click here to reply" at bounding box center [418, 282] width 73 height 21
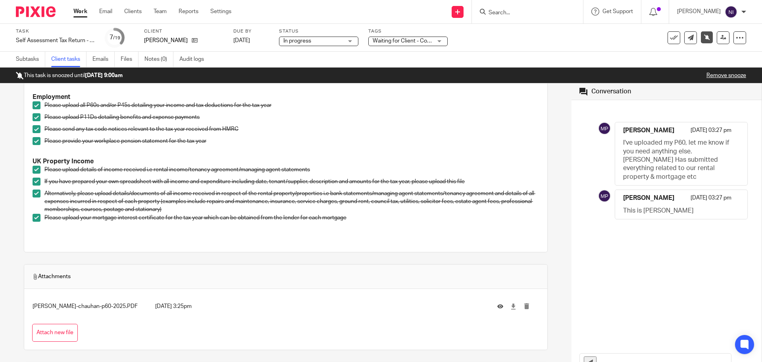
scroll to position [159, 0]
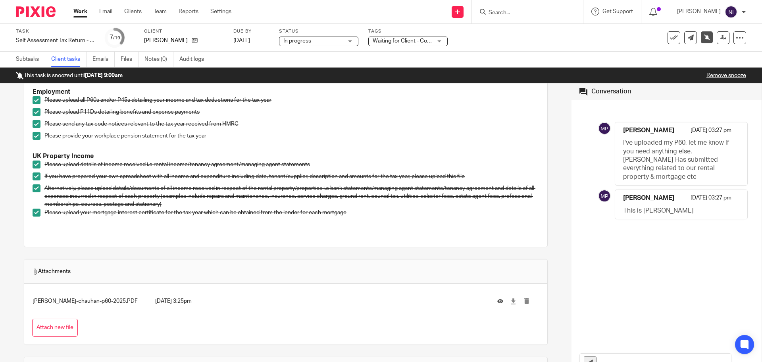
click at [626, 355] on input "text" at bounding box center [666, 362] width 131 height 18
type input "J"
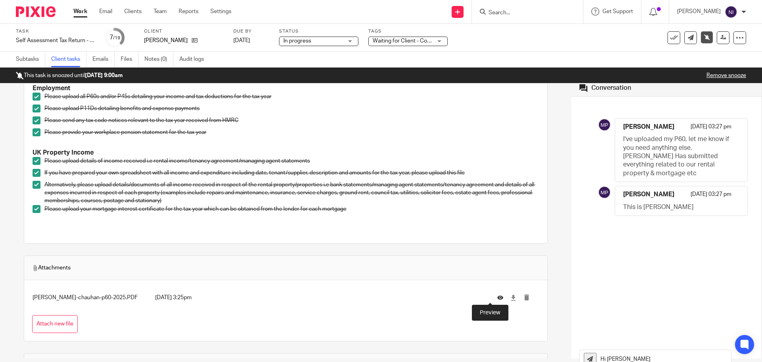
click at [498, 297] on icon at bounding box center [501, 298] width 6 height 6
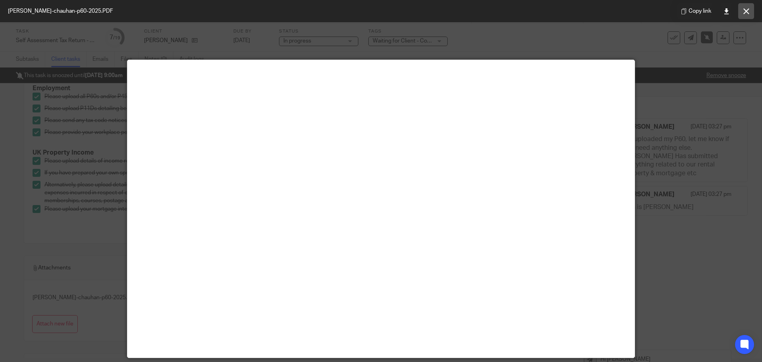
click at [749, 15] on button at bounding box center [747, 11] width 16 height 16
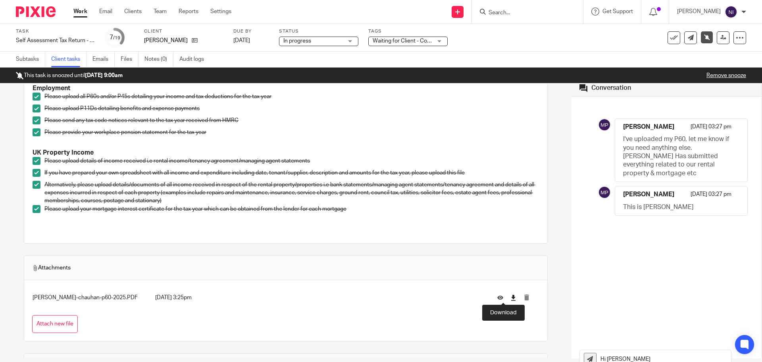
click at [511, 296] on icon at bounding box center [514, 298] width 6 height 6
click at [653, 358] on input "Hi Tanya" at bounding box center [666, 359] width 131 height 18
type input "Hi Tanya, you stated that you received taxable benefits on your questionnaire. …"
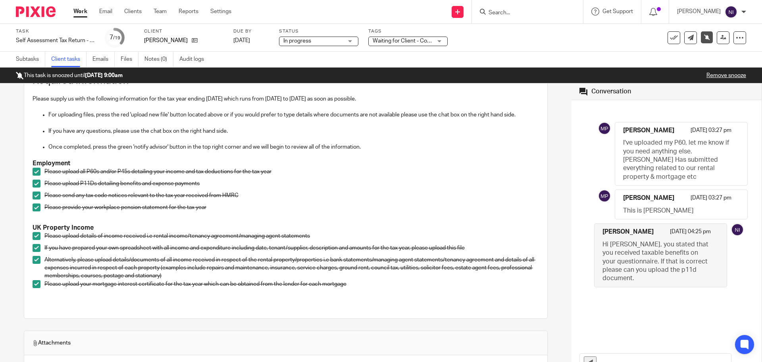
scroll to position [159, 0]
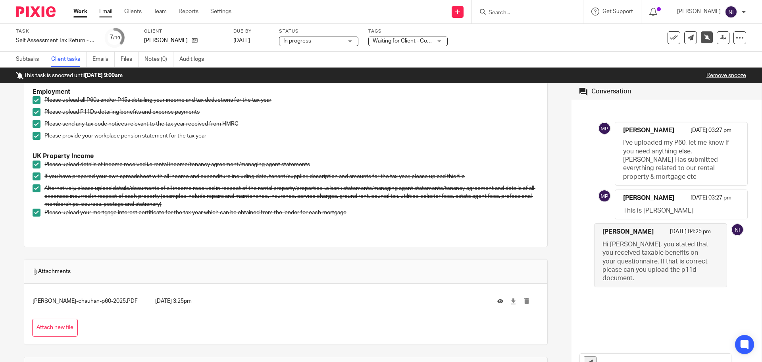
click at [100, 11] on link "Email" at bounding box center [105, 12] width 13 height 8
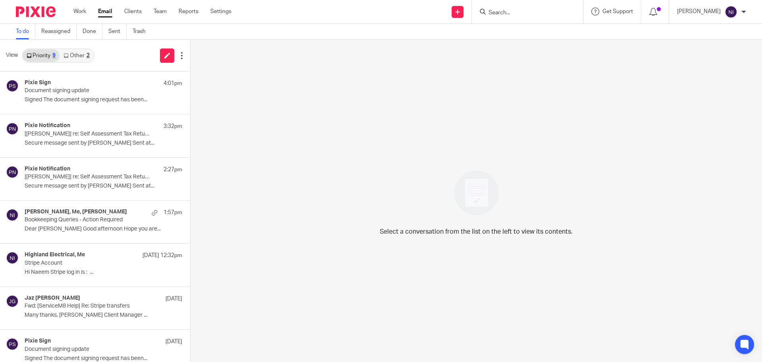
click at [78, 57] on link "Other 2" at bounding box center [77, 55] width 34 height 13
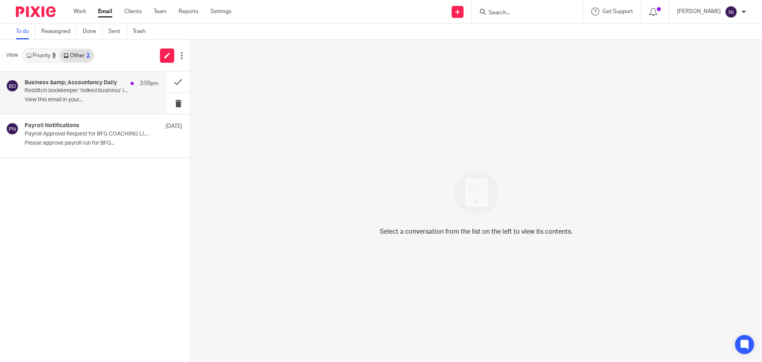
click at [85, 87] on p "Redditch bookkeeper ‘milked business’ in £680k invoice fraud | Top 75 Trainees …" at bounding box center [78, 90] width 107 height 7
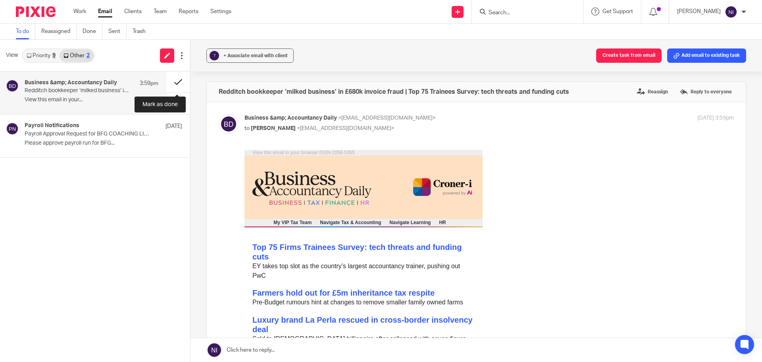
click at [170, 82] on button at bounding box center [178, 81] width 24 height 21
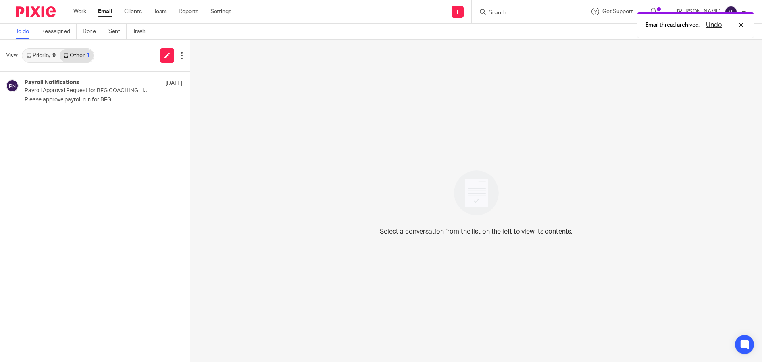
click at [44, 57] on link "Priority 9" at bounding box center [41, 55] width 37 height 13
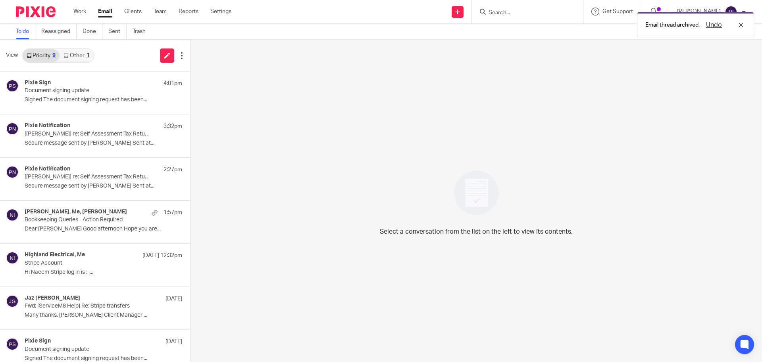
click at [535, 11] on div "Email thread archived. Undo" at bounding box center [567, 23] width 373 height 30
click at [516, 11] on input "Search" at bounding box center [523, 13] width 71 height 7
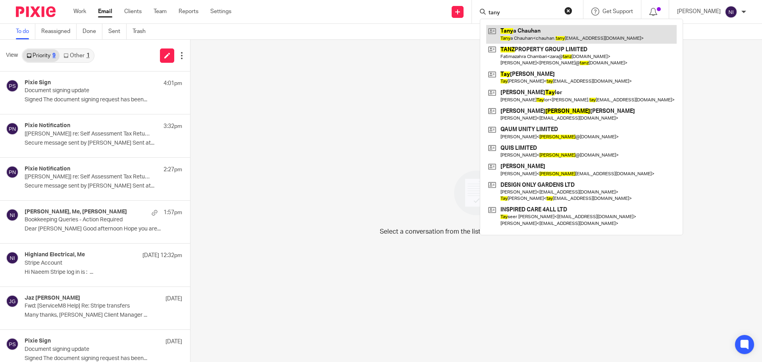
type input "tany"
click at [565, 28] on link at bounding box center [581, 34] width 191 height 18
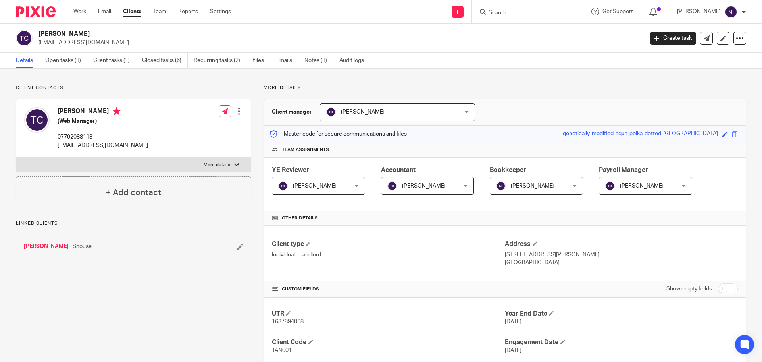
click at [224, 162] on p "More details" at bounding box center [217, 165] width 27 height 6
click at [16, 158] on input "More details" at bounding box center [16, 157] width 0 height 0
checkbox input "true"
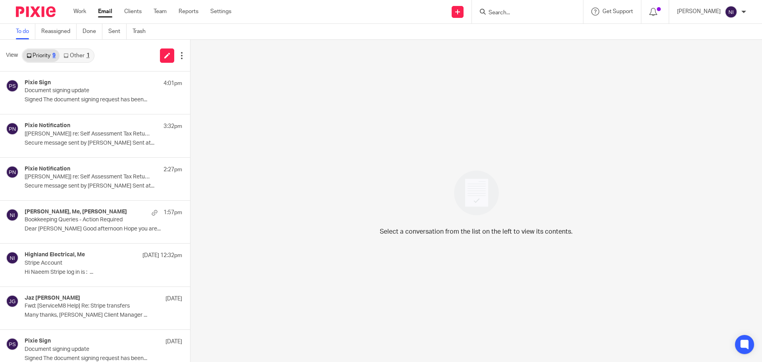
click at [225, 56] on div "Select a conversation from the list on the left to view its contents." at bounding box center [477, 201] width 572 height 322
click at [160, 12] on link "Team" at bounding box center [160, 12] width 13 height 8
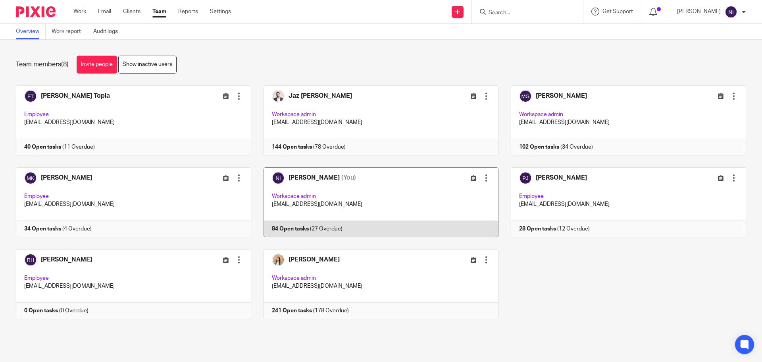
click at [306, 180] on link at bounding box center [375, 202] width 248 height 70
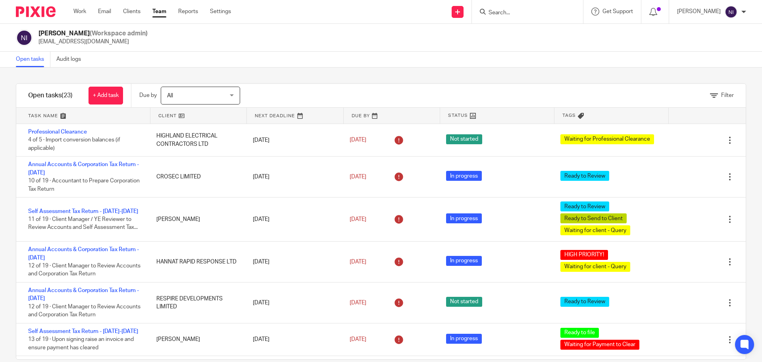
click at [161, 11] on link "Team" at bounding box center [159, 12] width 14 height 8
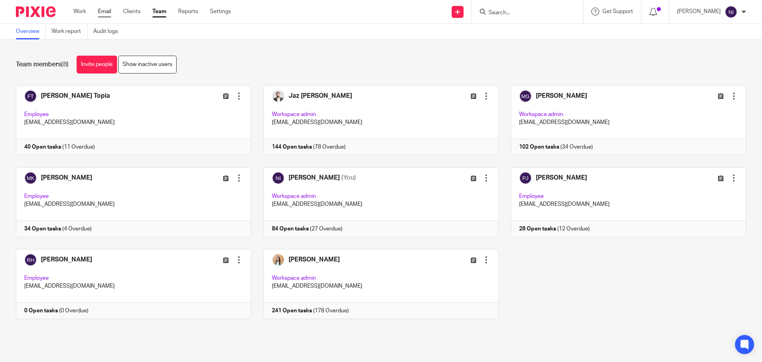
click at [104, 10] on link "Email" at bounding box center [104, 12] width 13 height 8
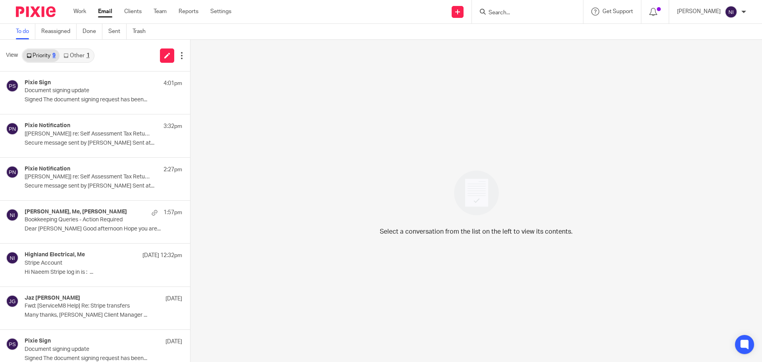
click at [83, 56] on link "Other 1" at bounding box center [77, 55] width 34 height 13
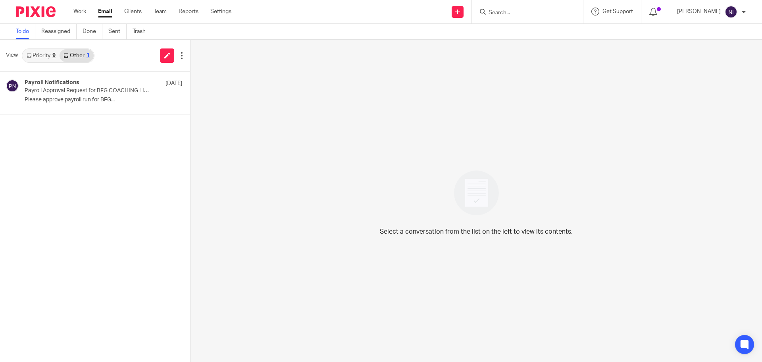
click at [39, 54] on link "Priority 9" at bounding box center [41, 55] width 37 height 13
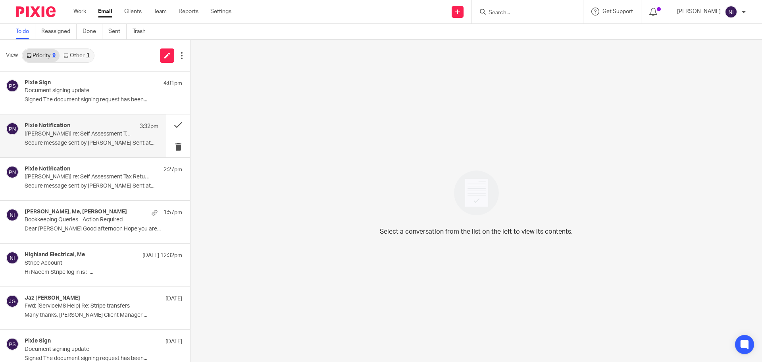
click at [49, 125] on h4 "Pixie Notification" at bounding box center [48, 125] width 46 height 7
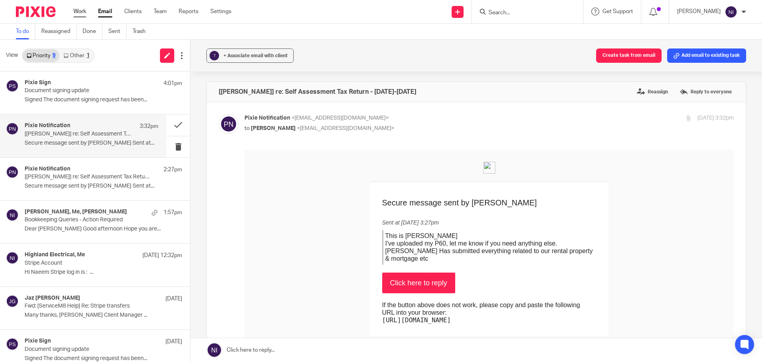
click at [85, 13] on link "Work" at bounding box center [79, 12] width 13 height 8
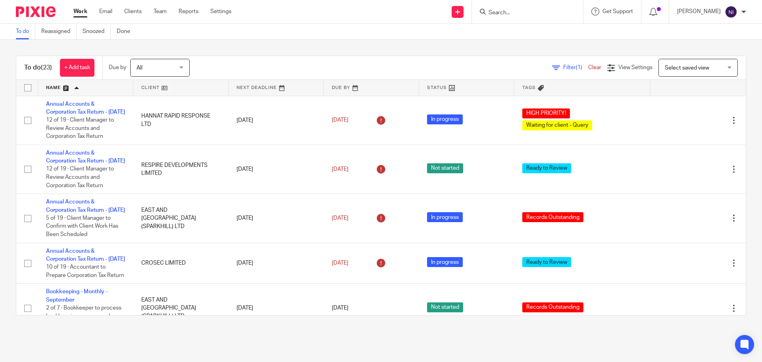
click at [517, 10] on input "Search" at bounding box center [523, 13] width 71 height 7
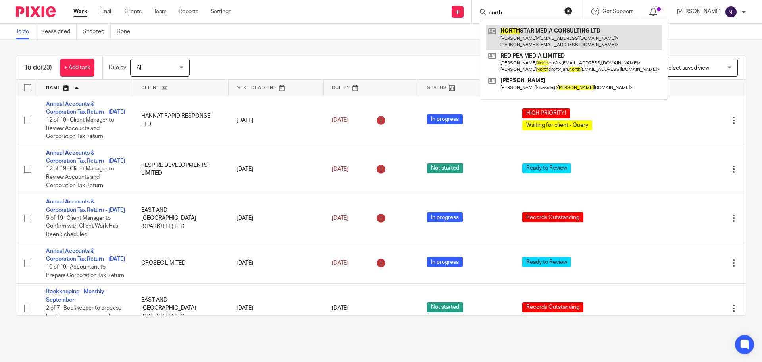
type input "north"
click at [504, 36] on link at bounding box center [574, 37] width 176 height 25
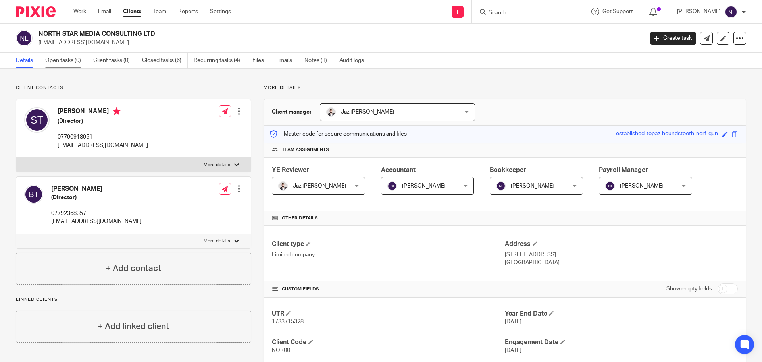
click at [73, 61] on link "Open tasks (0)" at bounding box center [66, 60] width 42 height 15
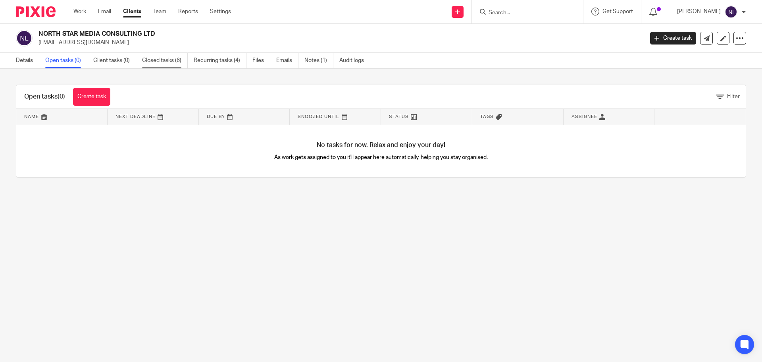
drag, startPoint x: 0, startPoint y: 0, endPoint x: 179, endPoint y: 61, distance: 189.2
click at [179, 61] on link "Closed tasks (6)" at bounding box center [165, 60] width 46 height 15
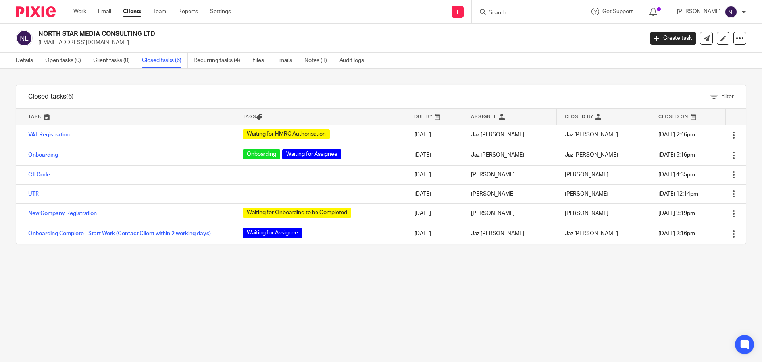
click at [501, 10] on input "Search" at bounding box center [523, 13] width 71 height 7
click at [16, 62] on link "Details" at bounding box center [27, 60] width 23 height 15
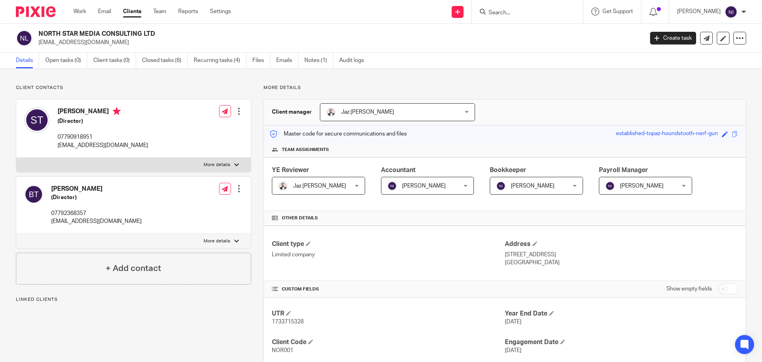
click at [217, 238] on p "More details" at bounding box center [217, 241] width 27 height 6
click at [16, 234] on input "More details" at bounding box center [16, 233] width 0 height 0
checkbox input "true"
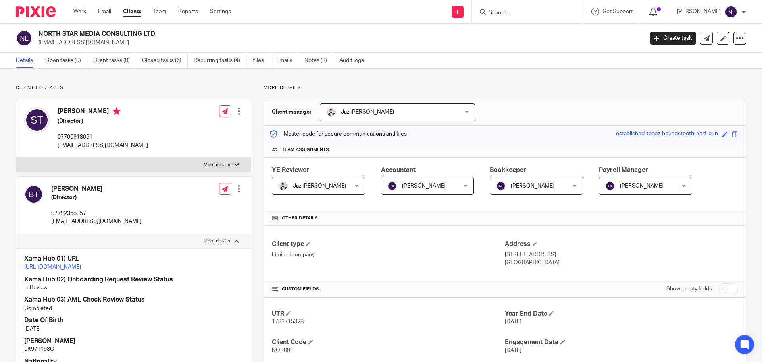
click at [210, 166] on p "More details" at bounding box center [217, 165] width 27 height 6
click at [16, 158] on input "More details" at bounding box center [16, 157] width 0 height 0
checkbox input "true"
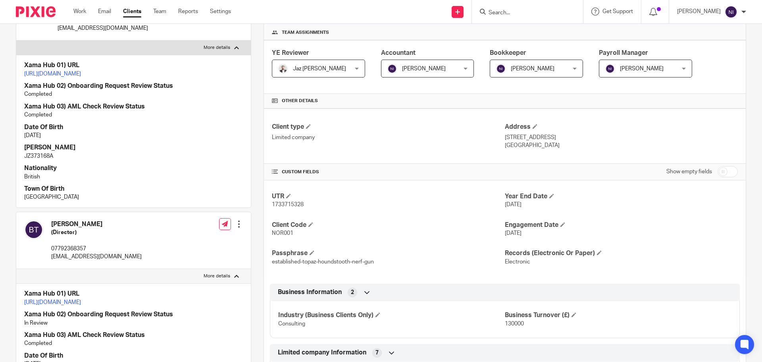
scroll to position [119, 0]
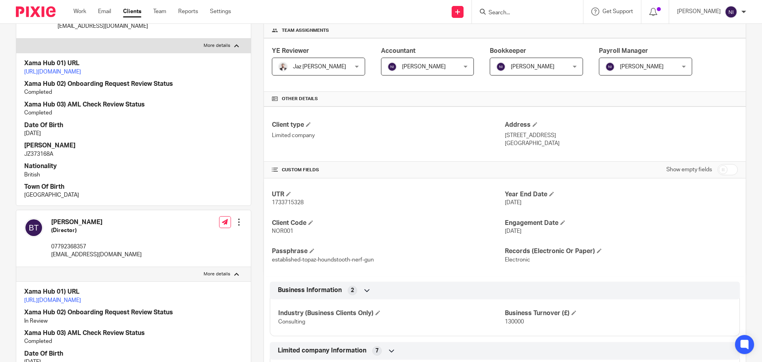
click at [504, 14] on input "Search" at bounding box center [523, 13] width 71 height 7
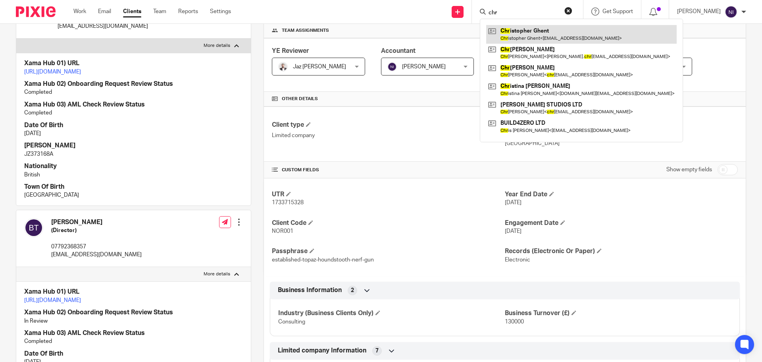
type input "chr"
click at [551, 29] on link at bounding box center [581, 34] width 191 height 18
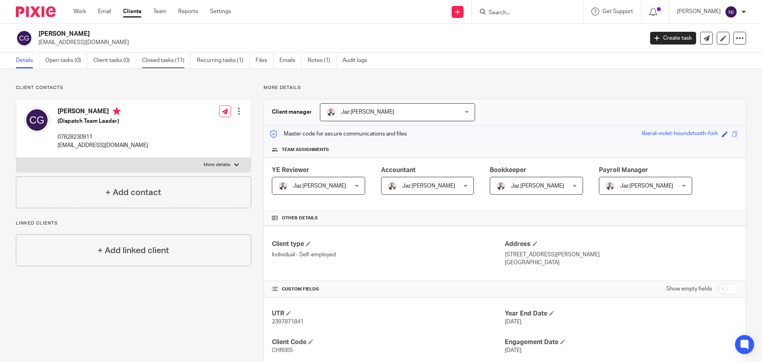
click at [158, 65] on link "Closed tasks (11)" at bounding box center [166, 60] width 49 height 15
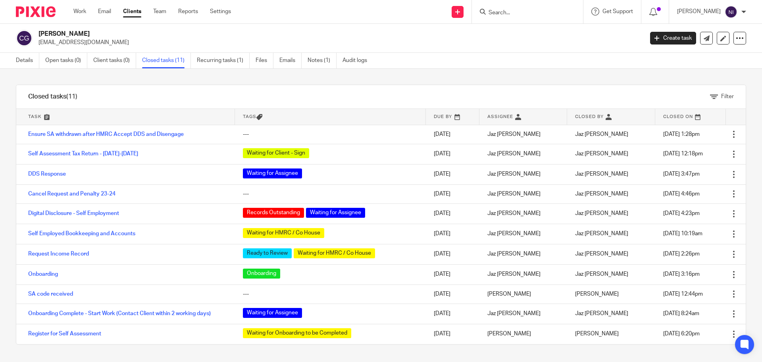
click at [536, 12] on input "Search" at bounding box center [523, 13] width 71 height 7
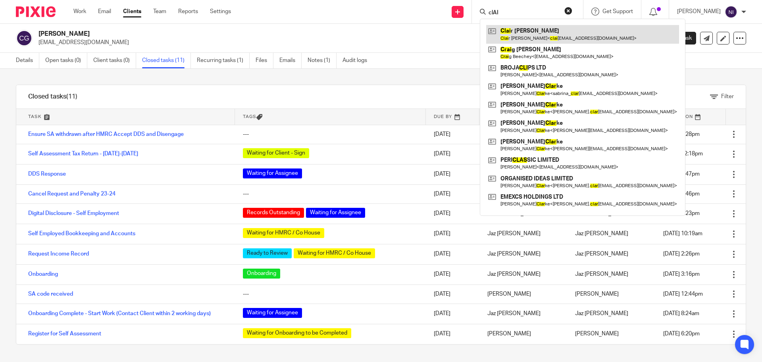
type input "clAI"
click at [553, 35] on link at bounding box center [582, 34] width 193 height 18
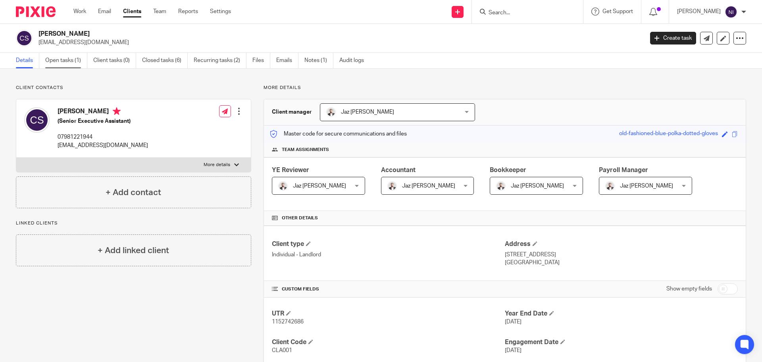
click at [75, 60] on link "Open tasks (1)" at bounding box center [66, 60] width 42 height 15
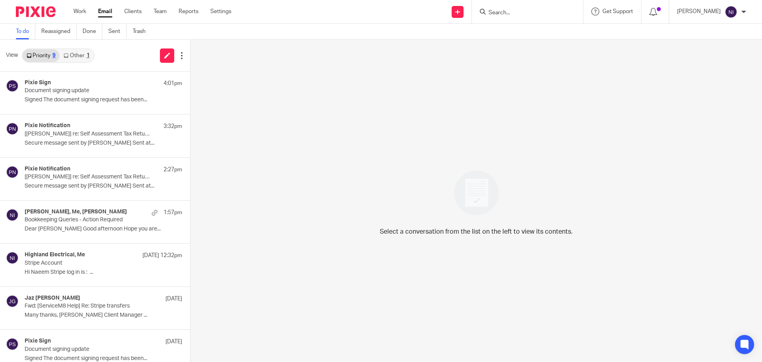
click at [73, 58] on link "Other 1" at bounding box center [77, 55] width 34 height 13
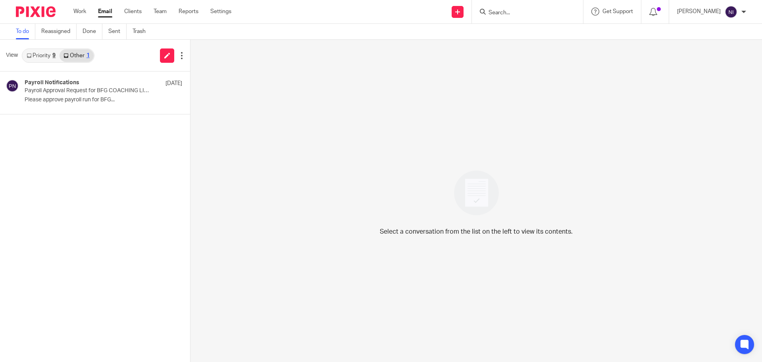
click at [525, 15] on input "Search" at bounding box center [523, 13] width 71 height 7
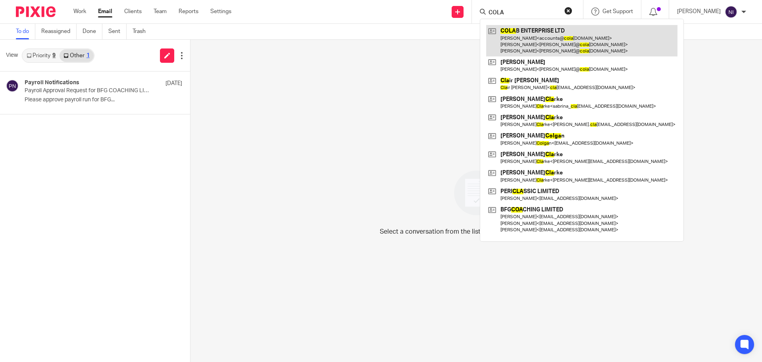
type input "COLA"
click at [542, 31] on link at bounding box center [581, 40] width 191 height 31
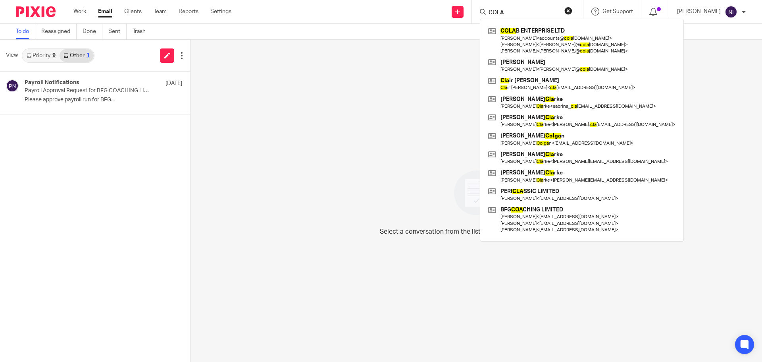
click at [28, 54] on icon at bounding box center [29, 55] width 5 height 5
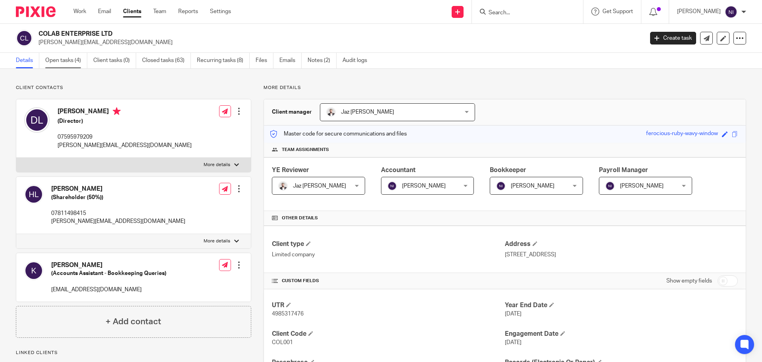
click at [65, 62] on link "Open tasks (4)" at bounding box center [66, 60] width 42 height 15
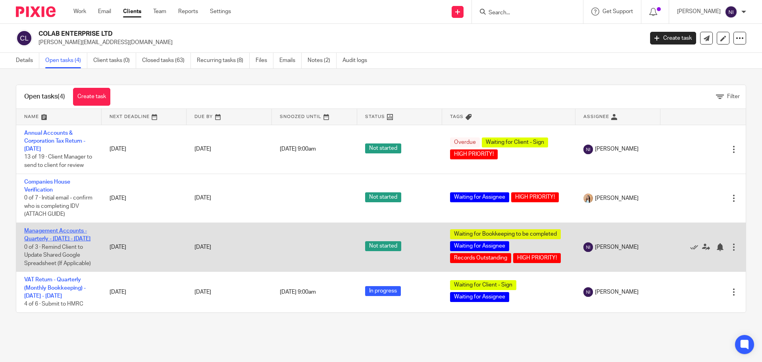
click at [58, 230] on link "Management Accounts - Quarterly - [DATE] - [DATE]" at bounding box center [57, 235] width 66 height 14
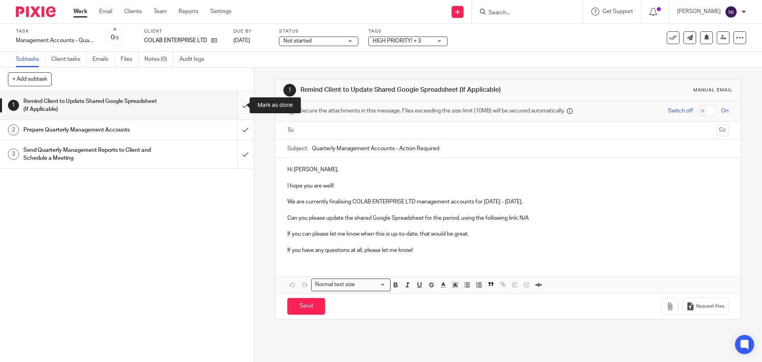
click at [233, 107] on input "submit" at bounding box center [127, 105] width 254 height 28
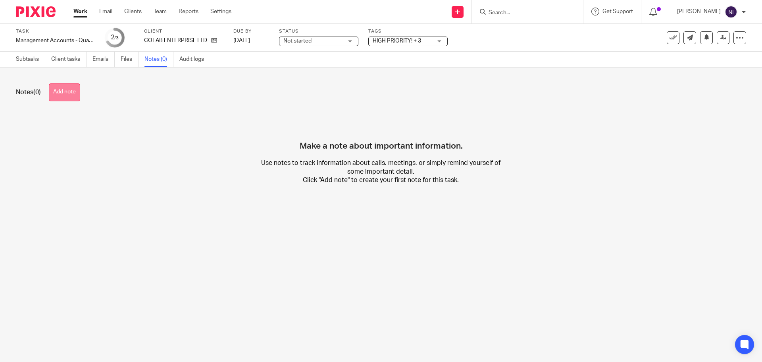
click at [58, 93] on button "Add note" at bounding box center [64, 92] width 31 height 18
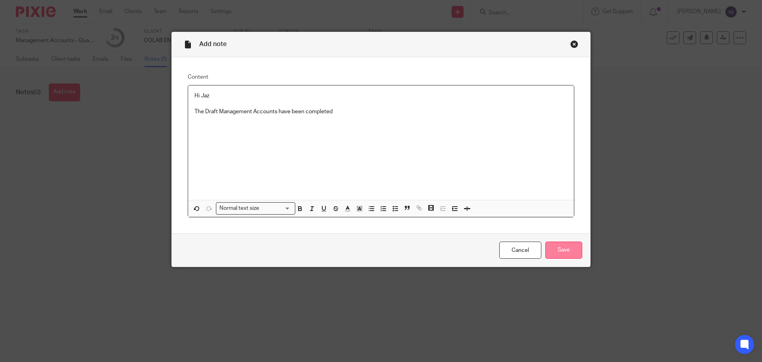
click at [573, 249] on input "Save" at bounding box center [564, 249] width 37 height 17
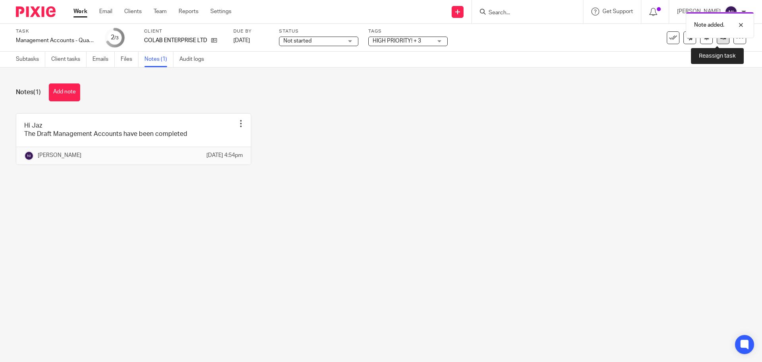
click at [717, 41] on link at bounding box center [723, 37] width 13 height 13
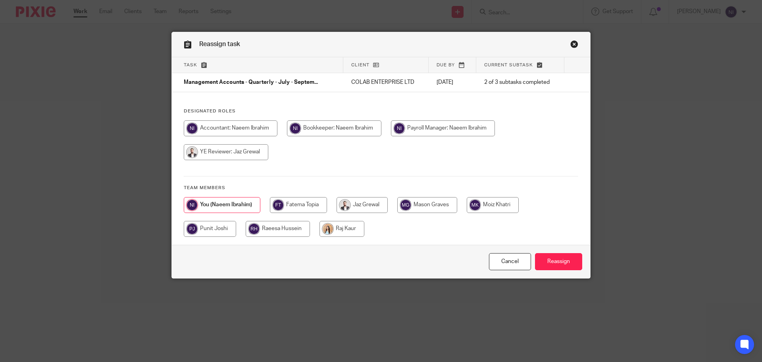
click at [577, 41] on div "Reassign task" at bounding box center [381, 44] width 419 height 25
click at [573, 45] on link "Close this dialog window" at bounding box center [575, 45] width 8 height 11
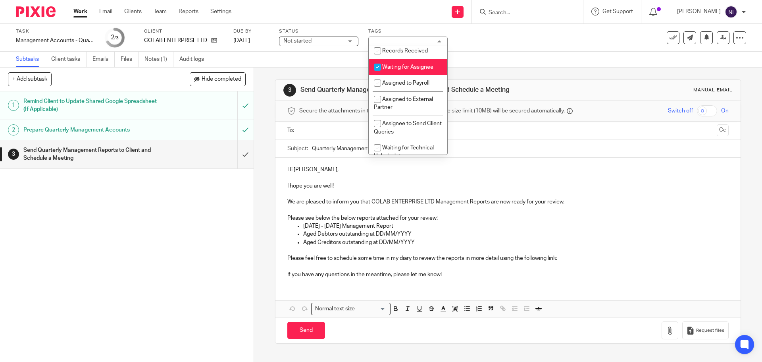
scroll to position [146, 0]
click at [424, 74] on li "Waiting for Assignee" at bounding box center [408, 70] width 79 height 16
checkbox input "false"
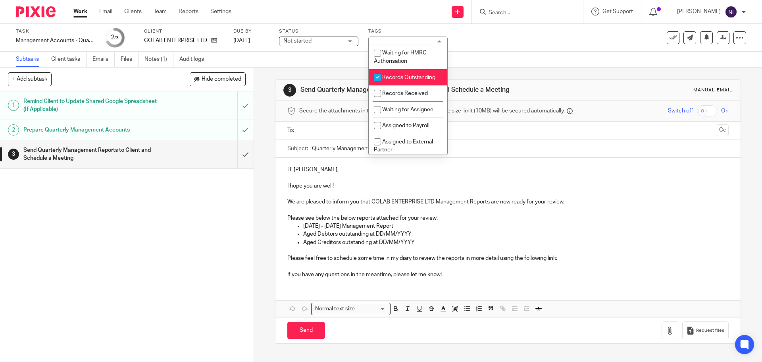
click at [421, 79] on li "Records Outstanding" at bounding box center [408, 77] width 79 height 16
checkbox input "false"
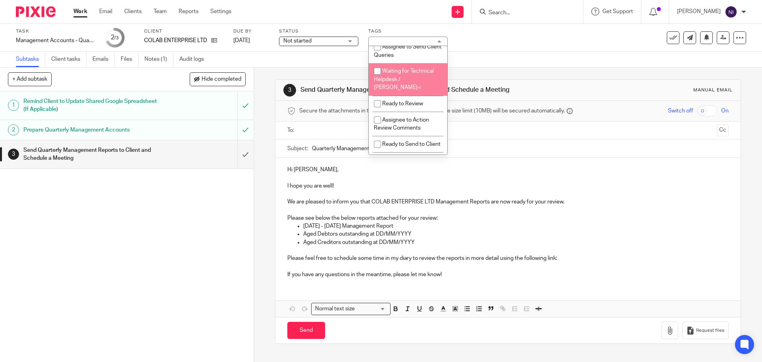
scroll to position [265, 0]
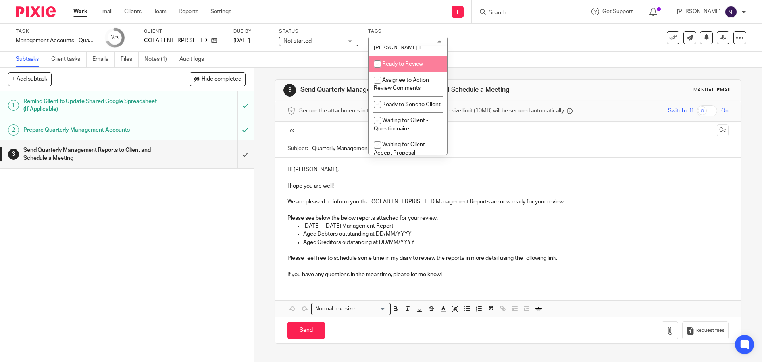
click at [411, 67] on li "Ready to Review" at bounding box center [408, 64] width 79 height 16
checkbox input "true"
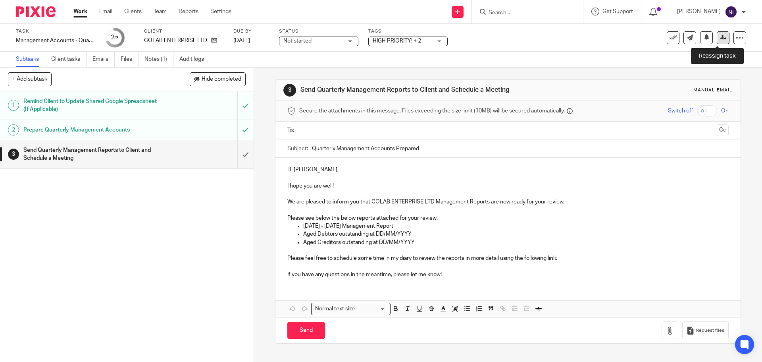
click at [718, 43] on link at bounding box center [723, 37] width 13 height 13
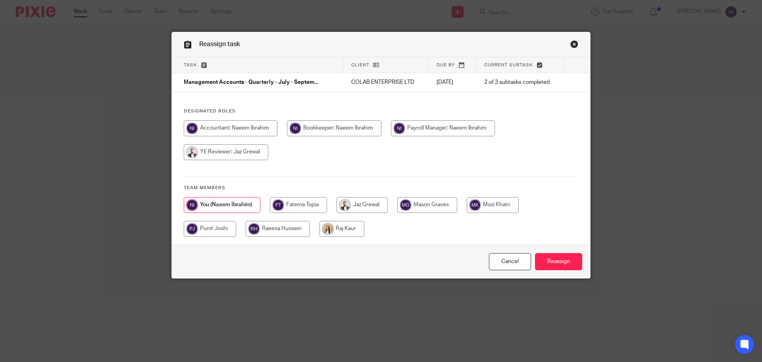
drag, startPoint x: 353, startPoint y: 199, endPoint x: 443, endPoint y: 227, distance: 94.7
click at [353, 201] on input "radio" at bounding box center [362, 205] width 51 height 16
radio input "true"
click at [544, 265] on input "Reassign" at bounding box center [558, 261] width 47 height 17
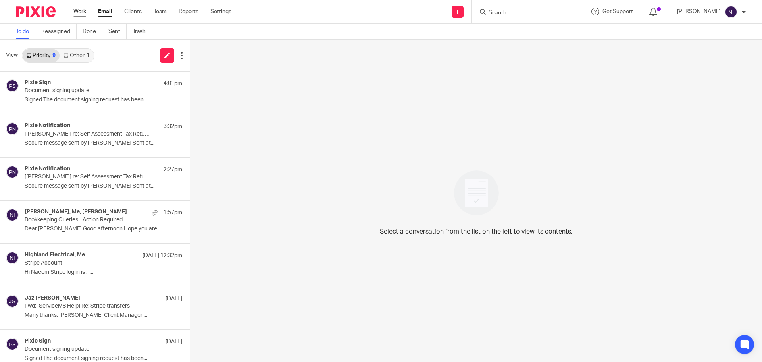
click at [80, 15] on link "Work" at bounding box center [79, 12] width 13 height 8
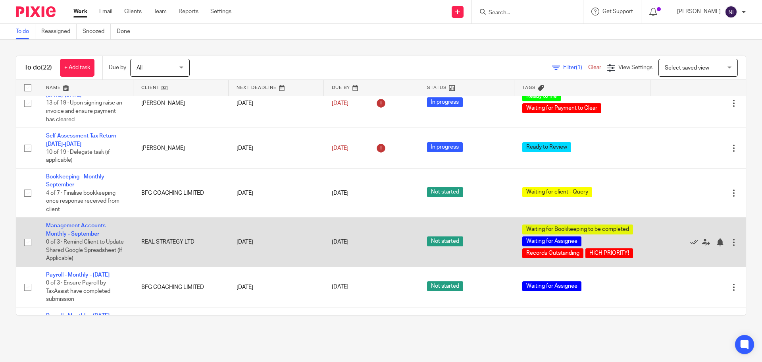
scroll to position [238, 0]
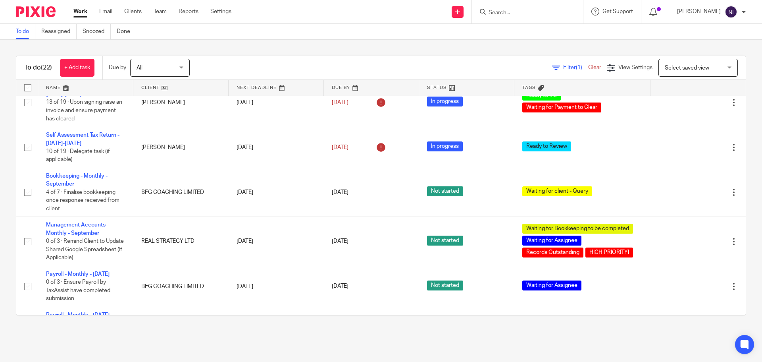
click at [54, 88] on link at bounding box center [85, 88] width 95 height 16
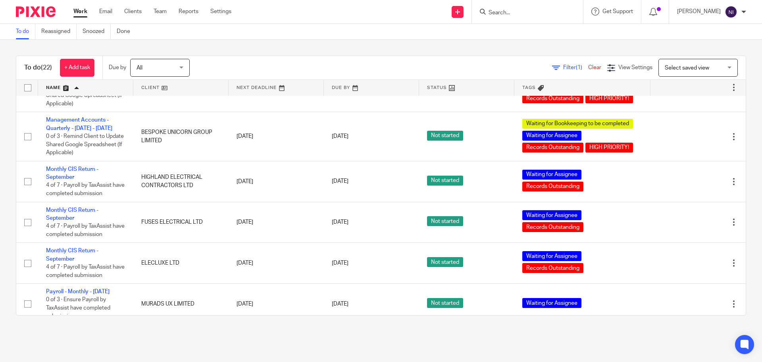
scroll to position [318, 0]
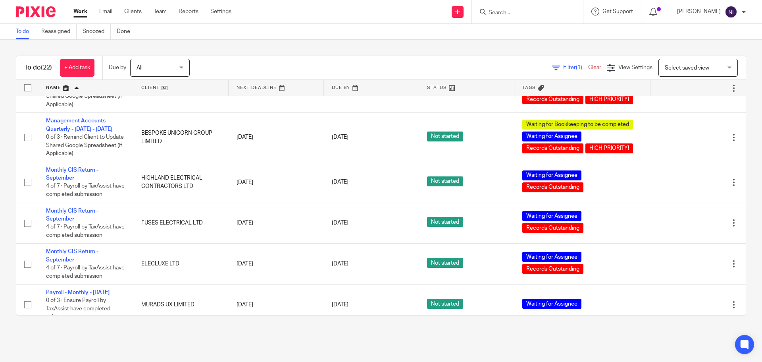
click at [148, 339] on main "To do Reassigned Snoozed Done To do (22) + Add task Due by All All Today Tomorr…" at bounding box center [381, 181] width 762 height 362
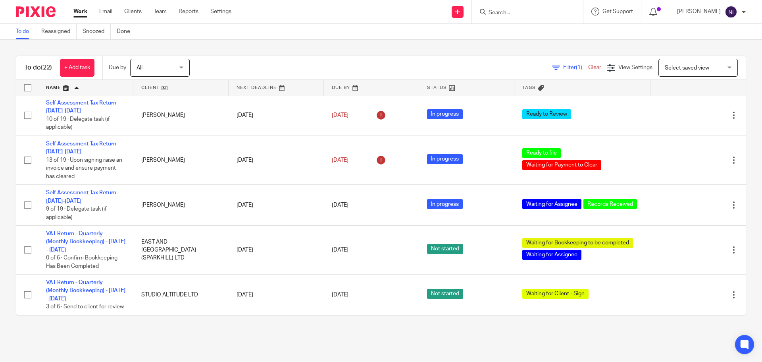
scroll to position [841, 0]
click at [516, 11] on input "Search" at bounding box center [523, 13] width 71 height 7
type input "bes"
click at [530, 35] on link at bounding box center [557, 37] width 142 height 25
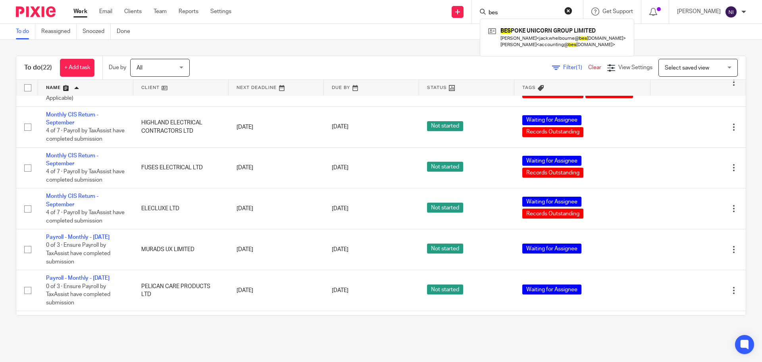
scroll to position [365, 0]
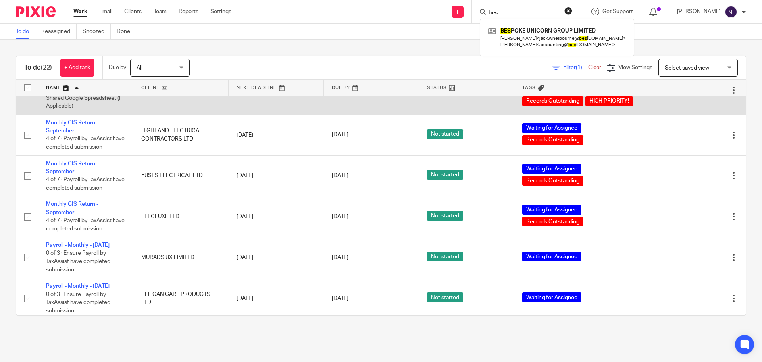
click at [82, 84] on link "Management Accounts - Quarterly - [DATE] - [DATE]" at bounding box center [79, 78] width 66 height 14
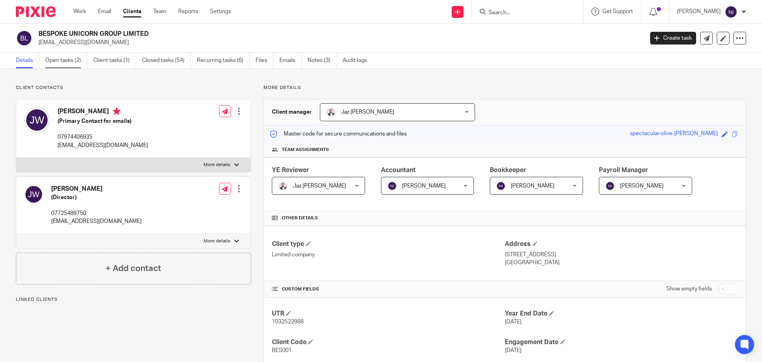
click at [77, 56] on link "Open tasks (2)" at bounding box center [66, 60] width 42 height 15
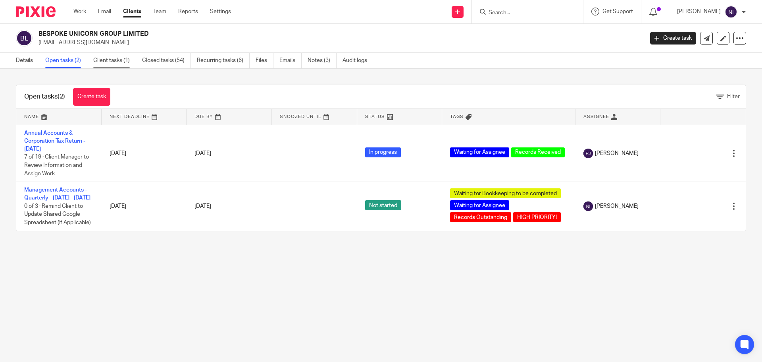
click at [110, 63] on link "Client tasks (1)" at bounding box center [114, 60] width 43 height 15
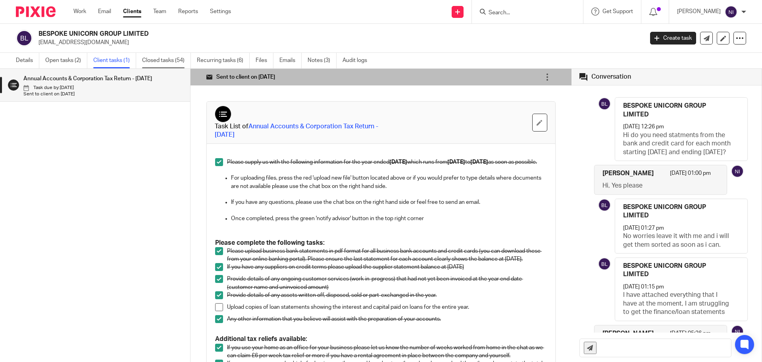
scroll to position [81, 0]
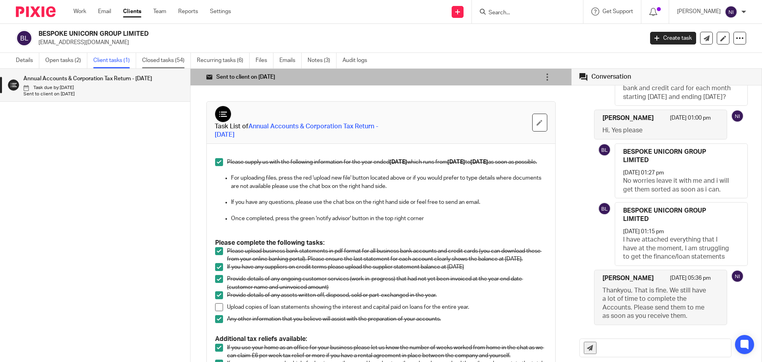
drag, startPoint x: 0, startPoint y: 0, endPoint x: 177, endPoint y: 61, distance: 187.0
click at [177, 61] on link "Closed tasks (54)" at bounding box center [166, 60] width 49 height 15
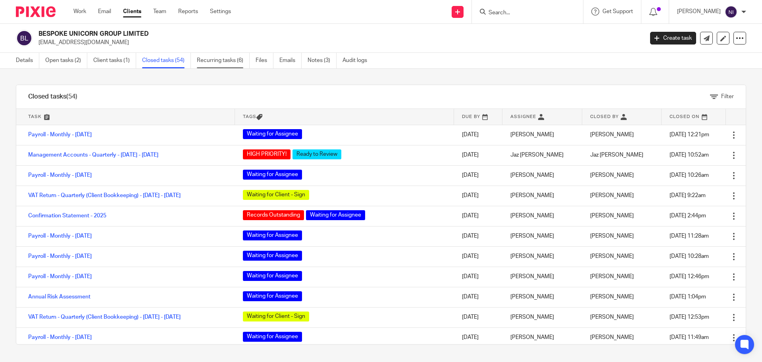
click at [217, 62] on link "Recurring tasks (6)" at bounding box center [223, 60] width 53 height 15
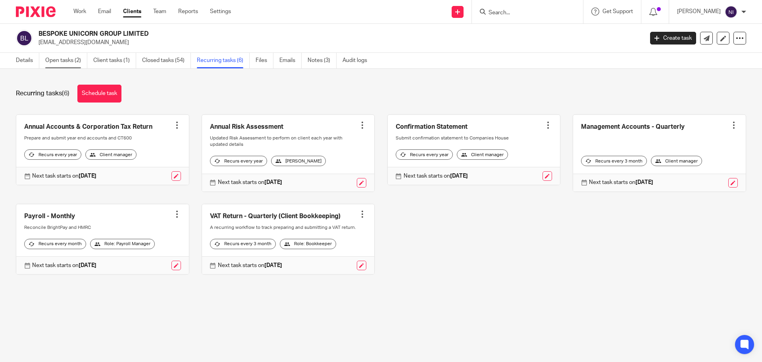
click at [69, 59] on link "Open tasks (2)" at bounding box center [66, 60] width 42 height 15
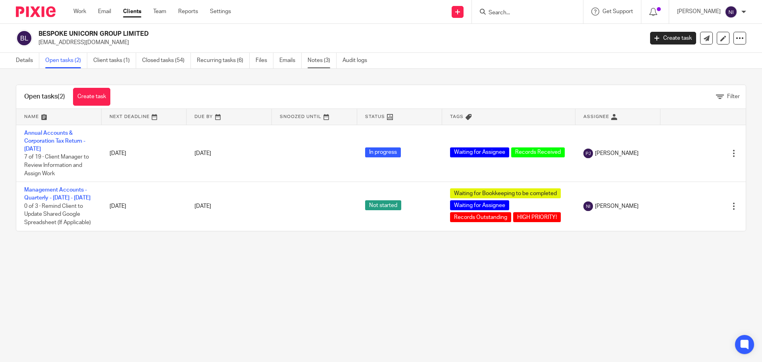
click at [322, 60] on link "Notes (3)" at bounding box center [322, 60] width 29 height 15
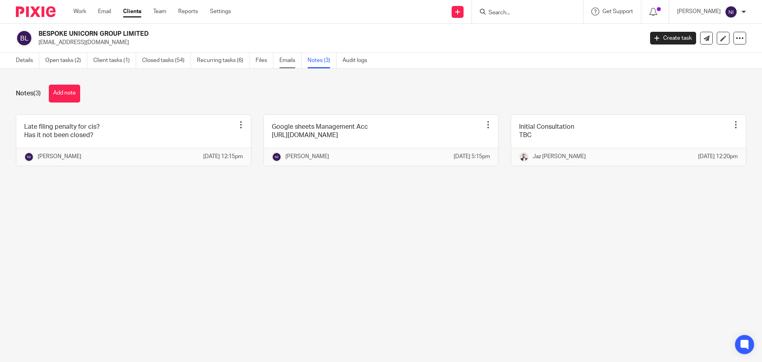
click at [291, 58] on link "Emails" at bounding box center [291, 60] width 22 height 15
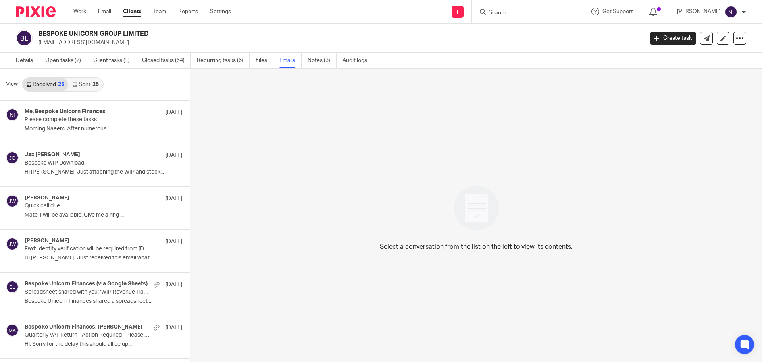
click at [69, 85] on link "Sent 25" at bounding box center [85, 84] width 34 height 13
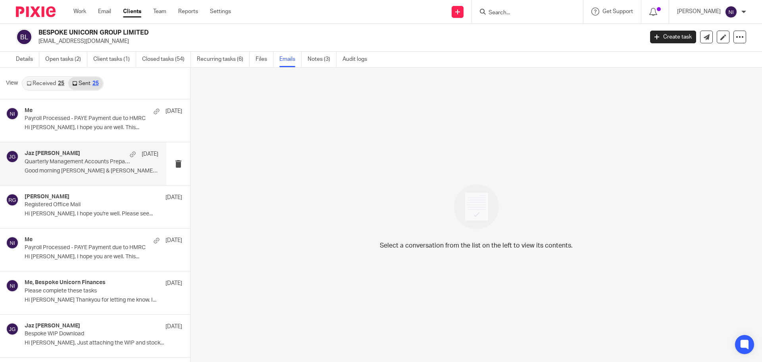
click at [76, 166] on div "Jaz Grewal 22 Sep Quarterly Management Accounts Prepared Good morning Jason & J…" at bounding box center [92, 163] width 134 height 27
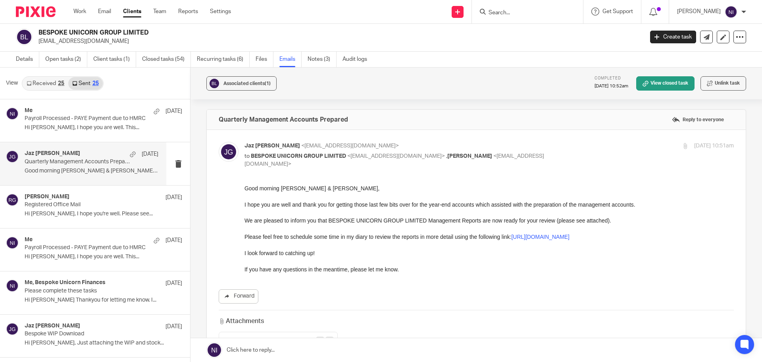
scroll to position [0, 0]
drag, startPoint x: 54, startPoint y: 88, endPoint x: 269, endPoint y: 158, distance: 225.9
click at [54, 88] on link "Received 25" at bounding box center [46, 83] width 46 height 13
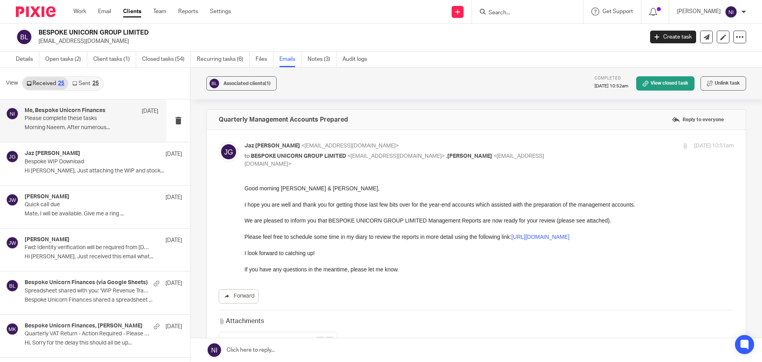
click at [85, 130] on p "Morning Naeem, After numerous..." at bounding box center [92, 127] width 134 height 7
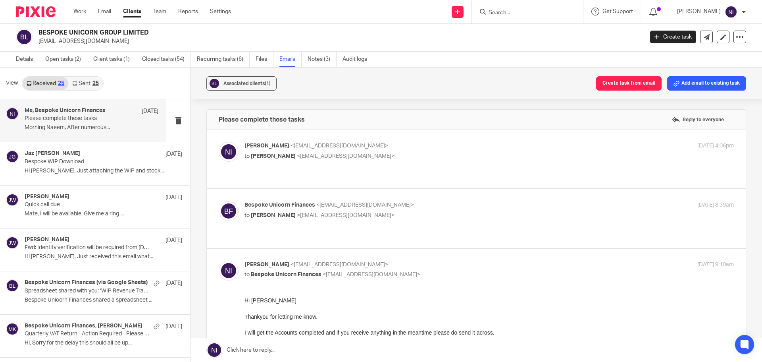
click at [436, 201] on p "Bespoke Unicorn Finances <accounting@bespoke-unicorn.co.uk>" at bounding box center [408, 205] width 326 height 8
checkbox input "true"
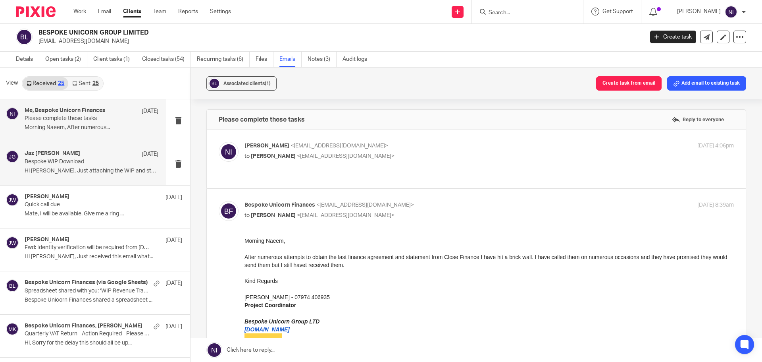
click at [69, 175] on div "Jaz Grewal 28 Aug Bespoke WIP Download Hi Naeem, Just attaching the WIP and sto…" at bounding box center [92, 163] width 134 height 27
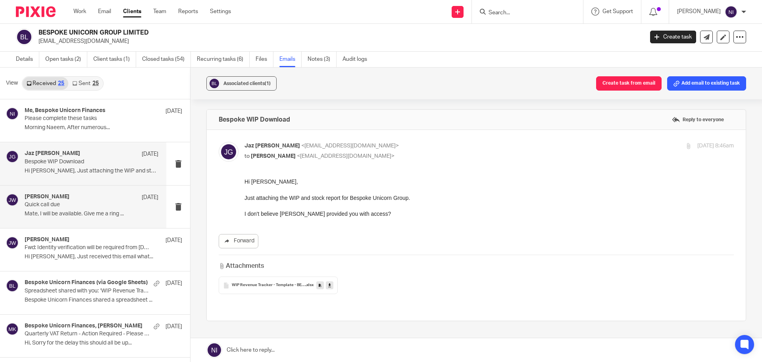
click at [71, 205] on p "Quick call due" at bounding box center [78, 204] width 107 height 7
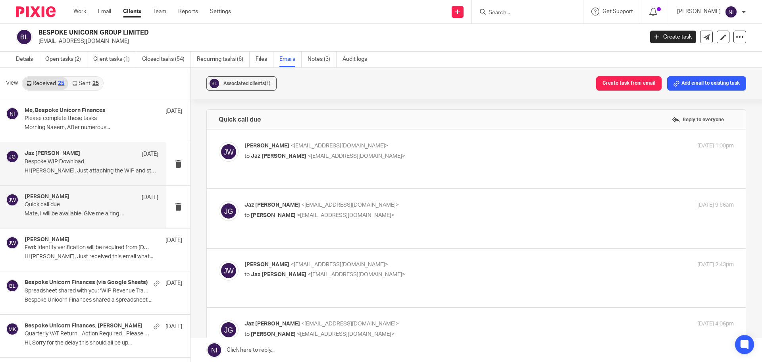
click at [89, 168] on p "Hi Naeem, Just attaching the WIP and stock..." at bounding box center [92, 171] width 134 height 7
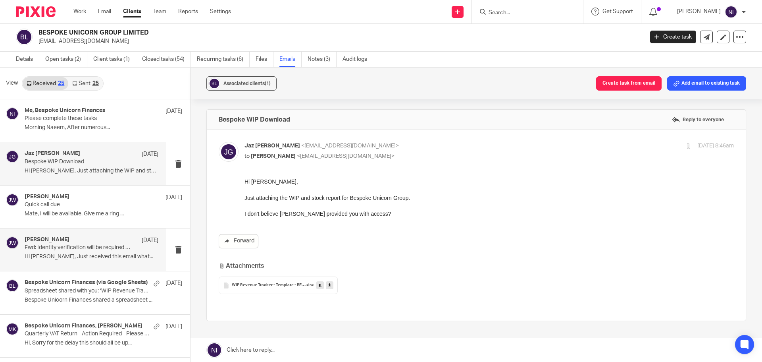
click at [21, 259] on div "Jaz Grewal, Jack Whelbourne 12 Aug Fwd: Identity verification will be required …" at bounding box center [83, 249] width 166 height 42
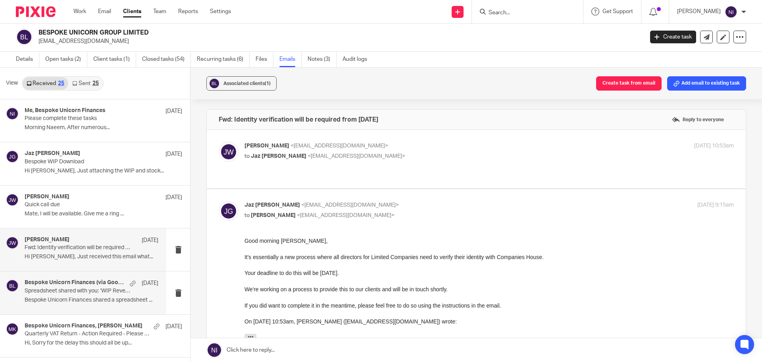
click at [64, 293] on p "Spreadsheet shared with you: ‘WIP Revenue Tracker - Template - BESPOKE UNICORN …" at bounding box center [78, 290] width 107 height 7
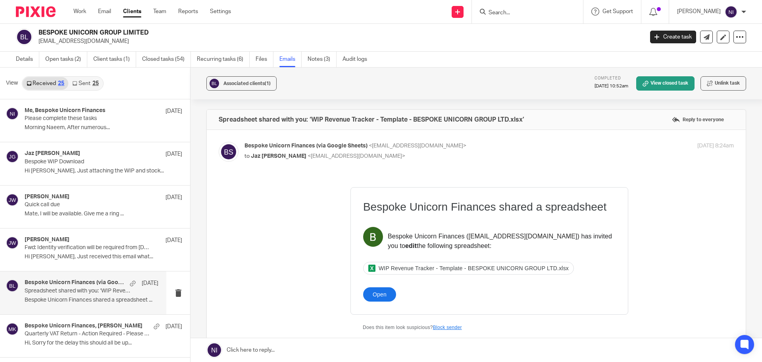
click at [372, 288] on link "Open" at bounding box center [379, 294] width 33 height 14
click at [384, 292] on link "Open" at bounding box center [379, 294] width 33 height 14
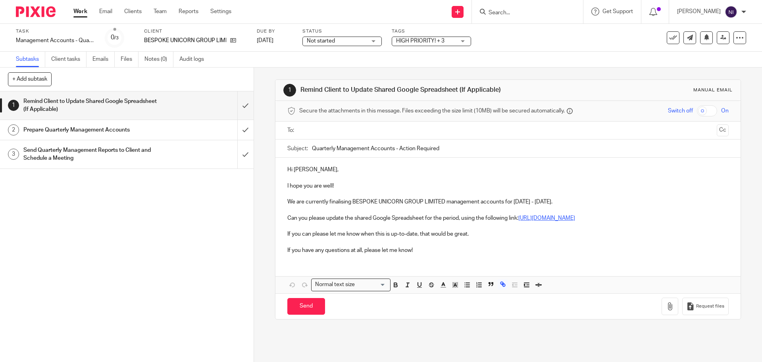
click at [519, 221] on link "https://docs.google.com/spreadsheets/d/1cmqf0O3DoUolh3Xf0a18ppxcp7KJ4hFj/edit?u…" at bounding box center [547, 218] width 57 height 6
click at [355, 248] on link "https://docs.google.com/spreadsheets/d/1cmqf0O3DoUolh3Xf0a18ppxcp7KJ4hFj/edit?u…" at bounding box center [353, 251] width 57 height 8
click at [445, 180] on p at bounding box center [507, 178] width 441 height 8
click at [385, 128] on input "text" at bounding box center [507, 130] width 411 height 9
click at [430, 129] on input "text" at bounding box center [541, 130] width 345 height 15
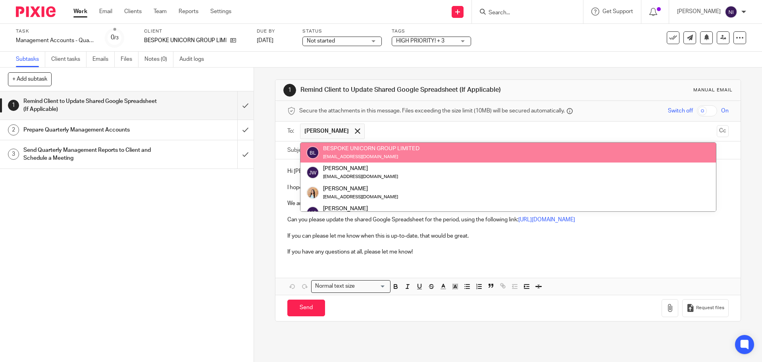
click at [282, 64] on div "Subtasks Client tasks Emails Files Notes (0) Audit logs" at bounding box center [381, 60] width 762 height 16
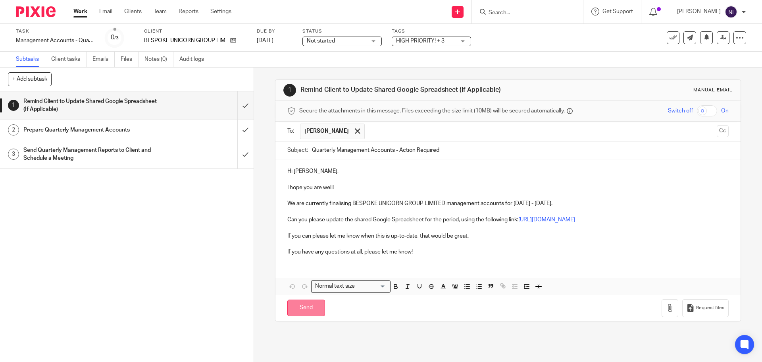
click at [304, 316] on input "Send" at bounding box center [306, 307] width 38 height 17
type input "Sent"
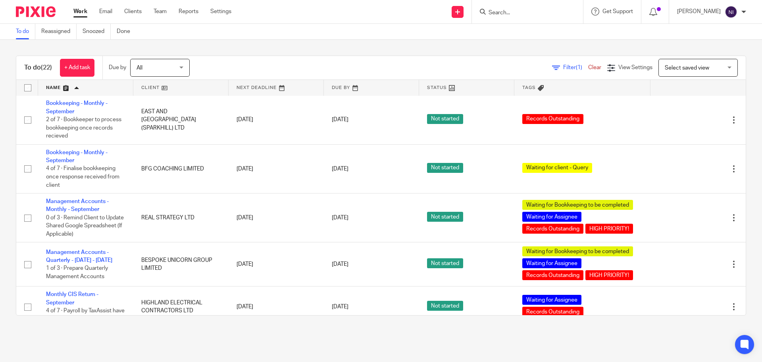
scroll to position [199, 0]
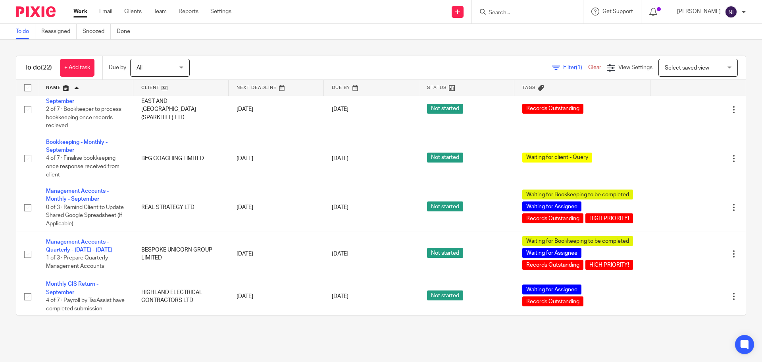
click at [285, 67] on div "Filter (1) Clear View Settings View Settings (1) Filters Clear Save Manage save…" at bounding box center [475, 68] width 542 height 18
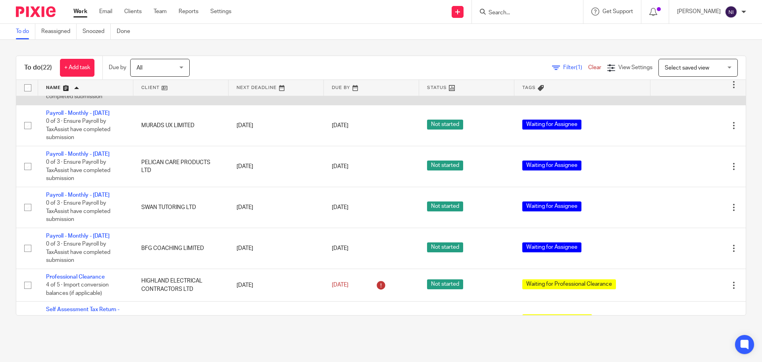
scroll to position [505, 0]
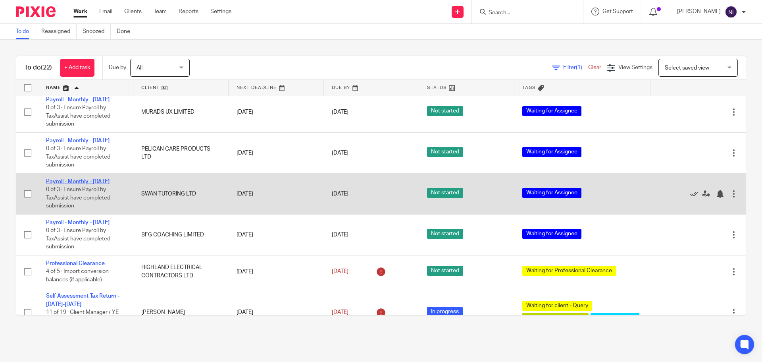
click at [94, 184] on link "Payroll - Monthly - [DATE]" at bounding box center [78, 182] width 64 height 6
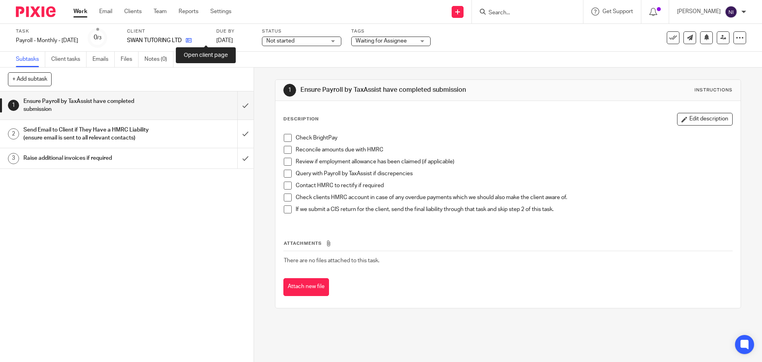
click at [192, 40] on icon at bounding box center [189, 40] width 6 height 6
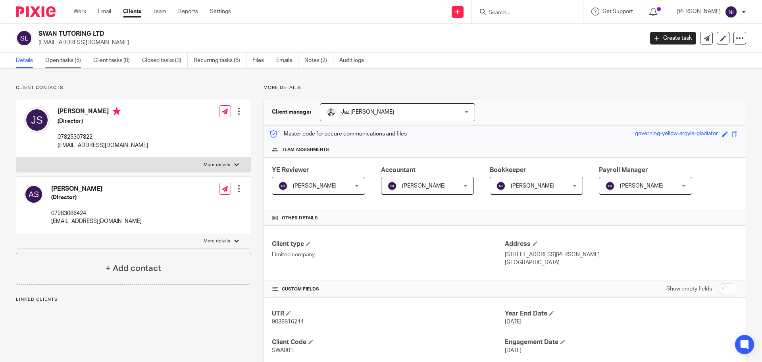
click at [63, 60] on link "Open tasks (5)" at bounding box center [66, 60] width 42 height 15
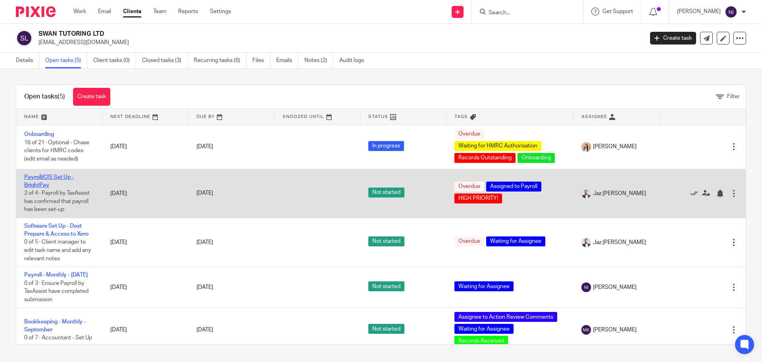
click at [62, 175] on link "Payroll/CIS Set Up - BrightPay" at bounding box center [49, 181] width 50 height 14
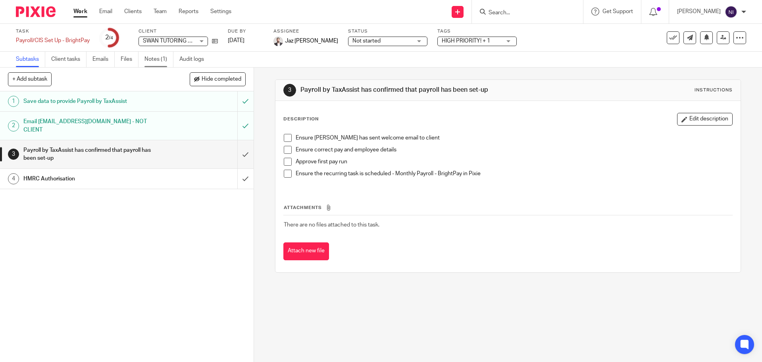
click at [147, 56] on link "Notes (1)" at bounding box center [159, 59] width 29 height 15
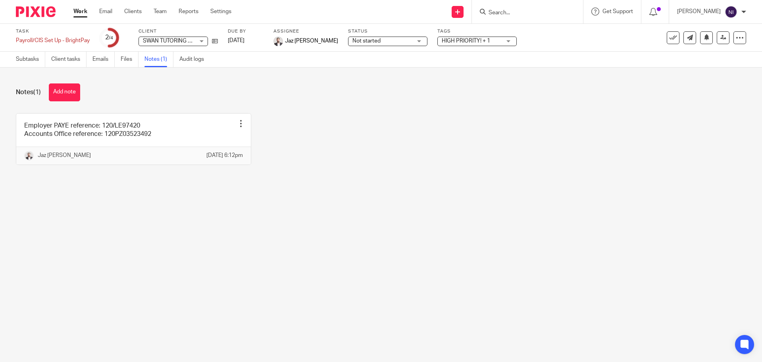
click at [542, 17] on form at bounding box center [530, 12] width 85 height 10
click at [532, 12] on input "Search" at bounding box center [523, 13] width 71 height 7
type input "swan tut"
click at [532, 24] on div "SWAN TUT ORING LTD Aimee Swan < aimeebswan@gmail.com > Josh Swan < swantut orin…" at bounding box center [568, 37] width 176 height 37
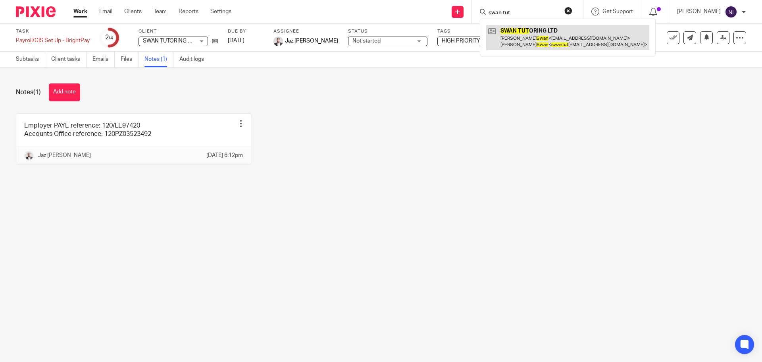
click at [532, 37] on link at bounding box center [567, 37] width 163 height 25
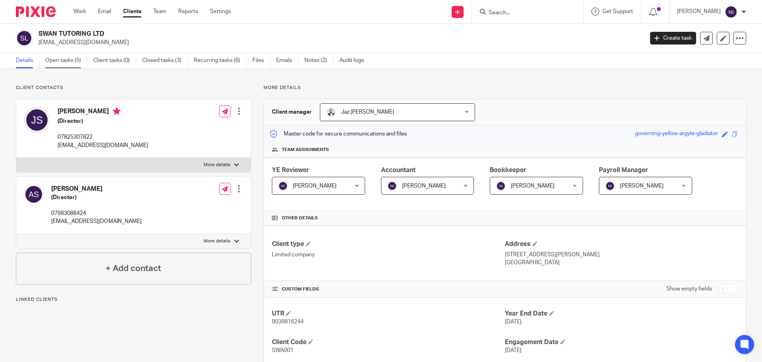
click at [66, 62] on link "Open tasks (5)" at bounding box center [66, 60] width 42 height 15
click at [205, 166] on p "More details" at bounding box center [217, 165] width 27 height 6
click at [16, 158] on input "More details" at bounding box center [16, 157] width 0 height 0
checkbox input "true"
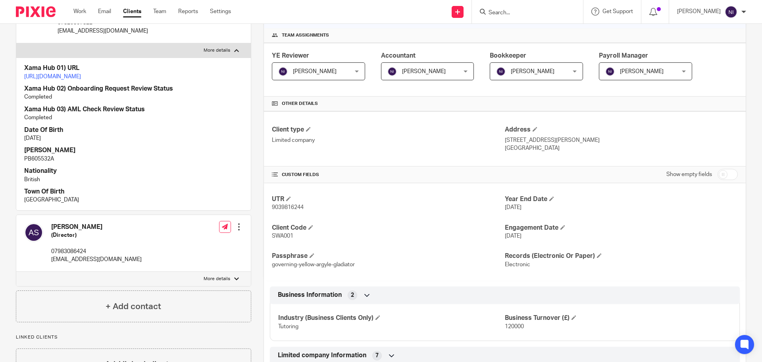
scroll to position [119, 0]
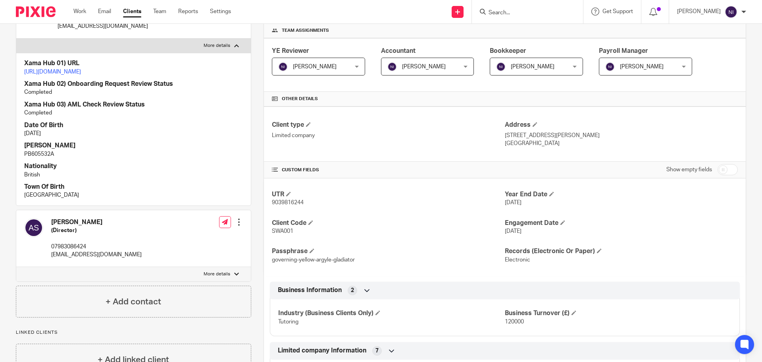
click at [230, 281] on label "More details" at bounding box center [133, 274] width 235 height 14
click at [16, 267] on input "More details" at bounding box center [16, 266] width 0 height 0
checkbox input "true"
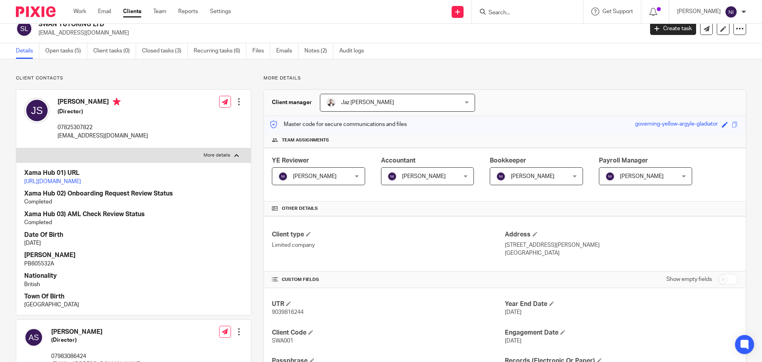
scroll to position [0, 0]
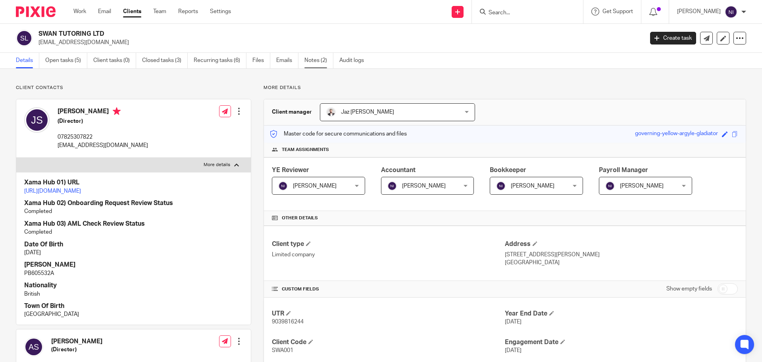
click at [318, 60] on link "Notes (2)" at bounding box center [319, 60] width 29 height 15
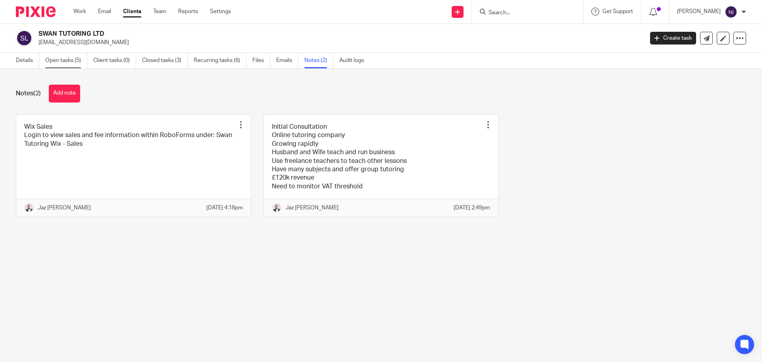
click at [62, 66] on link "Open tasks (5)" at bounding box center [66, 60] width 42 height 15
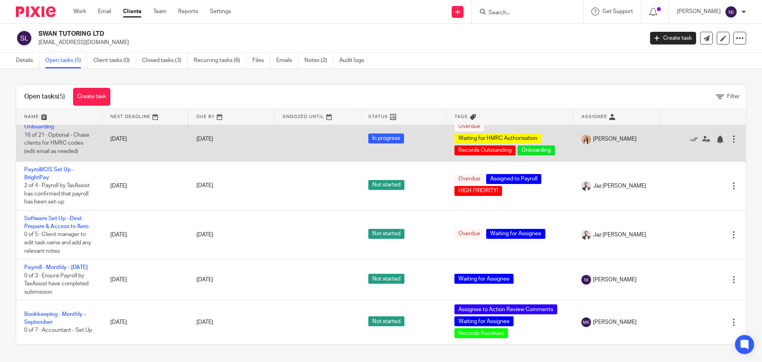
scroll to position [16, 0]
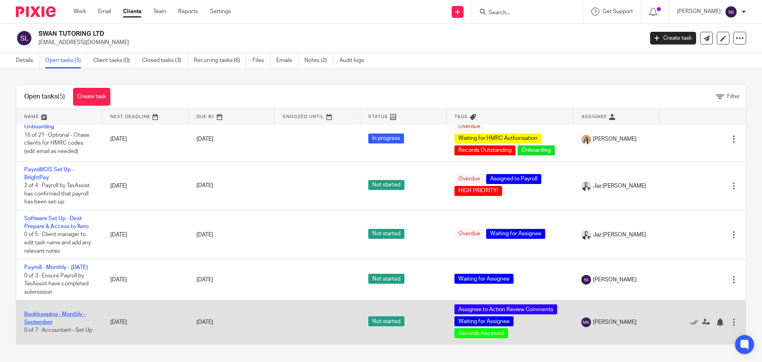
click at [67, 311] on link "Bookkeeping - Monthly - September" at bounding box center [55, 318] width 62 height 14
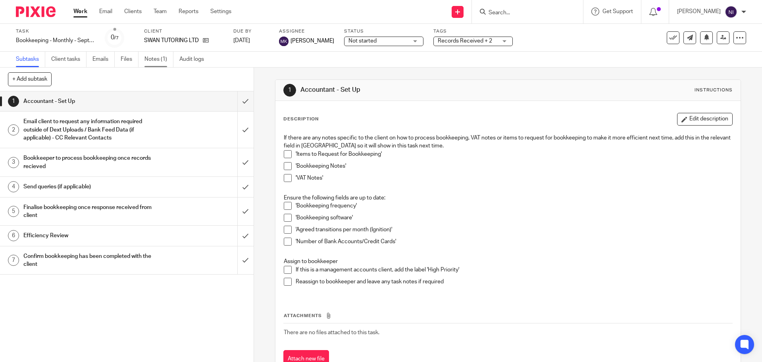
click at [161, 60] on link "Notes (1)" at bounding box center [159, 59] width 29 height 15
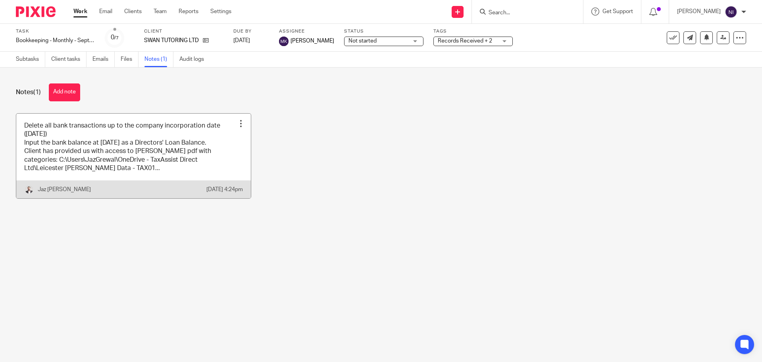
click at [215, 157] on link at bounding box center [133, 156] width 235 height 85
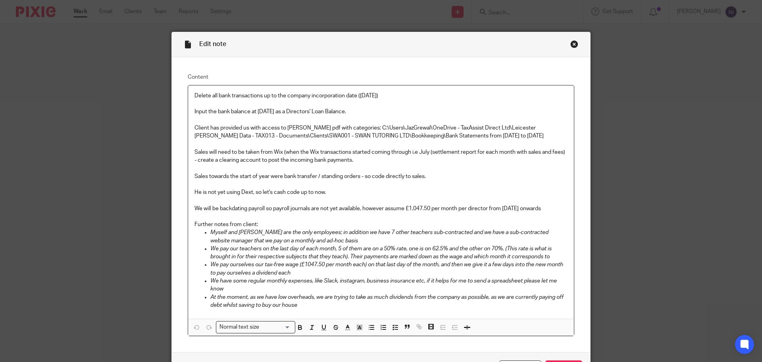
click at [571, 45] on div "Close this dialog window" at bounding box center [575, 44] width 8 height 8
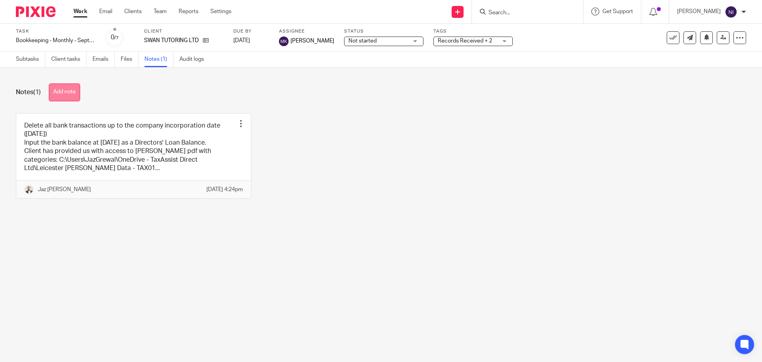
click at [69, 99] on button "Add note" at bounding box center [64, 92] width 31 height 18
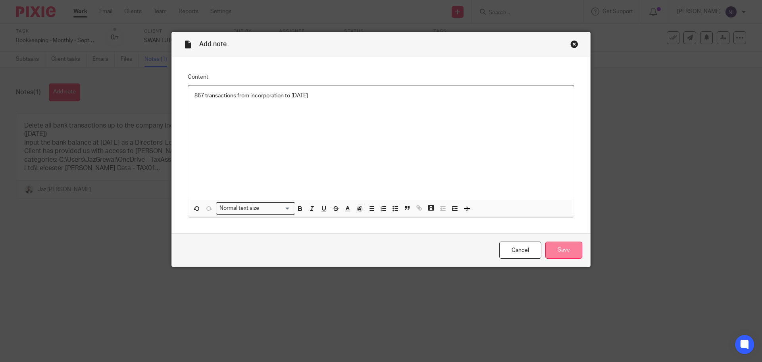
click at [564, 254] on input "Save" at bounding box center [564, 249] width 37 height 17
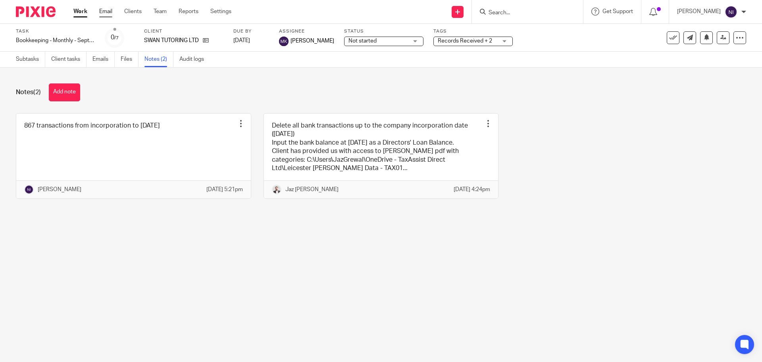
click at [100, 12] on link "Email" at bounding box center [105, 12] width 13 height 8
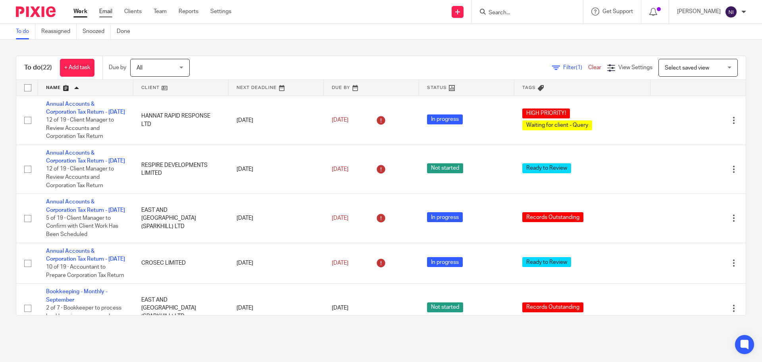
click at [102, 12] on link "Email" at bounding box center [105, 12] width 13 height 8
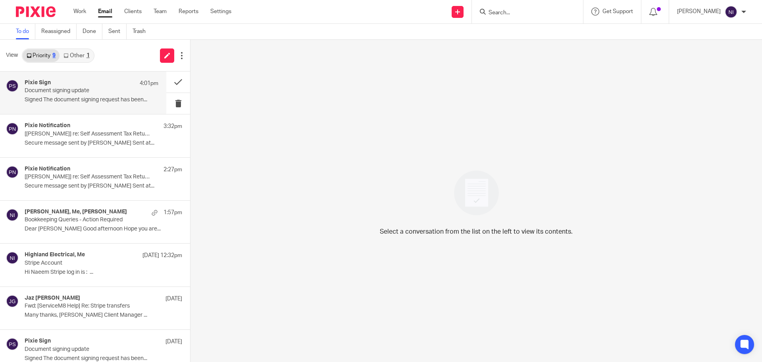
click at [84, 96] on p "Signed The document signing request has been..." at bounding box center [92, 99] width 134 height 7
click at [79, 13] on link "Work" at bounding box center [79, 12] width 13 height 8
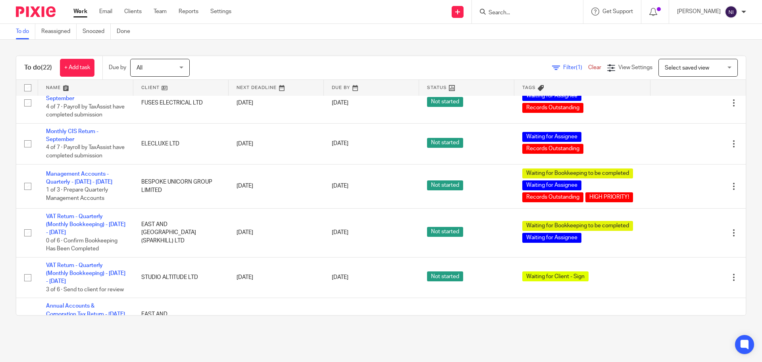
scroll to position [833, 0]
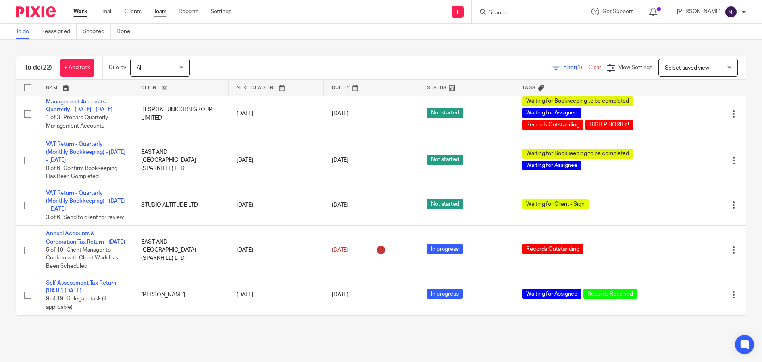
click at [156, 11] on link "Team" at bounding box center [160, 12] width 13 height 8
click at [104, 8] on link "Email" at bounding box center [105, 12] width 13 height 8
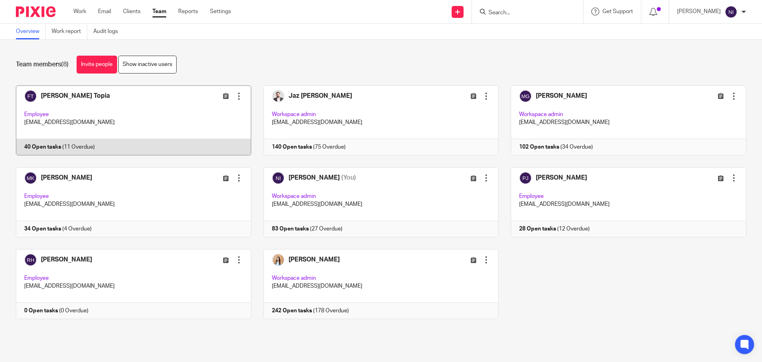
click at [47, 97] on link at bounding box center [128, 120] width 248 height 70
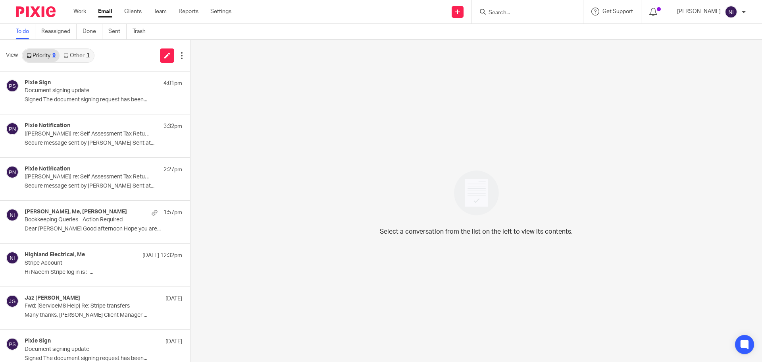
click at [73, 57] on link "Other 1" at bounding box center [77, 55] width 34 height 13
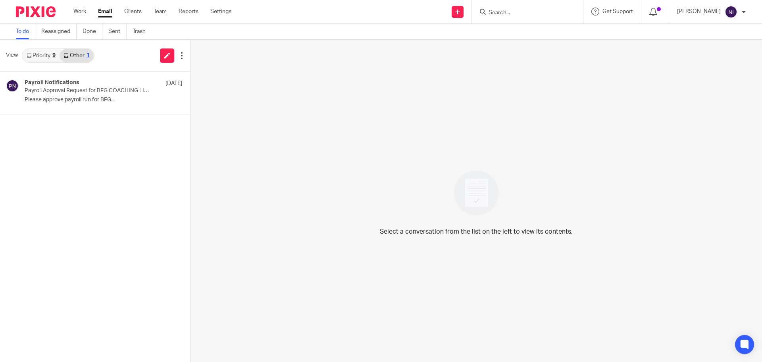
click at [31, 59] on link "Priority 9" at bounding box center [41, 55] width 37 height 13
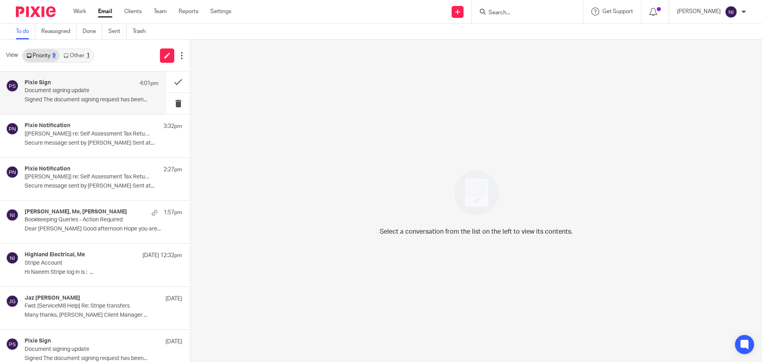
click at [60, 85] on div "Pixie Sign 4:01pm" at bounding box center [92, 83] width 134 height 8
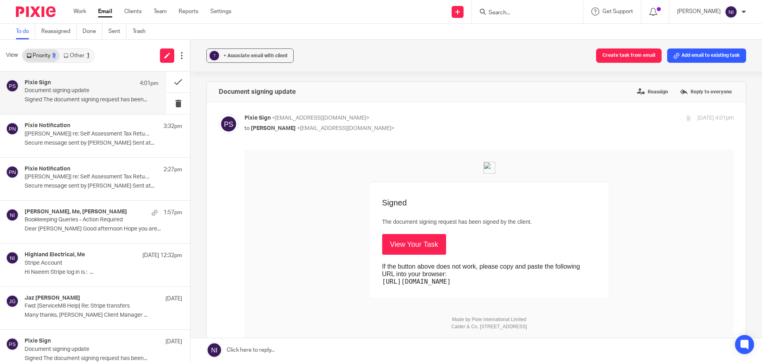
click at [76, 58] on link "Other 1" at bounding box center [77, 55] width 34 height 13
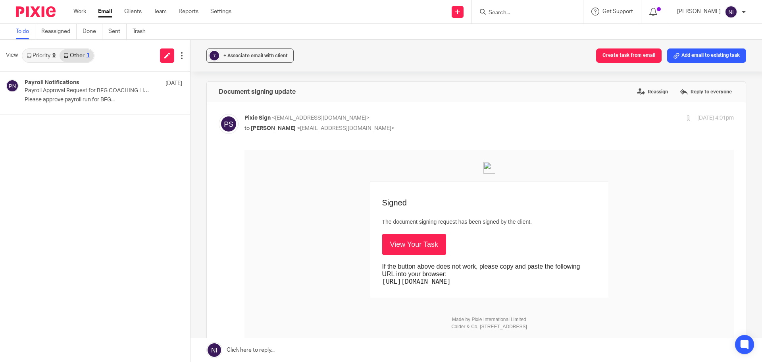
click at [539, 10] on input "Search" at bounding box center [523, 13] width 71 height 7
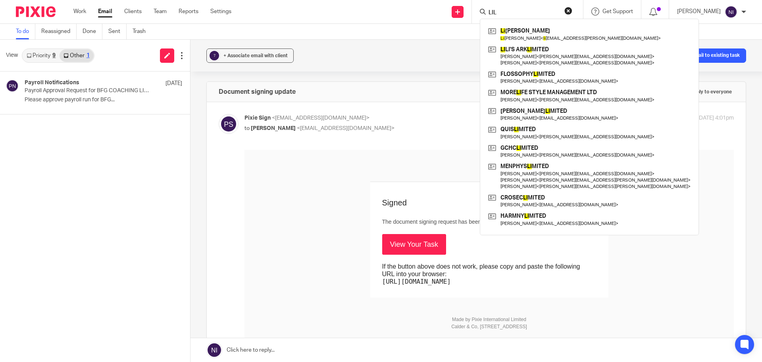
type input "LILI"
